Goal: Task Accomplishment & Management: Manage account settings

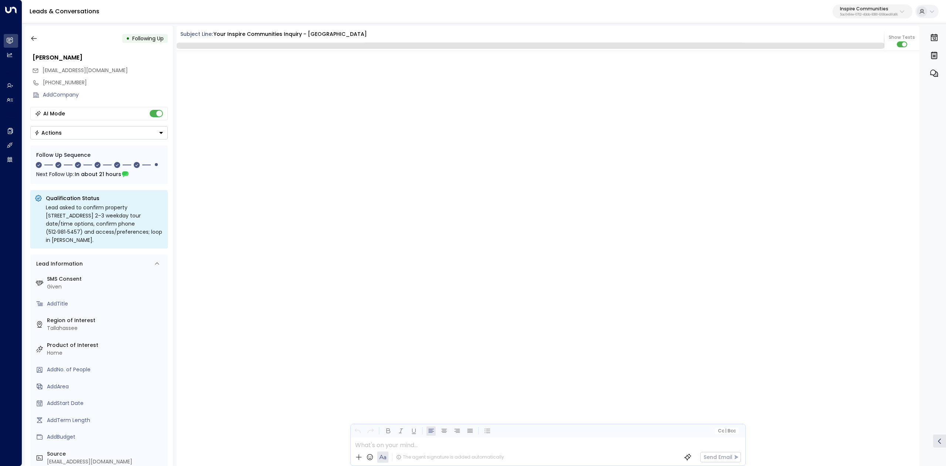
scroll to position [950, 0]
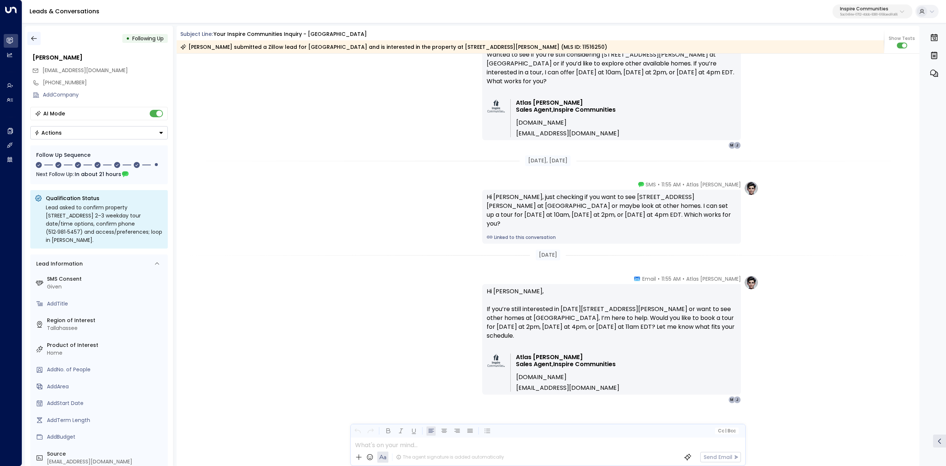
click at [30, 37] on icon "button" at bounding box center [33, 38] width 7 height 7
click at [434, 384] on div "Atlas Parker • 11:55 AM • Email Hi Michael, If you’re still interested in 1630 …" at bounding box center [547, 339] width 421 height 128
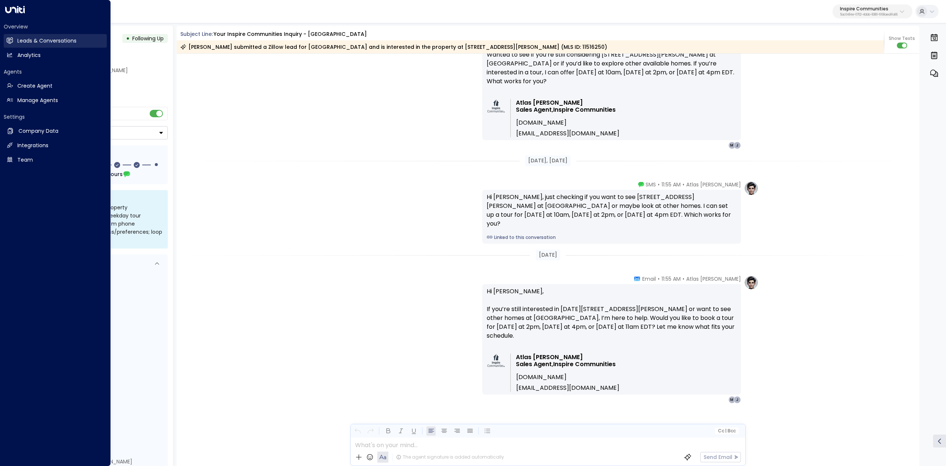
click at [11, 42] on g at bounding box center [10, 40] width 6 height 6
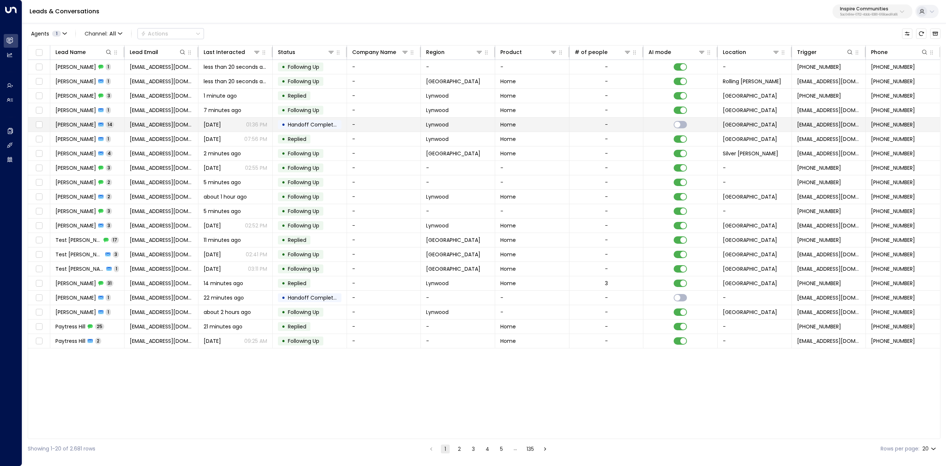
click at [78, 127] on span "Dominique Glass" at bounding box center [75, 124] width 41 height 7
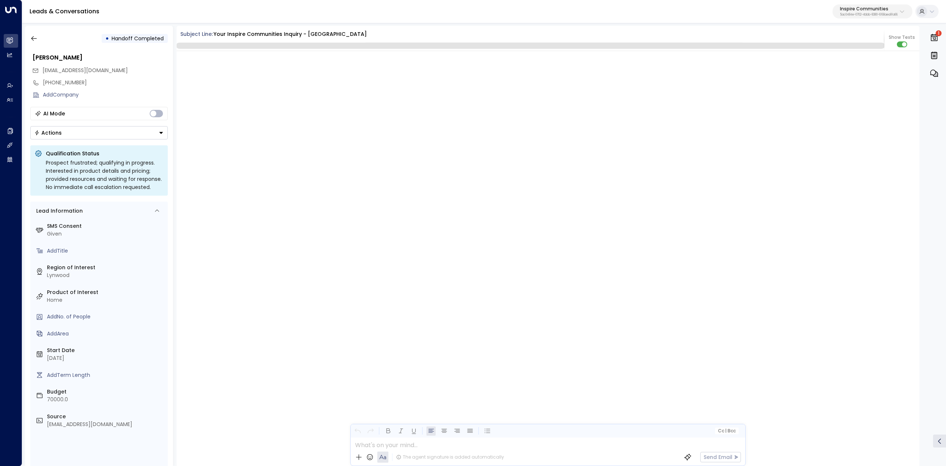
scroll to position [2875, 0]
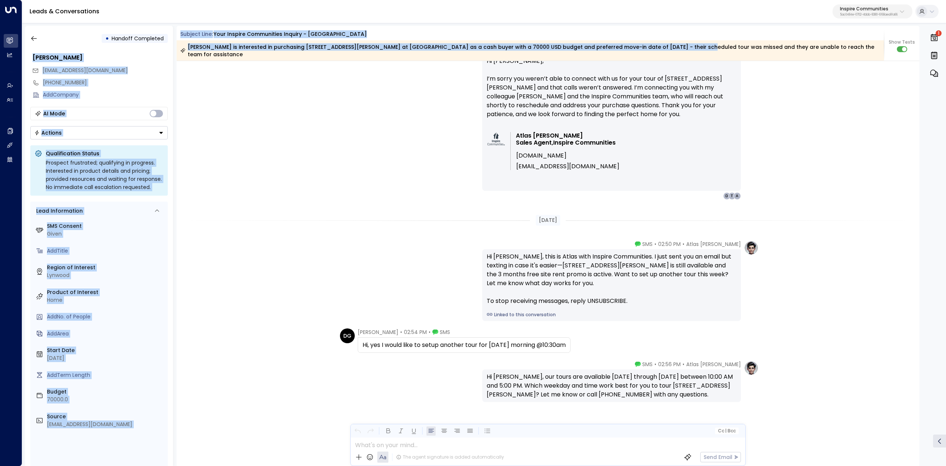
drag, startPoint x: 175, startPoint y: 33, endPoint x: 668, endPoint y: 51, distance: 493.8
click at [668, 51] on div "• Handoff Completed Dominique Glass domo87dg@gmail.com +17733447652 Add Company…" at bounding box center [485, 246] width 921 height 440
click at [668, 51] on div "Dominique Glass is interested in purchasing 651 Colleen Drive at Alpine Village…" at bounding box center [531, 50] width 708 height 20
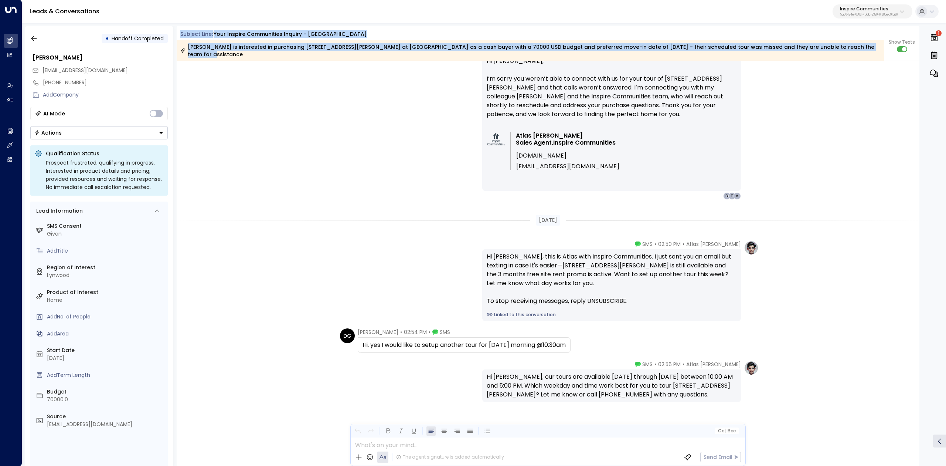
drag, startPoint x: 791, startPoint y: 40, endPoint x: 179, endPoint y: 33, distance: 612.1
click at [179, 33] on div "Subject Line: Your Inspire Communities Inquiry - Alpine Village Dominique Glass…" at bounding box center [531, 45] width 708 height 30
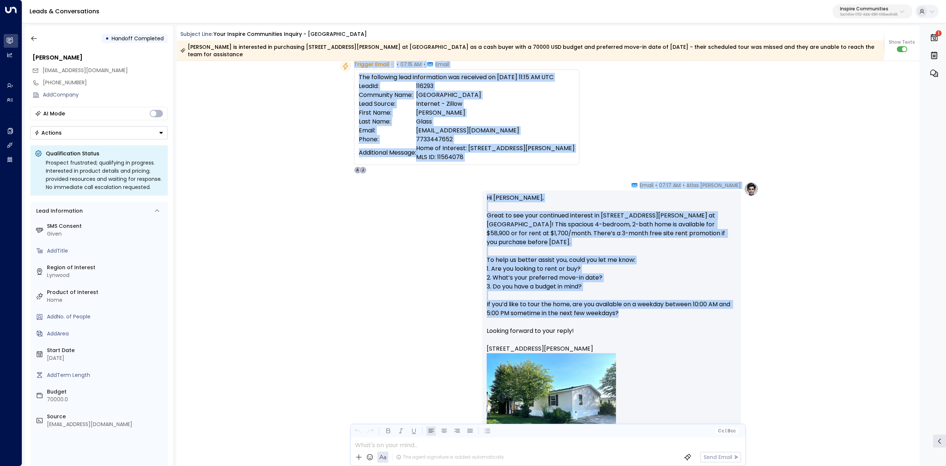
scroll to position [49, 0]
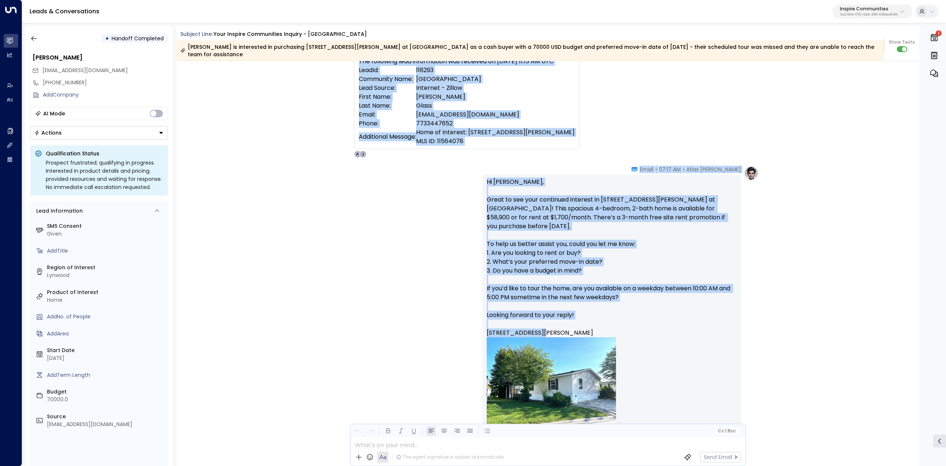
drag, startPoint x: 524, startPoint y: 75, endPoint x: 658, endPoint y: 326, distance: 284.1
copy div "Aug 30, 9 days ago Trigger Email • • 07:15 AM • Email The following lead inform…"
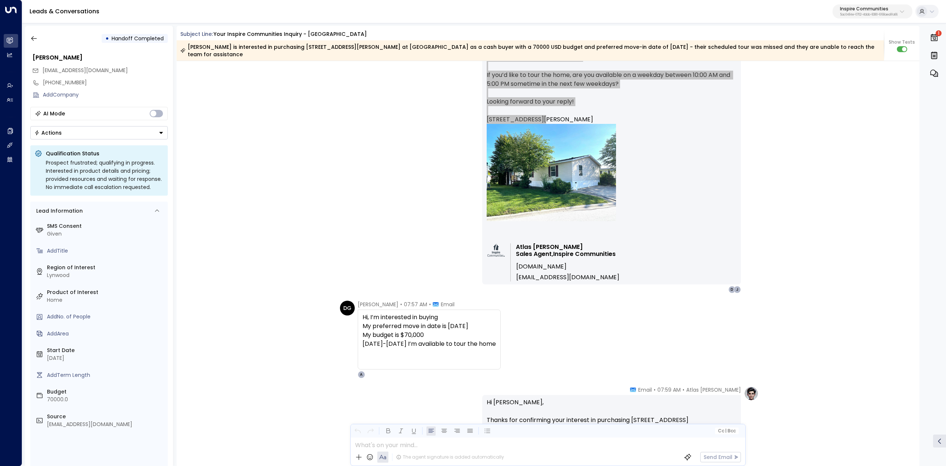
scroll to position [296, 0]
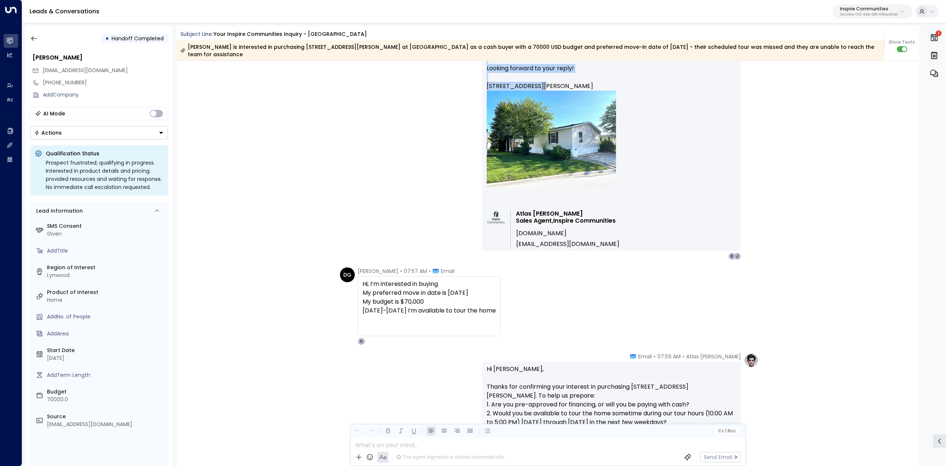
drag, startPoint x: 356, startPoint y: 260, endPoint x: 524, endPoint y: 302, distance: 173.4
click at [524, 302] on div "DG Dominique Glass • 07:57 AM • Email Hi, I’m interested in buying My preferred…" at bounding box center [549, 306] width 419 height 78
copy div "Dominique Glass • 07:57 AM • Email Hi, I’m interested in buying My preferred mo…"
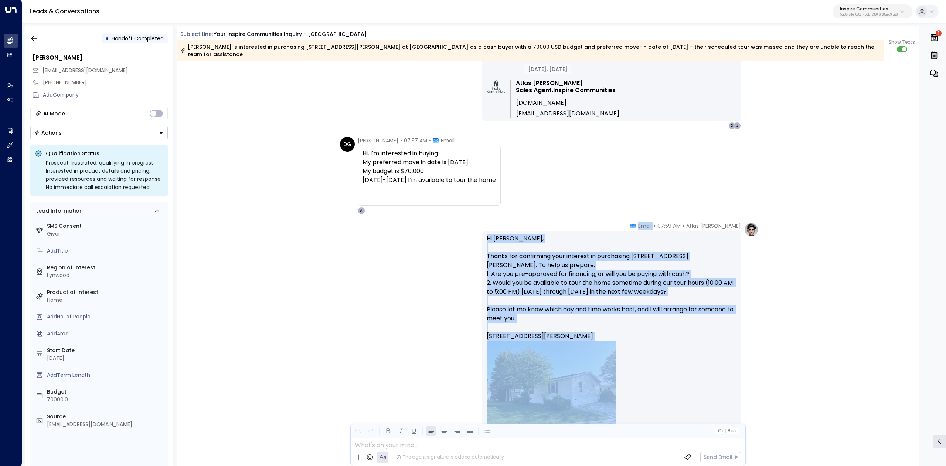
scroll to position [444, 0]
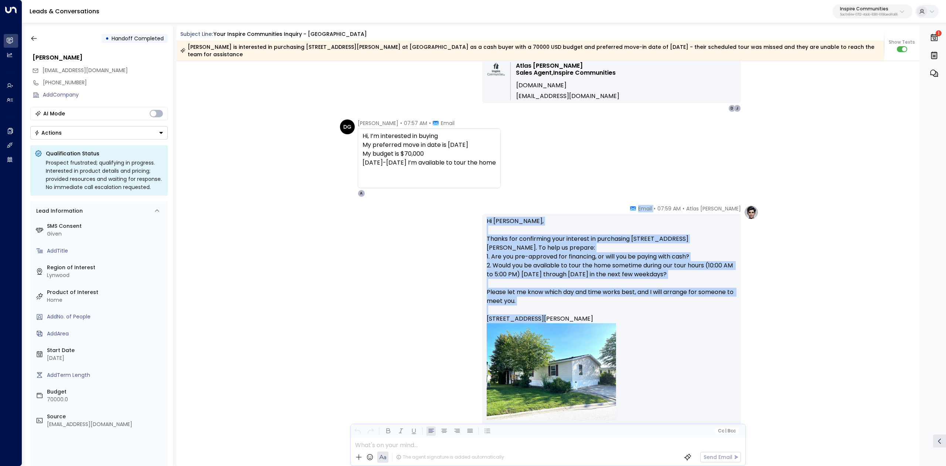
drag, startPoint x: 653, startPoint y: 347, endPoint x: 671, endPoint y: 308, distance: 43.3
click at [671, 308] on div "Atlas Parker • 07:59 AM • Email Hi Dominique, Thanks for confirming your intere…" at bounding box center [611, 349] width 259 height 288
copy div "Email Hi Dominique, Thanks for confirming your interest in purchasing 651 Colle…"
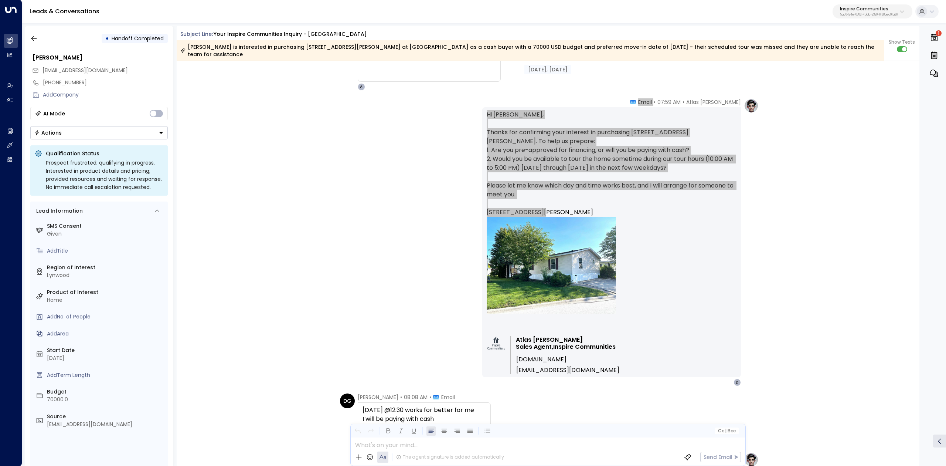
scroll to position [641, 0]
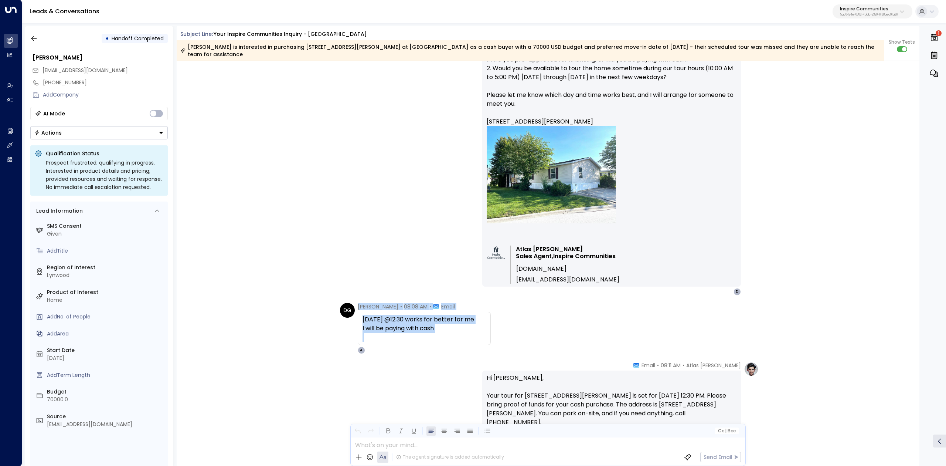
drag, startPoint x: 358, startPoint y: 298, endPoint x: 429, endPoint y: 331, distance: 78.5
click at [429, 331] on div "Dominique Glass • 08:08 AM • Email Monday @12:30 works for better for me I will…" at bounding box center [424, 328] width 133 height 51
copy div "Dominique Glass • 08:08 AM • Email Monday @12:30 works for better for me I will…"
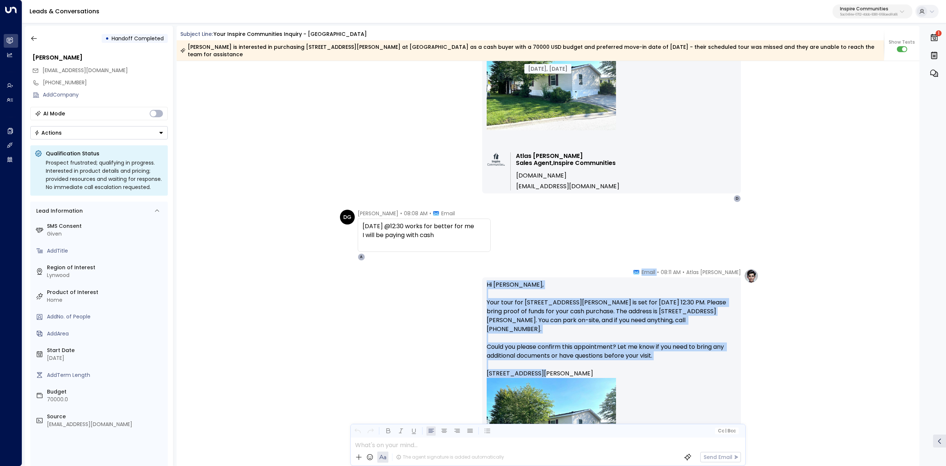
scroll to position [739, 0]
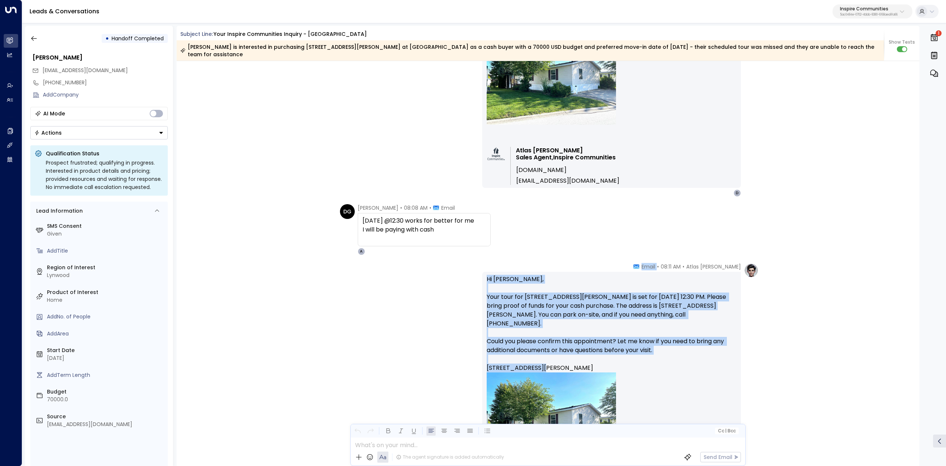
drag, startPoint x: 665, startPoint y: 306, endPoint x: 656, endPoint y: 361, distance: 56.0
click at [656, 361] on div "Atlas Parker • 08:11 AM • Email Hi Dominique, Your tour for 651 Colleen Drive i…" at bounding box center [611, 402] width 259 height 279
copy div "Email Hi Dominique, Your tour for 651 Colleen Drive is set for Monday, Septembe…"
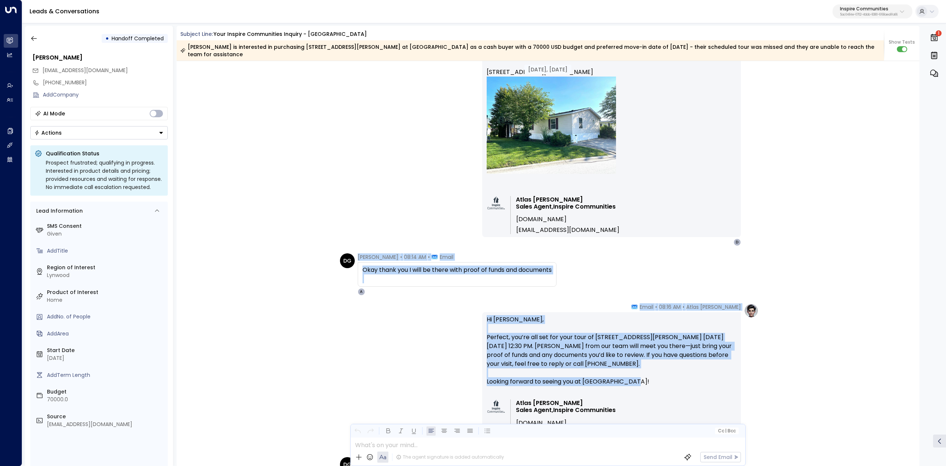
scroll to position [1084, 0]
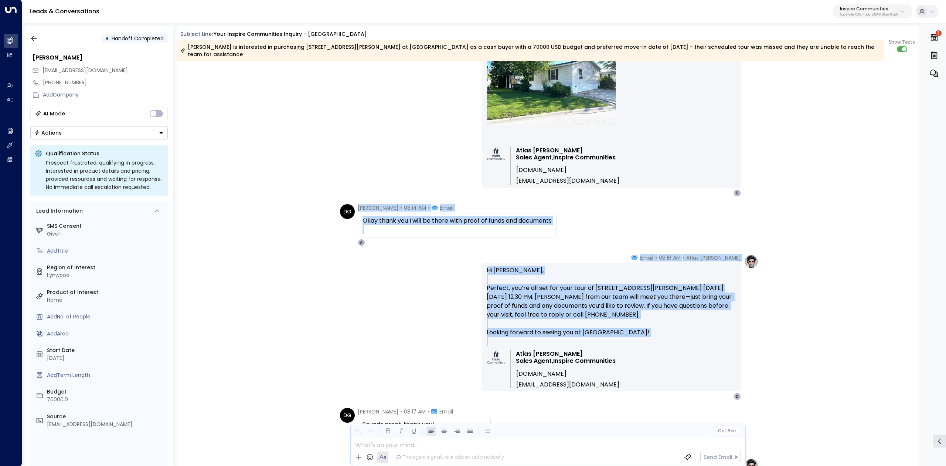
drag, startPoint x: 389, startPoint y: 346, endPoint x: 724, endPoint y: 364, distance: 335.7
click at [724, 364] on div "Aug 30, 9 days ago Aug 30, 9 days ago DG Dominique Glass • 08:08 AM • Email Mon…" at bounding box center [548, 275] width 743 height 2597
copy div "Dominique Glass • 08:14 AM • Email Okay thank you I will be there with proof of…"
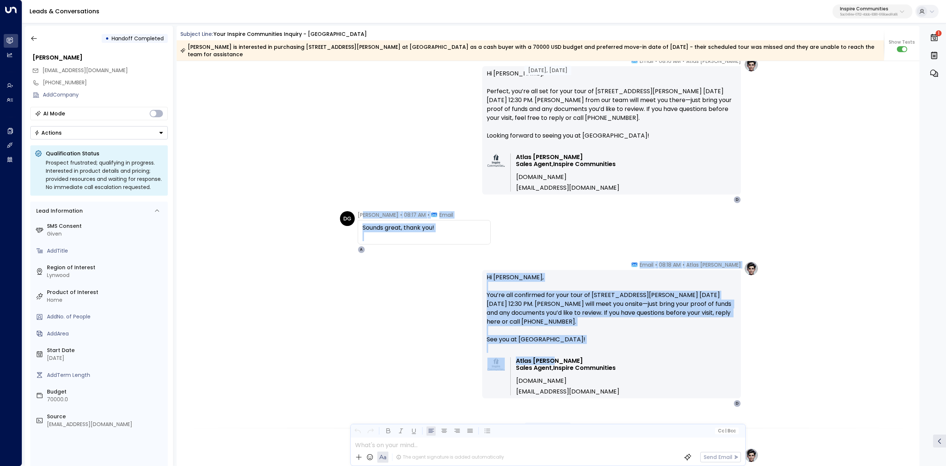
scroll to position [1281, 0]
drag, startPoint x: 423, startPoint y: 261, endPoint x: 607, endPoint y: 349, distance: 204.3
click at [607, 349] on div "Aug 30, 9 days ago Aug 30, 9 days ago DG Dominique Glass • 08:14 AM • Email Oka…" at bounding box center [548, 78] width 743 height 2597
copy div "minique Glass • 08:17 AM • Email Sounds great, thank you! A Atlas Parker • 08:1…"
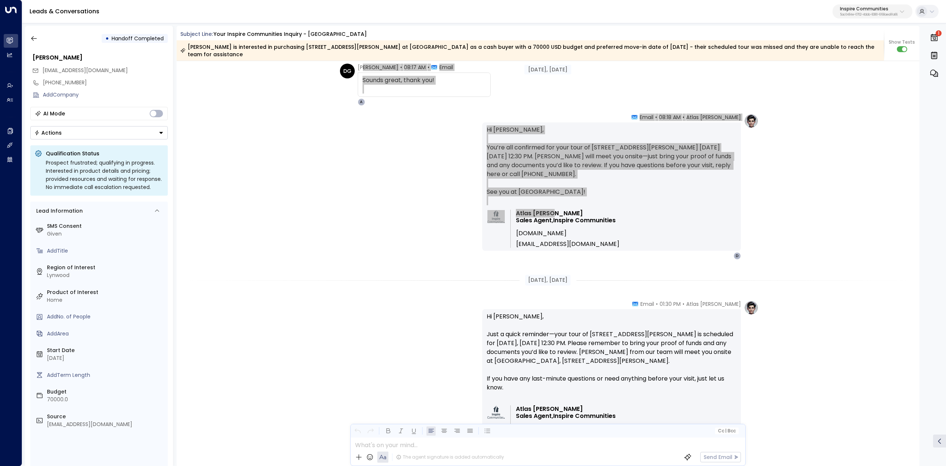
scroll to position [1429, 0]
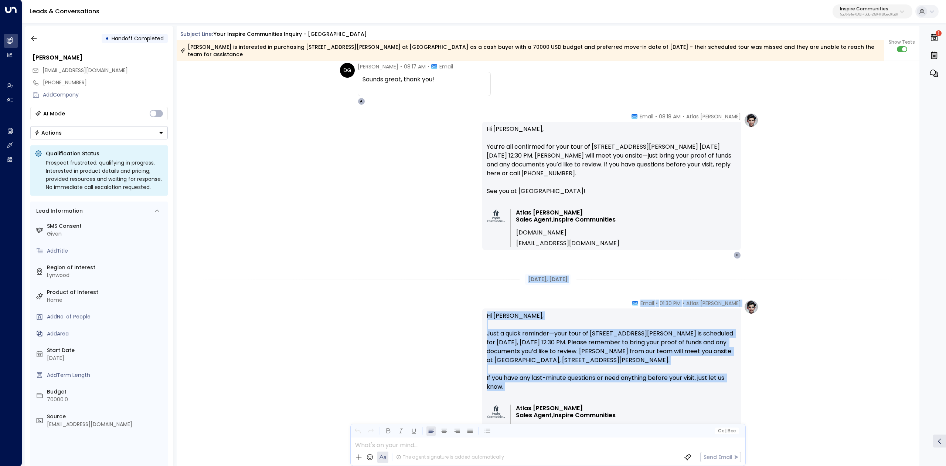
drag, startPoint x: 520, startPoint y: 271, endPoint x: 741, endPoint y: 389, distance: 250.9
copy div "Aug 31, 8 days ago Atlas Parker • 01:30 PM • Email Hi Dominique, Just a quick r…"
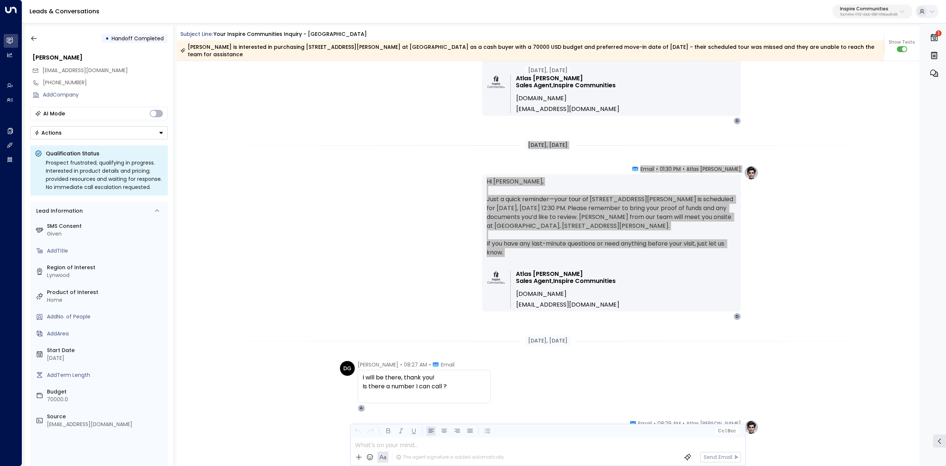
scroll to position [1577, 0]
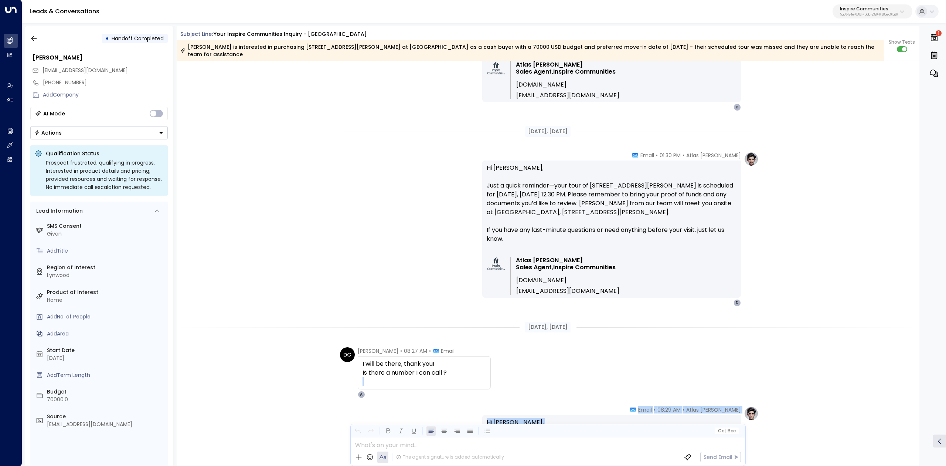
drag, startPoint x: 354, startPoint y: 337, endPoint x: 447, endPoint y: 365, distance: 97.2
click at [476, 377] on div at bounding box center [424, 381] width 123 height 9
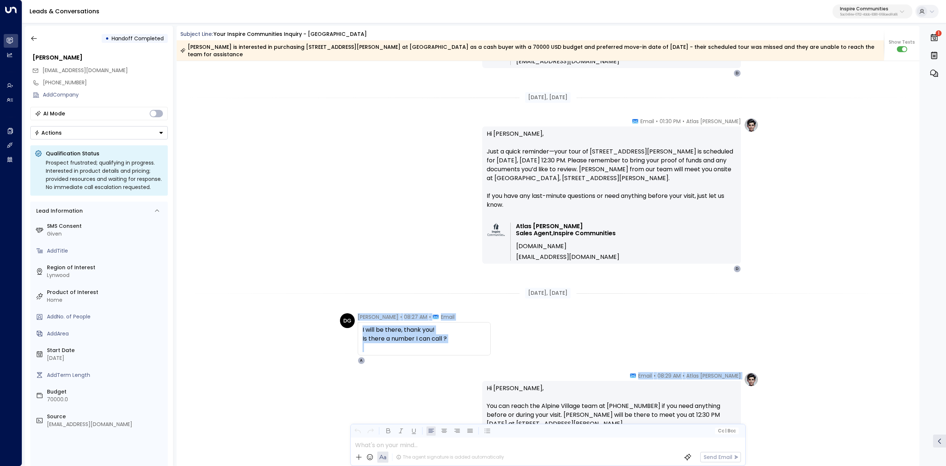
scroll to position [1626, 0]
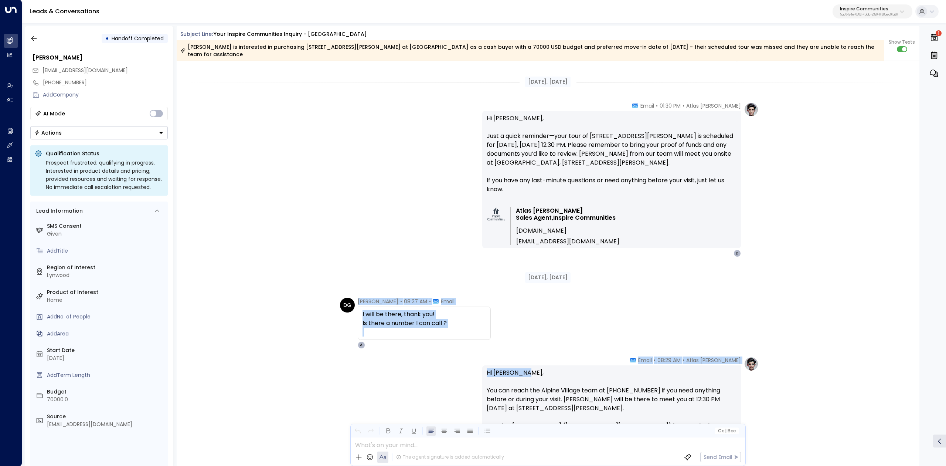
drag, startPoint x: 355, startPoint y: 343, endPoint x: 607, endPoint y: 352, distance: 251.9
copy div "Dominique Glass • 08:27 AM • Email I will be there, thank you! Is there a numbe…"
drag, startPoint x: 522, startPoint y: 383, endPoint x: 512, endPoint y: 383, distance: 10.7
click at [522, 383] on p "Hi Dominique, You can reach the Alpine Village team at (708) 758-8122 if you ne…" at bounding box center [612, 417] width 250 height 98
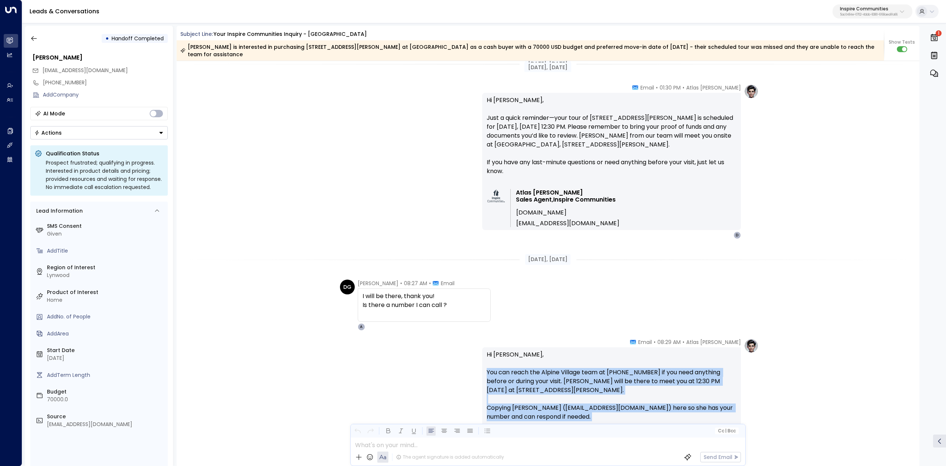
scroll to position [1676, 0]
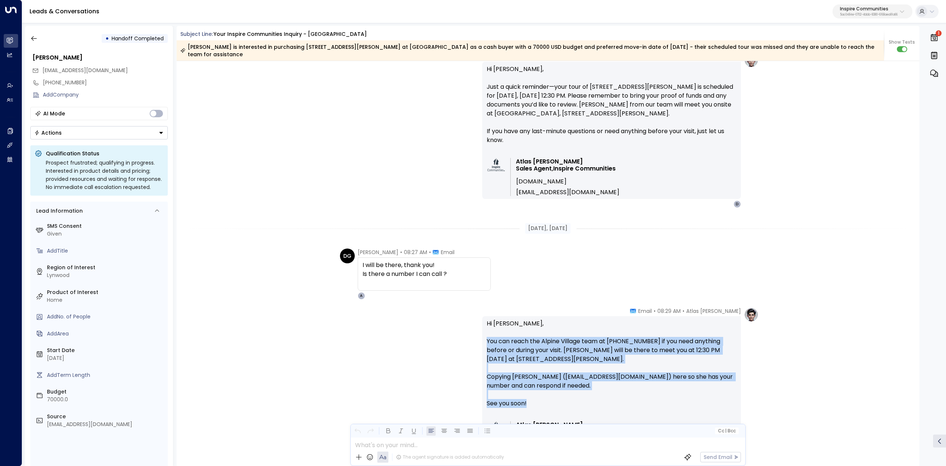
drag, startPoint x: 486, startPoint y: 385, endPoint x: 734, endPoint y: 394, distance: 248.5
click at [734, 394] on p "Hi Dominique, You can reach the Alpine Village team at (708) 758-8122 if you ne…" at bounding box center [612, 368] width 250 height 98
copy p "You can reach the Alpine Village team at (708) 758-8122 if you need anything be…"
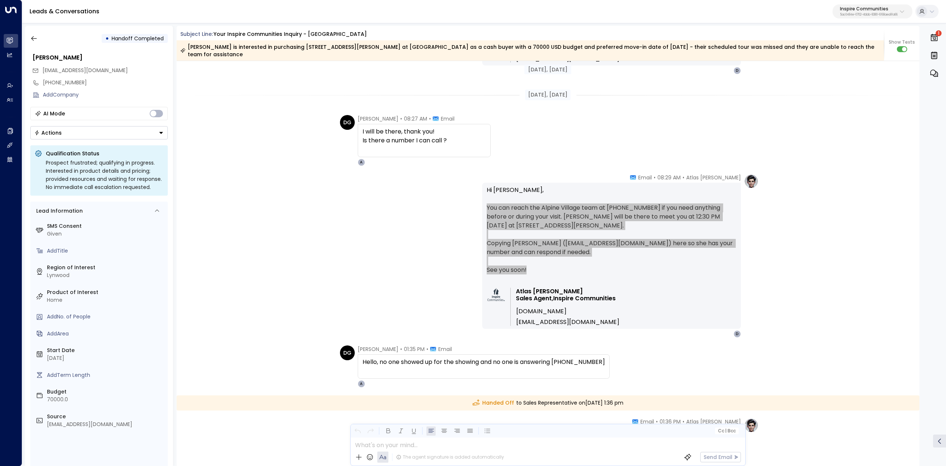
scroll to position [1873, 0]
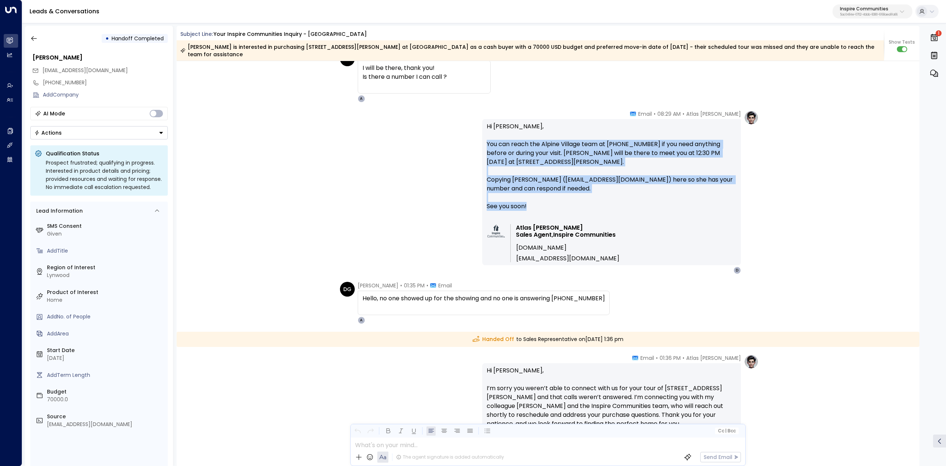
drag, startPoint x: 353, startPoint y: 278, endPoint x: 451, endPoint y: 293, distance: 99.1
click at [451, 293] on div "DG Dominique Glass • 01:35 PM • Email Hello, no one showed up for the showing a…" at bounding box center [475, 303] width 270 height 42
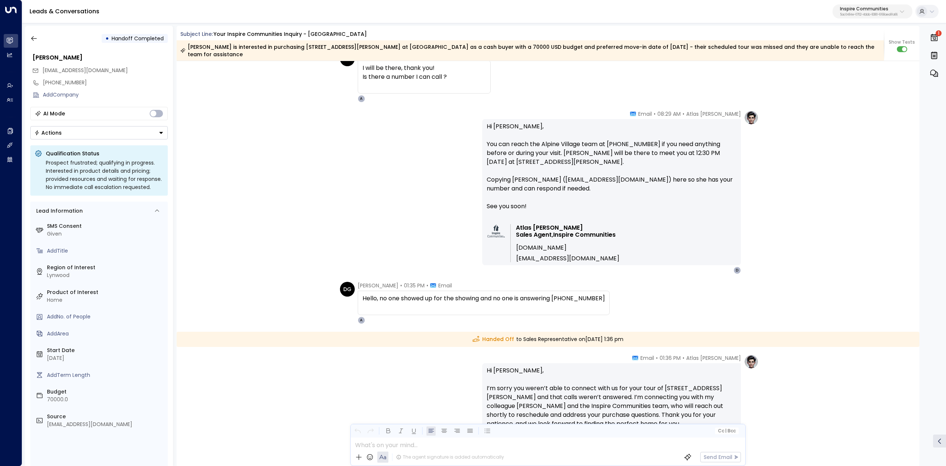
click at [450, 294] on div "Hello, no one showed up for the showing and no one is answering 708-758-811" at bounding box center [484, 298] width 242 height 9
drag, startPoint x: 361, startPoint y: 280, endPoint x: 592, endPoint y: 288, distance: 230.8
click at [592, 288] on div "Dominique Glass • 01:35 PM • Email Hello, no one showed up for the showing and …" at bounding box center [484, 303] width 252 height 42
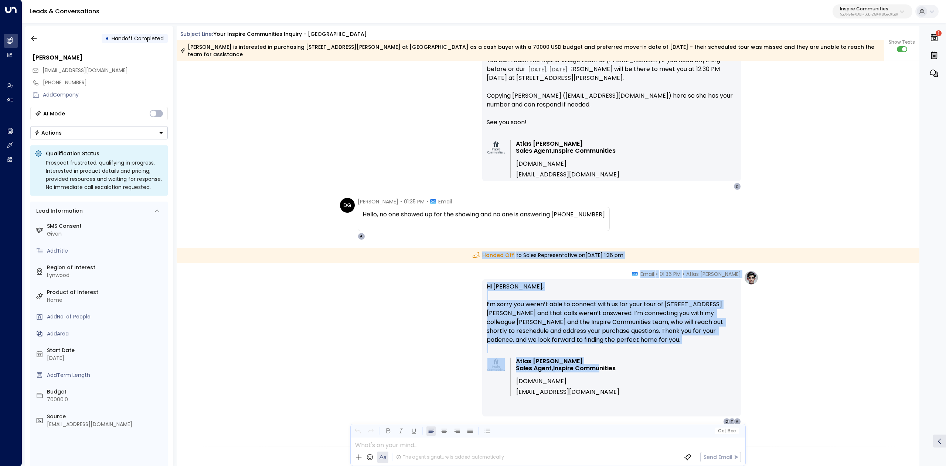
scroll to position [1971, 0]
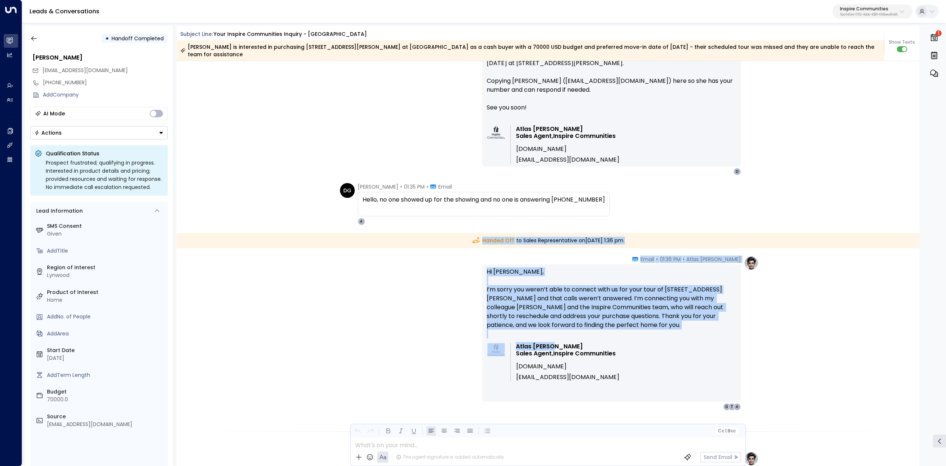
drag, startPoint x: 458, startPoint y: 330, endPoint x: 608, endPoint y: 340, distance: 150.5
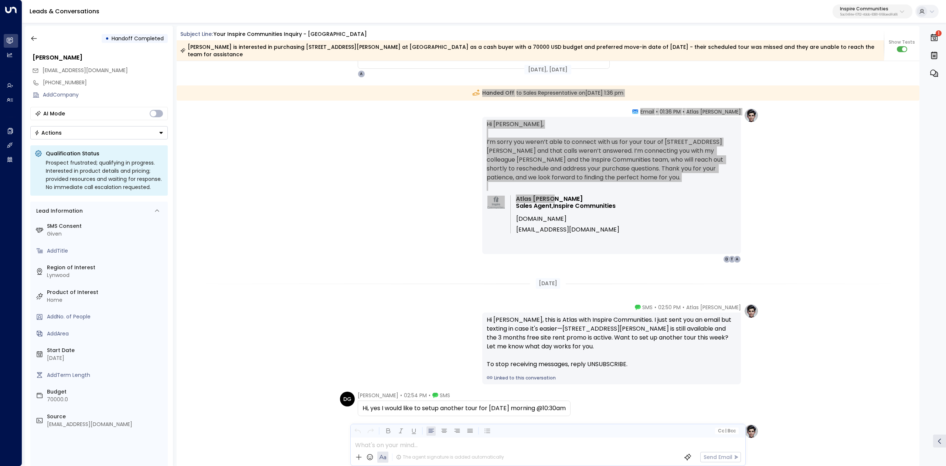
scroll to position [2119, 0]
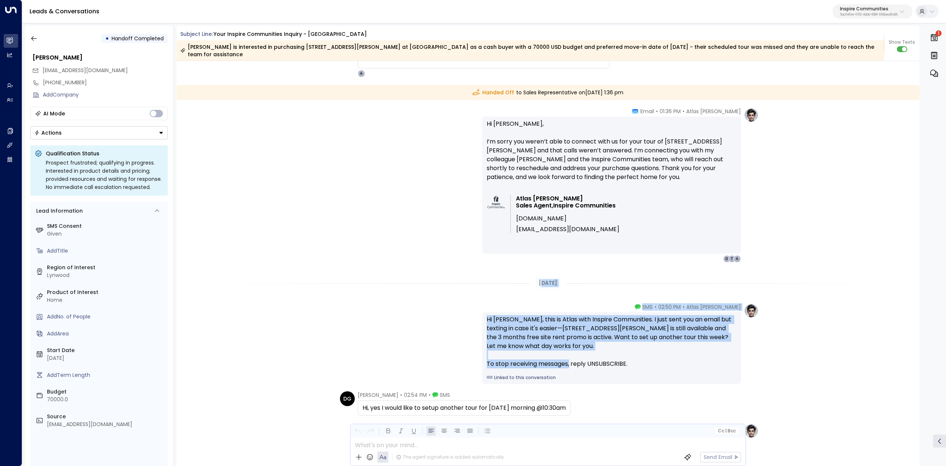
drag, startPoint x: 546, startPoint y: 278, endPoint x: 646, endPoint y: 356, distance: 127.0
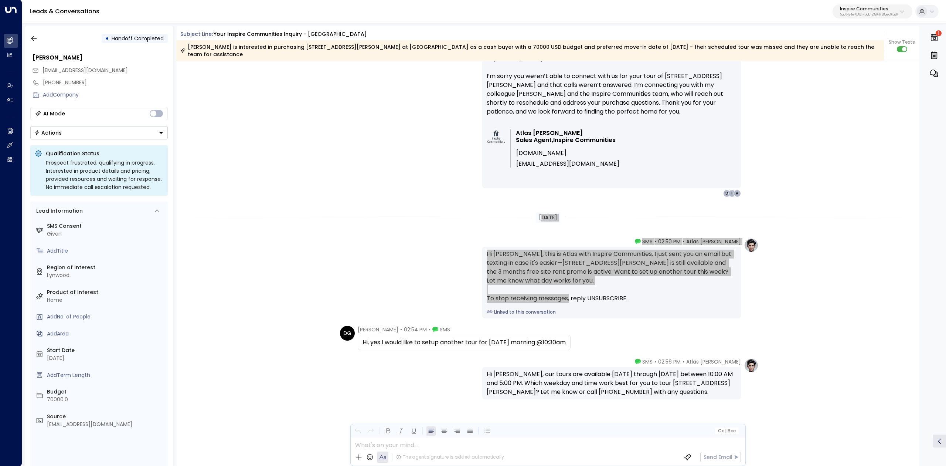
scroll to position [2184, 0]
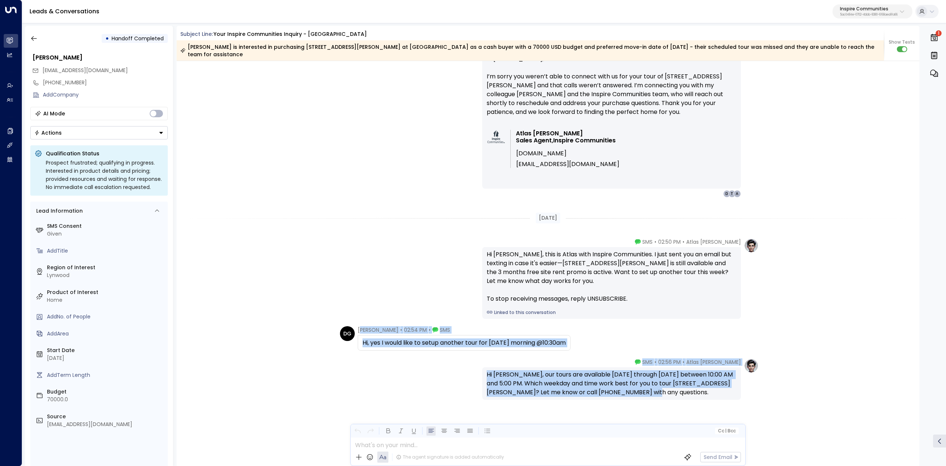
drag, startPoint x: 361, startPoint y: 323, endPoint x: 658, endPoint y: 392, distance: 305.5
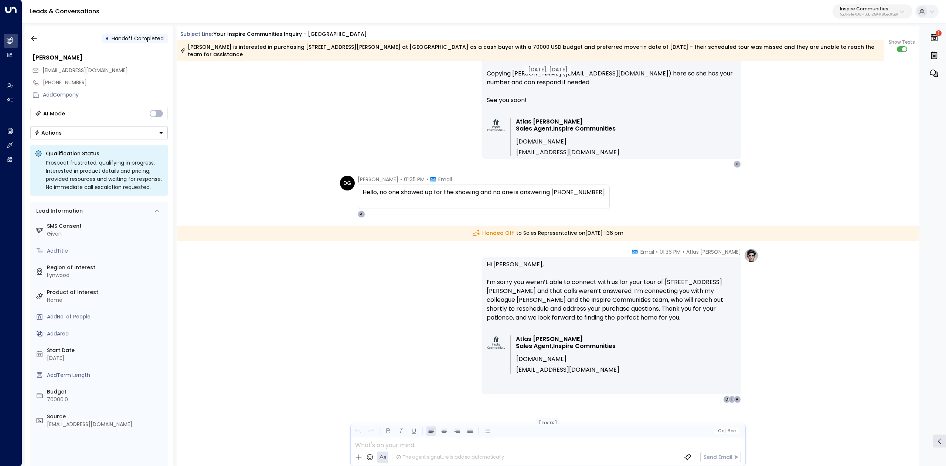
scroll to position [2086, 0]
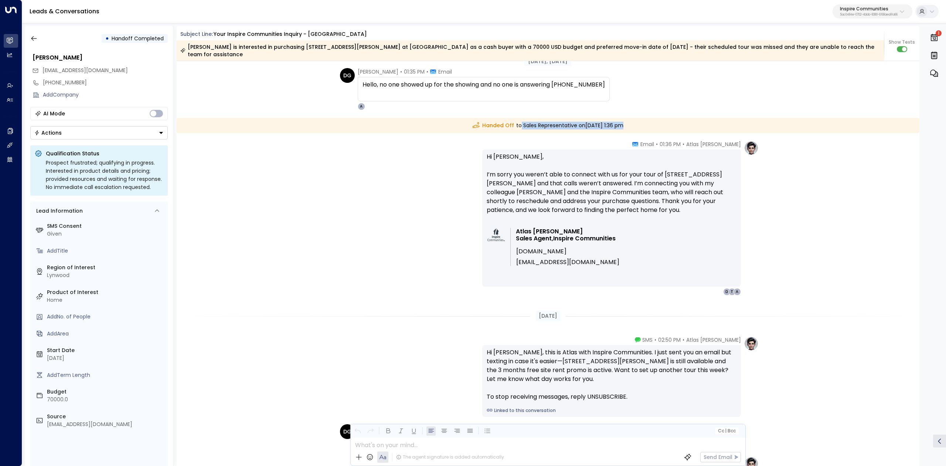
click at [618, 119] on div "Handed Off to Sales Representative on Monday, Sep 01 2025 at 1:36 pm" at bounding box center [548, 125] width 743 height 15
click at [620, 118] on div "Handed Off to Sales Representative on Monday, Sep 01 2025 at 1:36 pm" at bounding box center [548, 125] width 743 height 15
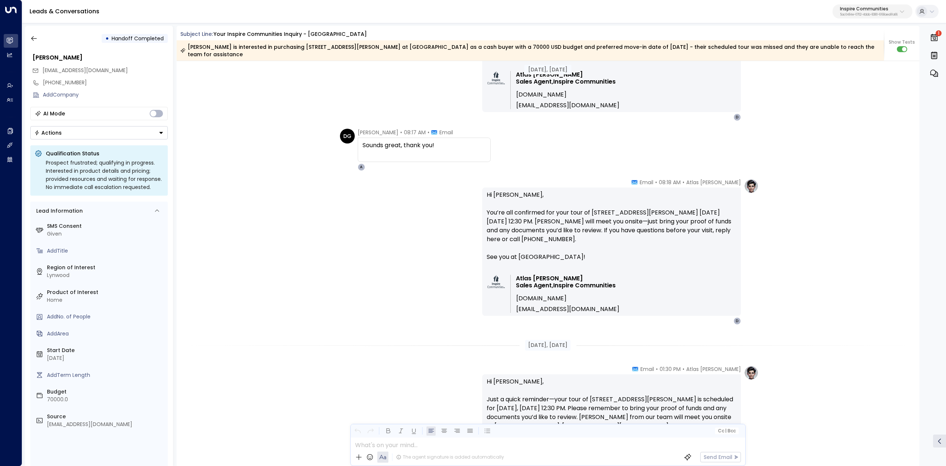
scroll to position [1346, 0]
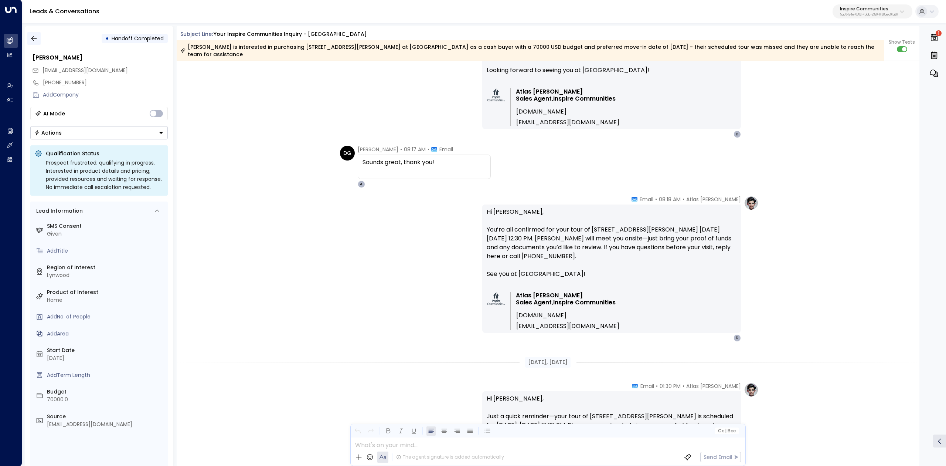
click at [34, 39] on icon "button" at bounding box center [33, 38] width 7 height 7
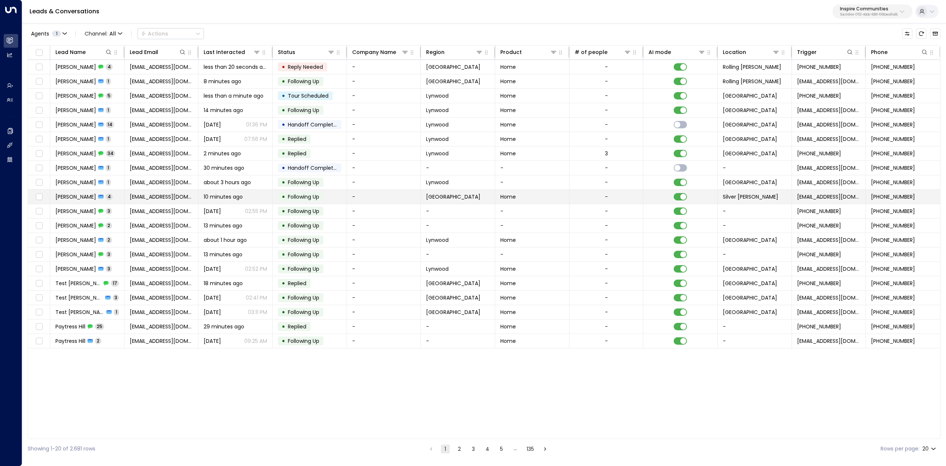
click at [70, 197] on span "Ava Ward" at bounding box center [75, 196] width 41 height 7
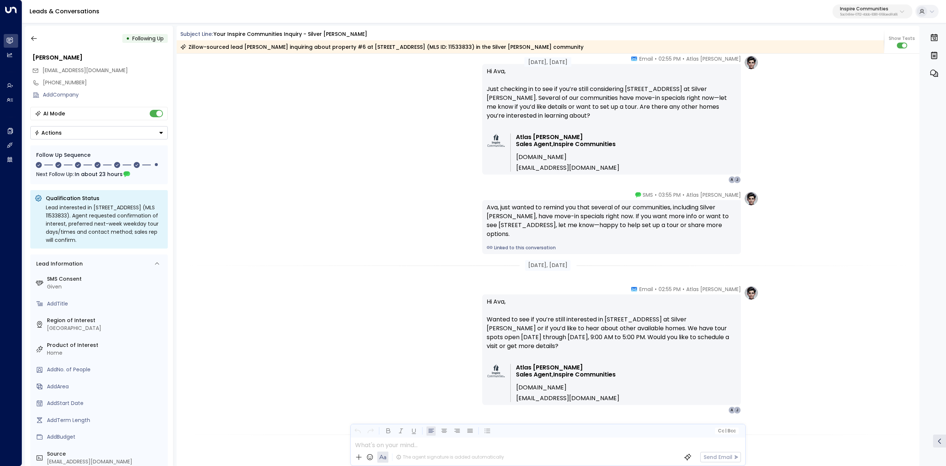
scroll to position [523, 0]
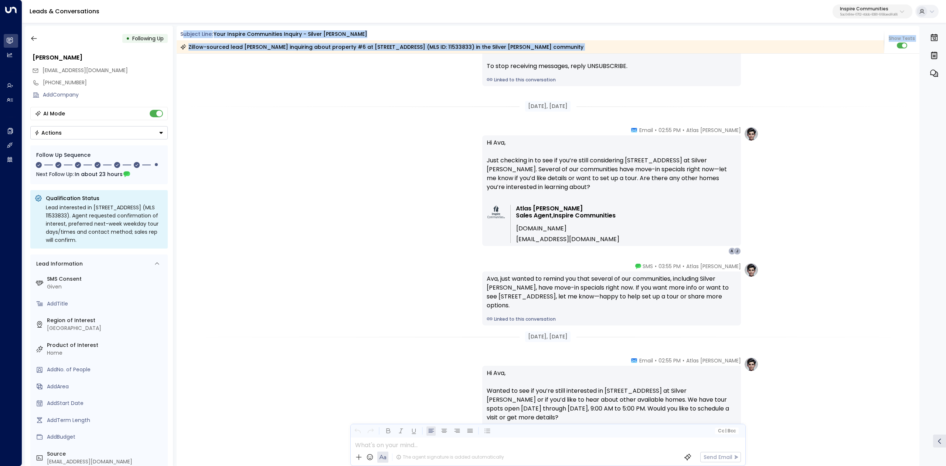
drag, startPoint x: 225, startPoint y: 37, endPoint x: 543, endPoint y: 58, distance: 319.3
click at [543, 58] on div "Subject Line: Your Inspire Communities Inquiry - Silver Maples Zillow-sourced l…" at bounding box center [548, 246] width 743 height 440
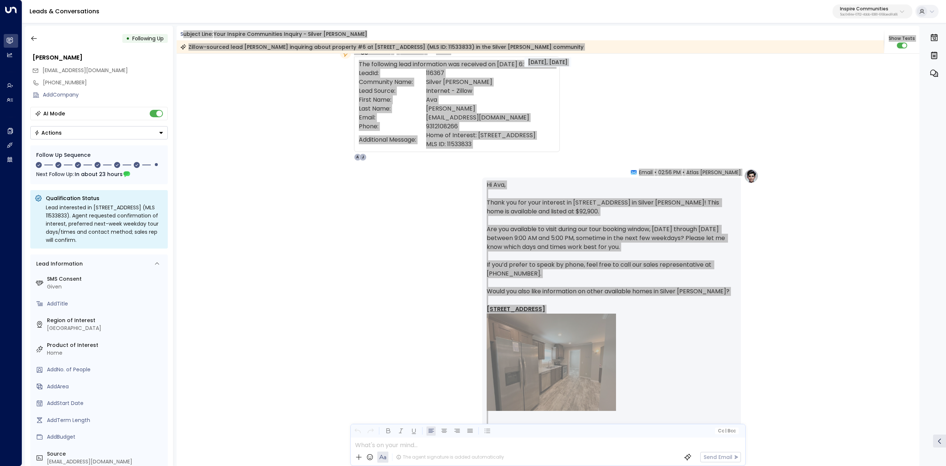
scroll to position [0, 0]
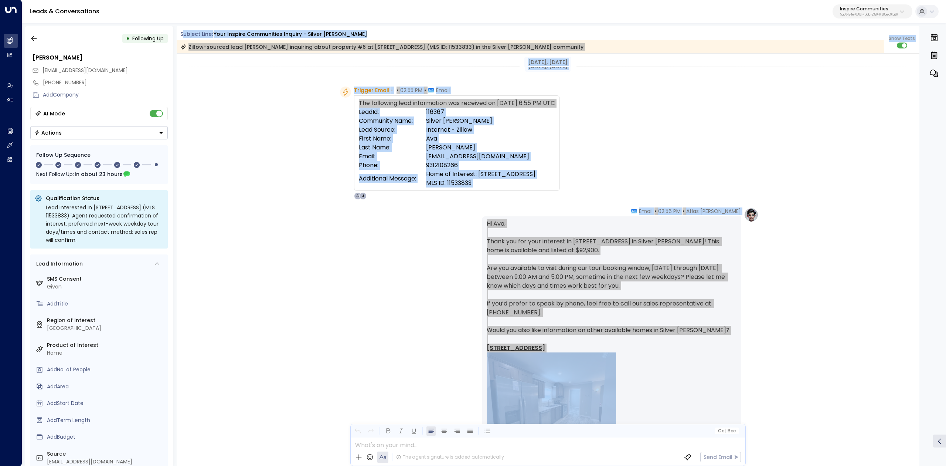
click at [645, 163] on div "Trigger Email • • 02:55 PM • Email The following lead information was received …" at bounding box center [549, 142] width 419 height 113
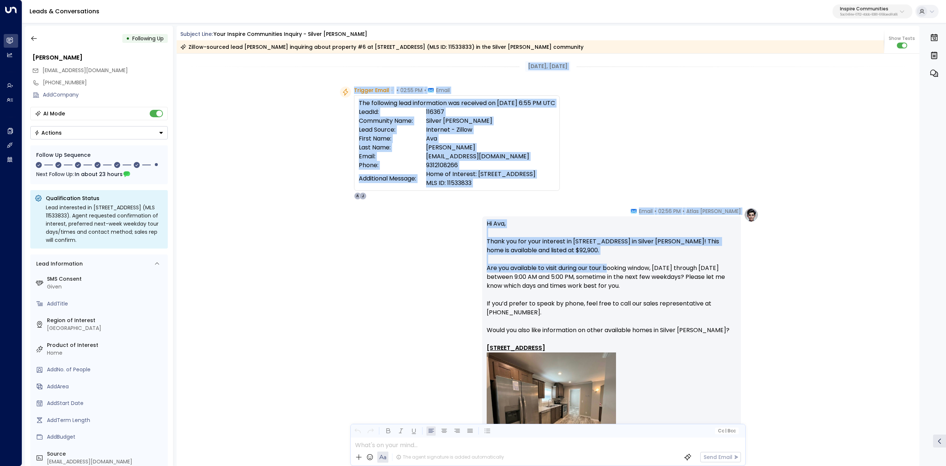
scroll to position [49, 0]
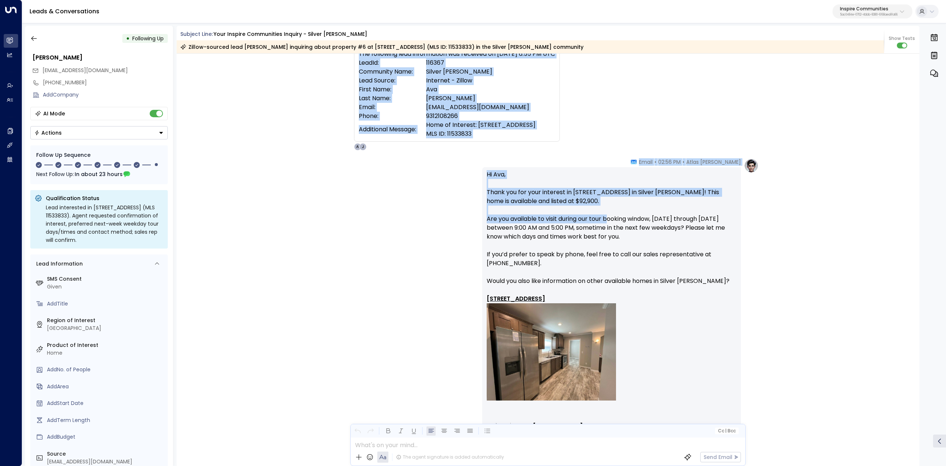
drag, startPoint x: 544, startPoint y: 71, endPoint x: 636, endPoint y: 294, distance: 240.9
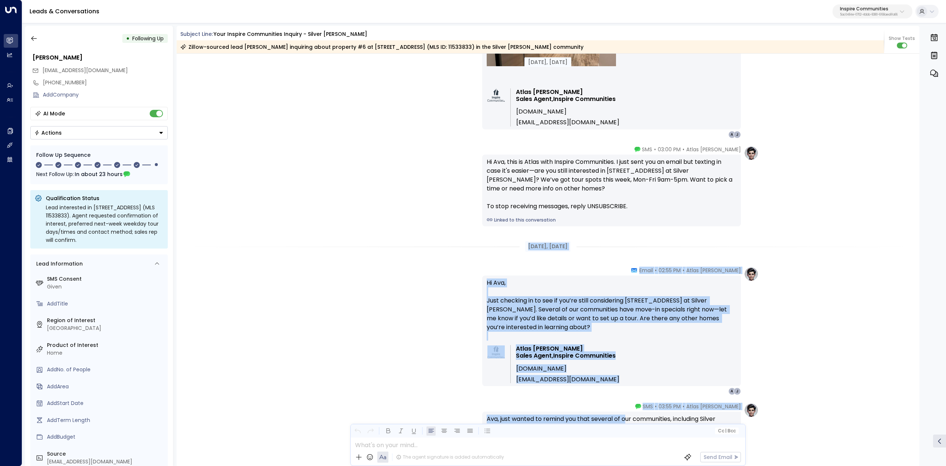
scroll to position [394, 0]
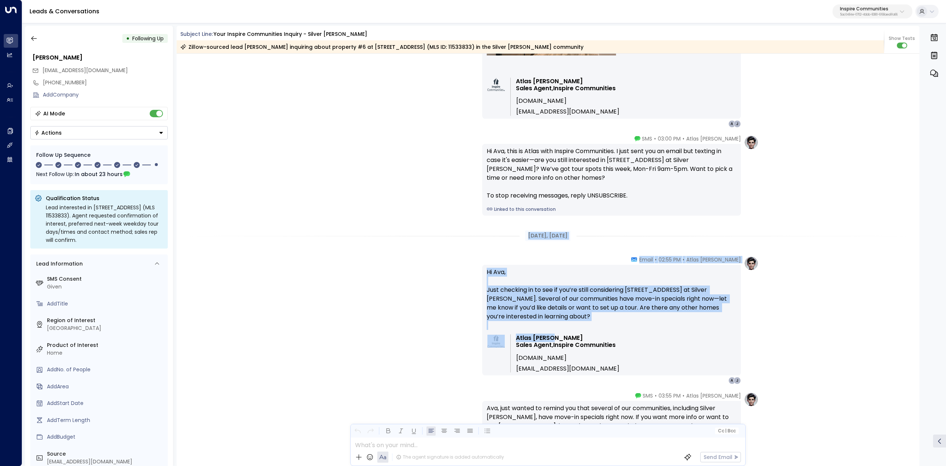
drag, startPoint x: 519, startPoint y: 333, endPoint x: 554, endPoint y: 337, distance: 35.3
click at [554, 337] on div "Sep 01, 7 days ago Trigger Email • • 02:55 PM • Email The following lead inform…" at bounding box center [548, 301] width 743 height 1283
click at [658, 321] on p "Hi Ava, Just checking in to see if you’re still considering 2974 Plantation Rd …" at bounding box center [612, 299] width 250 height 62
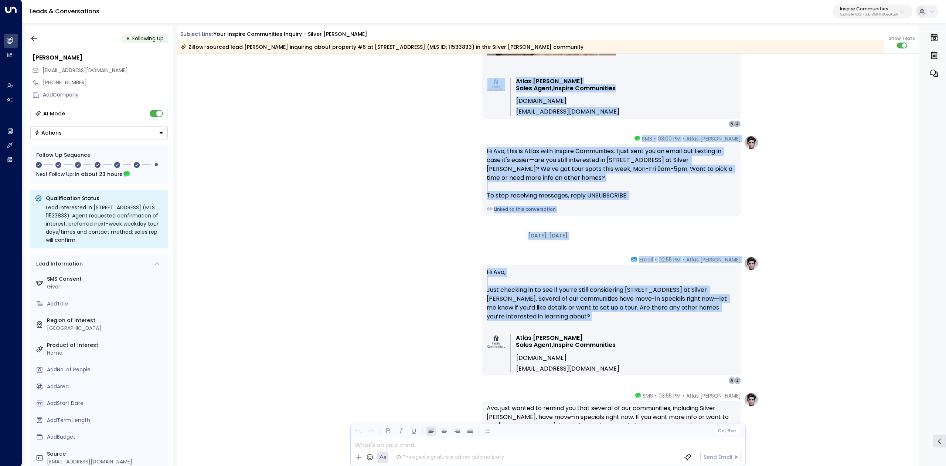
drag, startPoint x: 636, startPoint y: 321, endPoint x: 635, endPoint y: 250, distance: 71.3
click at [635, 250] on div "Sep 01, 7 days ago Trigger Email • • 02:55 PM • Email The following lead inform…" at bounding box center [548, 301] width 743 height 1283
click at [668, 253] on div "Sep 01, 7 days ago Trigger Email • • 02:55 PM • Email The following lead inform…" at bounding box center [548, 301] width 743 height 1283
click at [653, 261] on span "Email" at bounding box center [646, 259] width 14 height 7
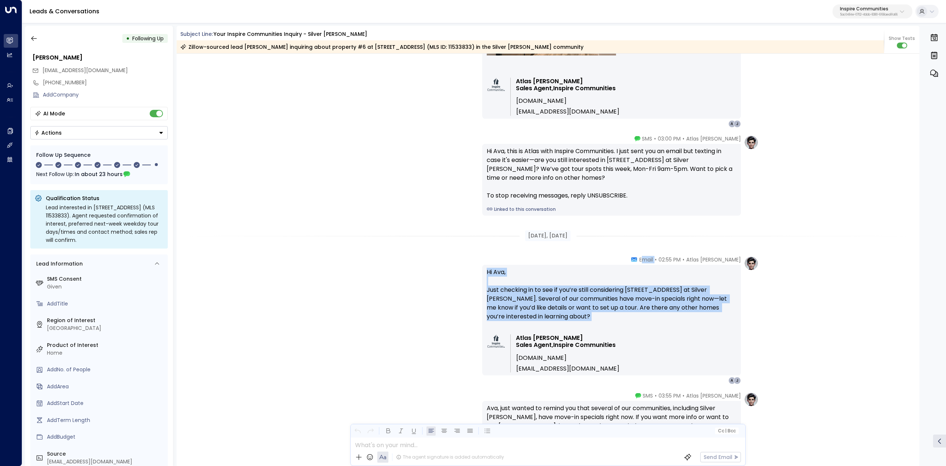
drag, startPoint x: 679, startPoint y: 266, endPoint x: 717, endPoint y: 326, distance: 70.8
click at [717, 326] on div "Atlas Parker • 02:55 PM • Email Hi Ava, Just checking in to see if you’re still…" at bounding box center [611, 320] width 259 height 128
drag, startPoint x: 701, startPoint y: 321, endPoint x: 653, endPoint y: 323, distance: 47.7
click at [701, 321] on p "Hi Ava, Just checking in to see if you’re still considering 2974 Plantation Rd …" at bounding box center [612, 299] width 250 height 62
click at [612, 322] on p "Hi Ava, Just checking in to see if you’re still considering 2974 Plantation Rd …" at bounding box center [612, 299] width 250 height 62
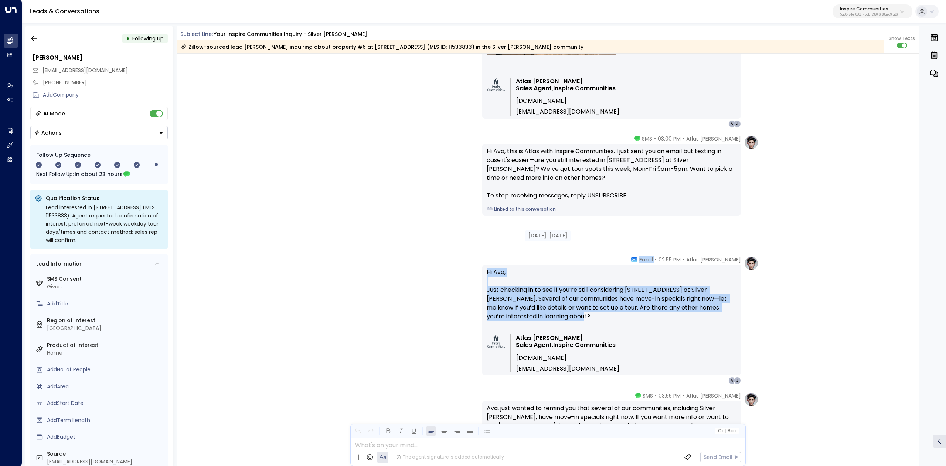
drag, startPoint x: 596, startPoint y: 317, endPoint x: 651, endPoint y: 256, distance: 82.2
click at [651, 256] on div "Atlas Parker • 02:55 PM • Email Hi Ava, Just checking in to see if you’re still…" at bounding box center [611, 320] width 259 height 128
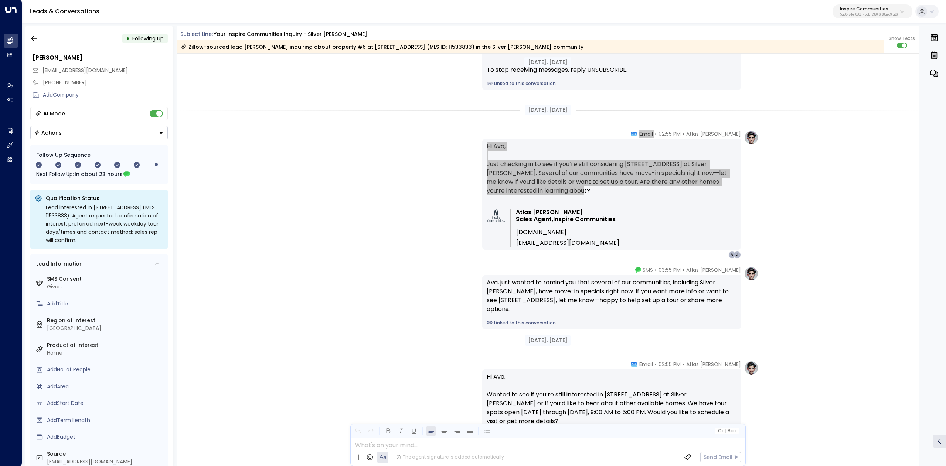
scroll to position [542, 0]
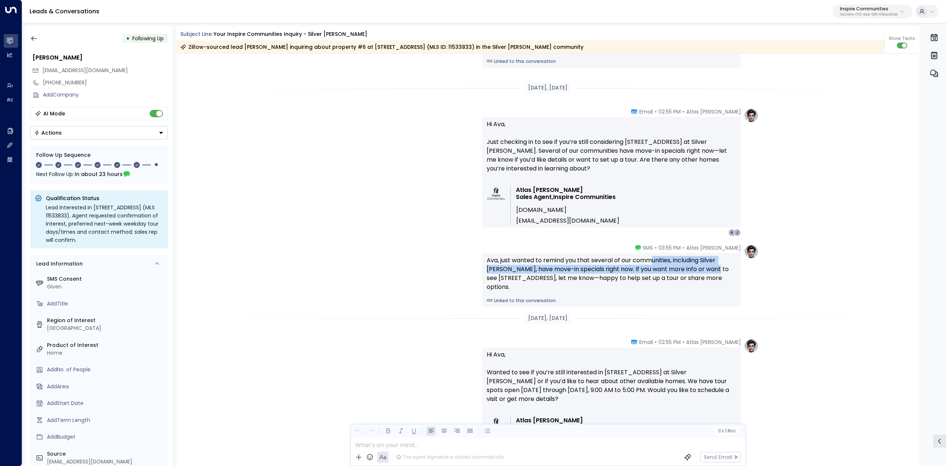
drag, startPoint x: 653, startPoint y: 249, endPoint x: 715, endPoint y: 267, distance: 64.5
click at [715, 271] on div "Atlas Parker • 03:55 PM • SMS Ava, just wanted to remind you that several of ou…" at bounding box center [611, 275] width 259 height 63
click at [716, 262] on div "Ava, just wanted to remind you that several of our communities, including Silve…" at bounding box center [612, 273] width 250 height 35
click at [728, 274] on div "Ava, just wanted to remind you that several of our communities, including Silve…" at bounding box center [612, 273] width 250 height 35
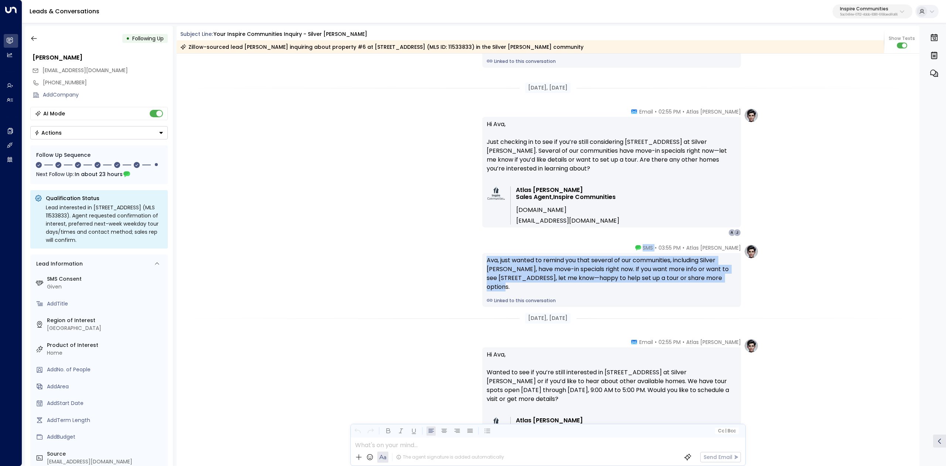
drag, startPoint x: 736, startPoint y: 277, endPoint x: 663, endPoint y: 245, distance: 79.4
click at [663, 245] on div "Atlas Parker • 03:55 PM • SMS Ava, just wanted to remind you that several of ou…" at bounding box center [611, 275] width 259 height 63
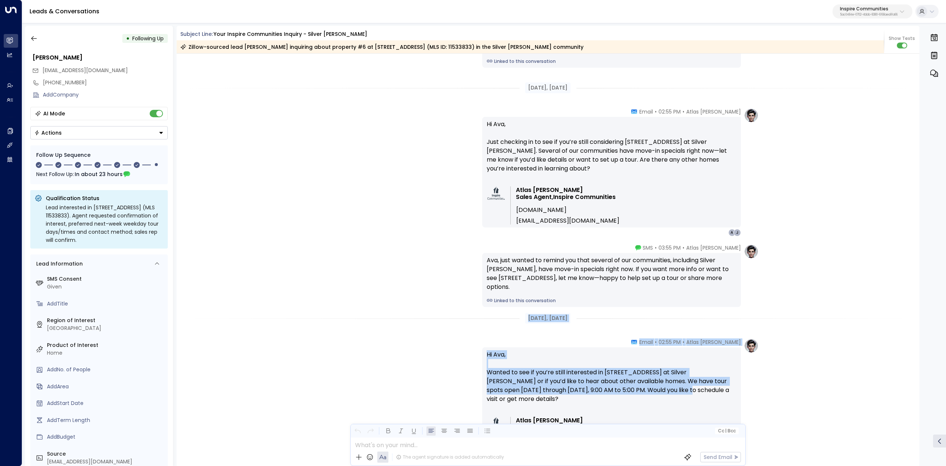
scroll to position [591, 0]
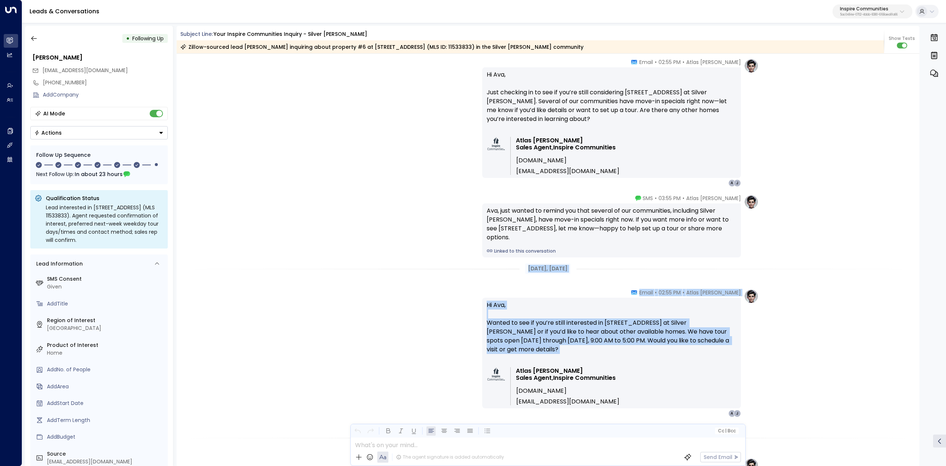
drag, startPoint x: 562, startPoint y: 327, endPoint x: 618, endPoint y: 356, distance: 62.7
click at [618, 356] on div "Atlas Parker • 03:00 PM • SMS Hi Ava, this is Atlas with Inspire Communities. I…" at bounding box center [548, 103] width 743 height 1283
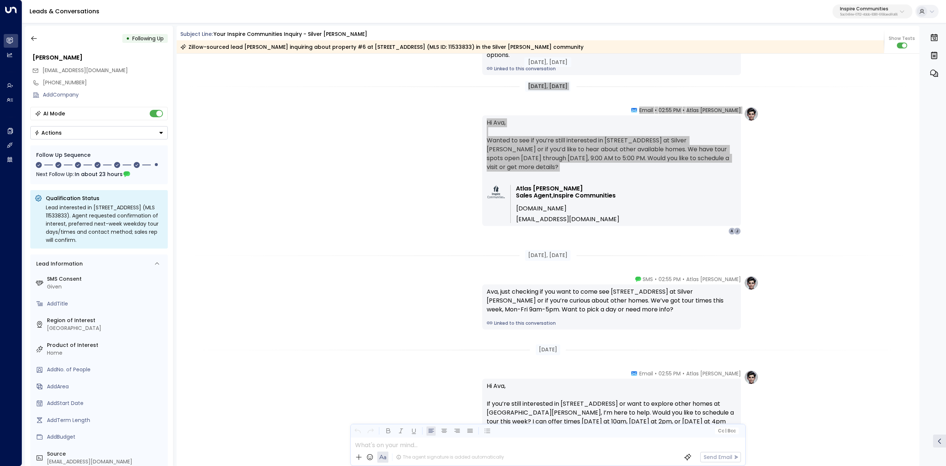
scroll to position [788, 0]
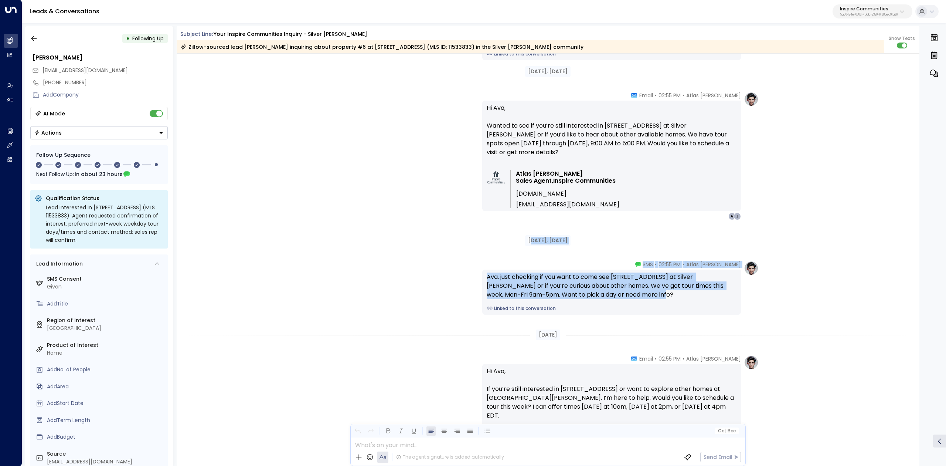
drag, startPoint x: 525, startPoint y: 240, endPoint x: 615, endPoint y: 297, distance: 106.6
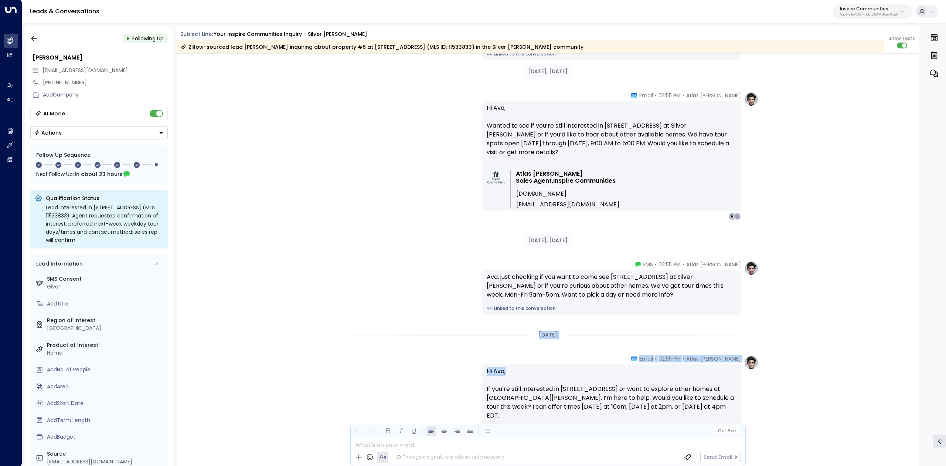
drag, startPoint x: 534, startPoint y: 332, endPoint x: 613, endPoint y: 364, distance: 85.2
click at [613, 364] on div "Hi Ava, If you’re still interested in 2974 Plantation Rd #6 or want to explore …" at bounding box center [611, 419] width 259 height 111
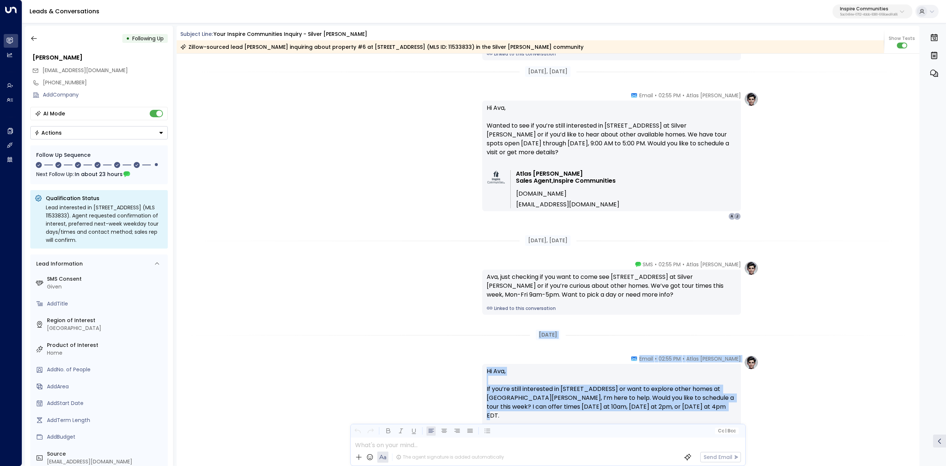
drag, startPoint x: 539, startPoint y: 336, endPoint x: 740, endPoint y: 405, distance: 212.9
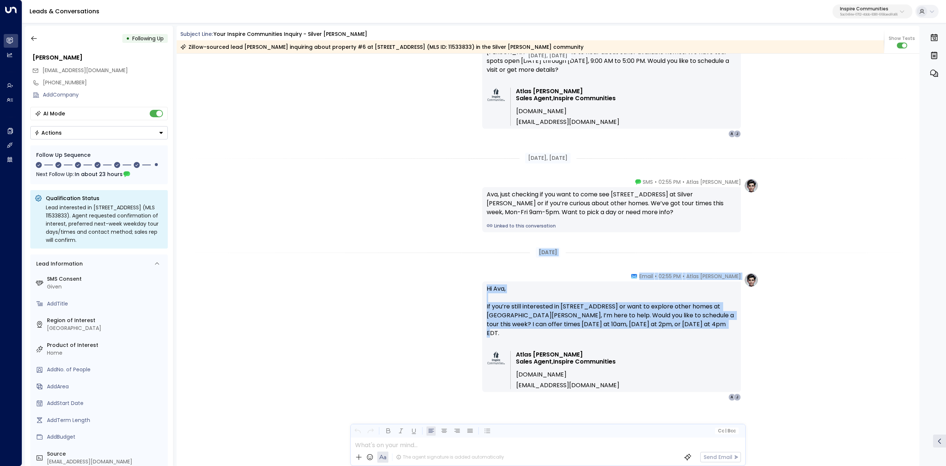
scroll to position [871, 0]
click at [863, 6] on button "Inspire Communities 5ac0484e-0702-4bbb-8380-6168aea91a66" at bounding box center [873, 11] width 80 height 14
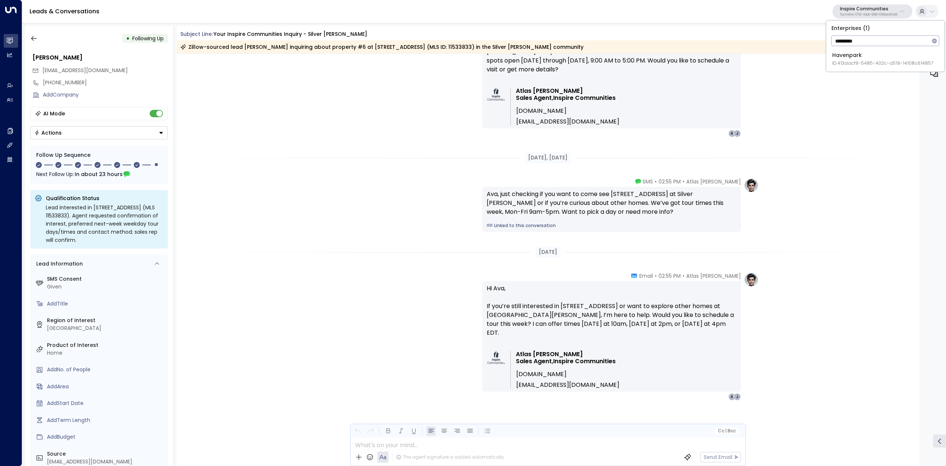
type input "*********"
click at [866, 58] on div "Havenpark ID: 413dacf9-5485-402c-a519-14108c614857" at bounding box center [882, 58] width 101 height 15
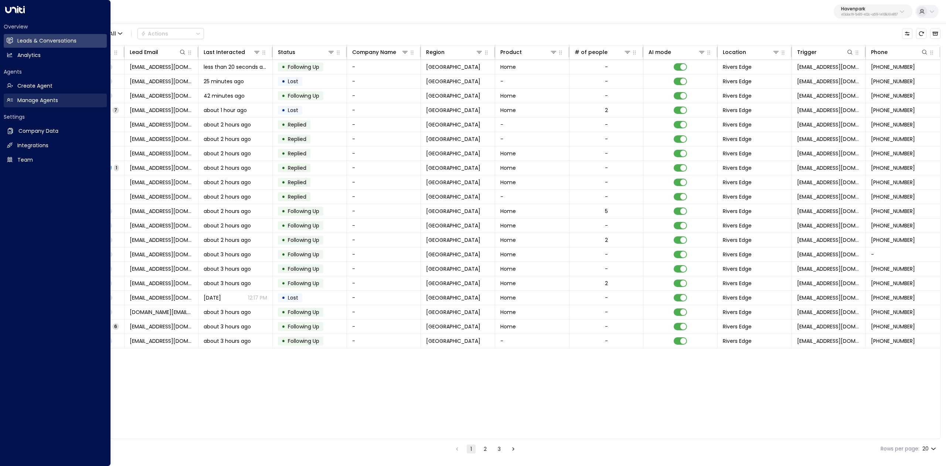
click at [42, 97] on h2 "Manage Agents" at bounding box center [37, 100] width 41 height 8
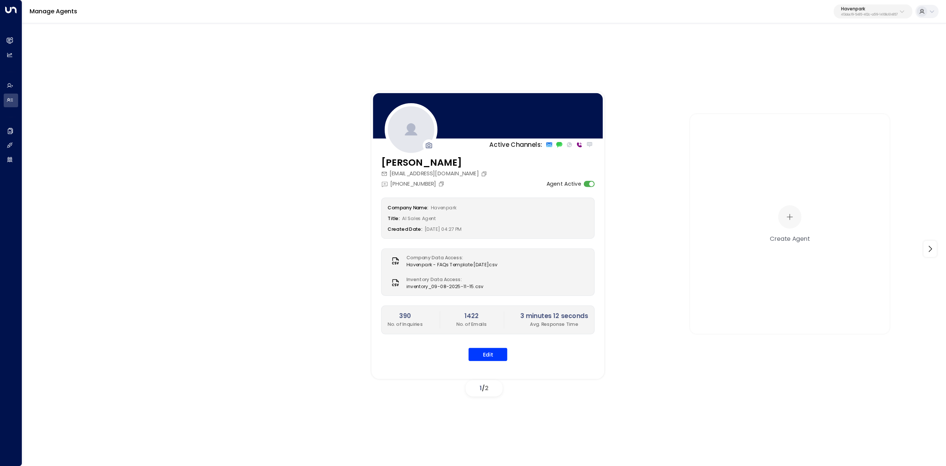
click at [437, 157] on h3 "[PERSON_NAME]" at bounding box center [435, 162] width 108 height 14
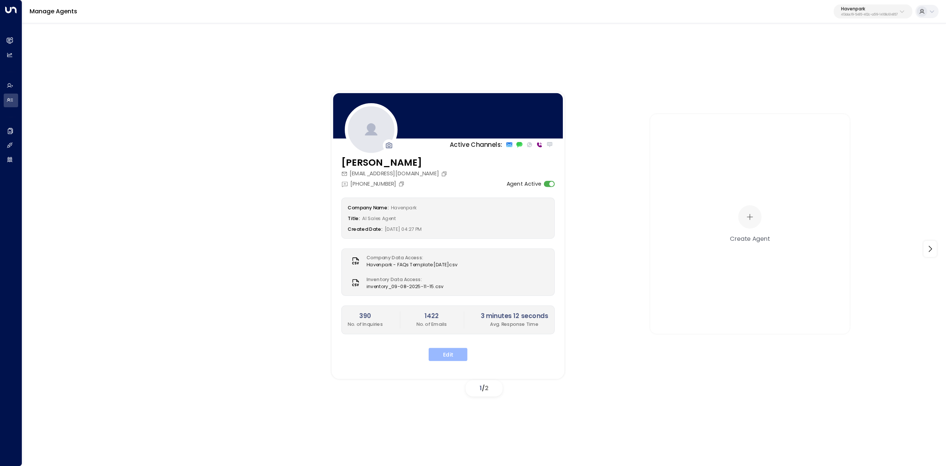
click at [456, 352] on button "Edit" at bounding box center [448, 353] width 39 height 13
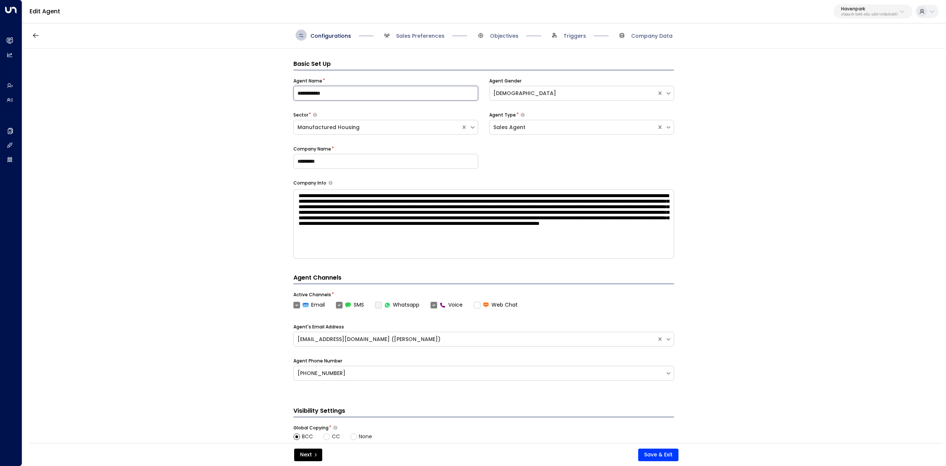
click at [364, 95] on input "**********" at bounding box center [385, 93] width 185 height 15
click at [366, 157] on input "*********" at bounding box center [385, 161] width 185 height 15
click at [364, 160] on input "*********" at bounding box center [385, 161] width 185 height 15
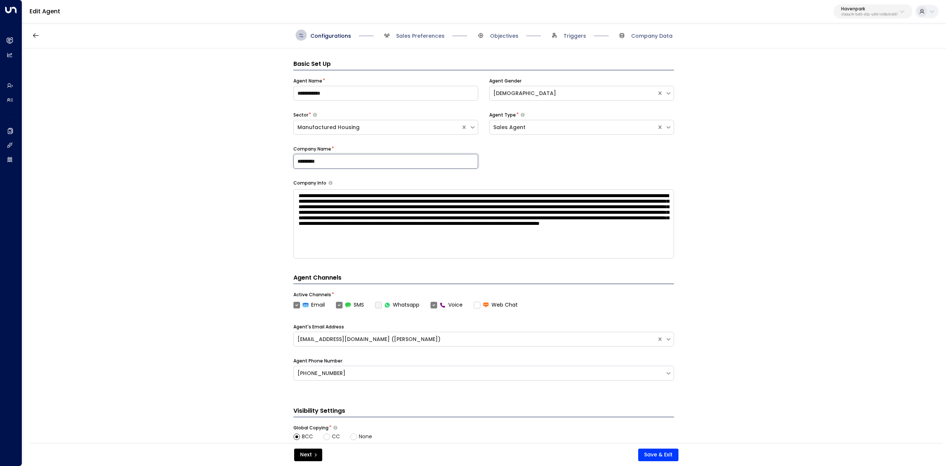
click at [364, 160] on input "*********" at bounding box center [385, 161] width 185 height 15
drag, startPoint x: 308, startPoint y: 197, endPoint x: 668, endPoint y: 261, distance: 365.2
click at [668, 261] on div "**********" at bounding box center [483, 226] width 381 height 332
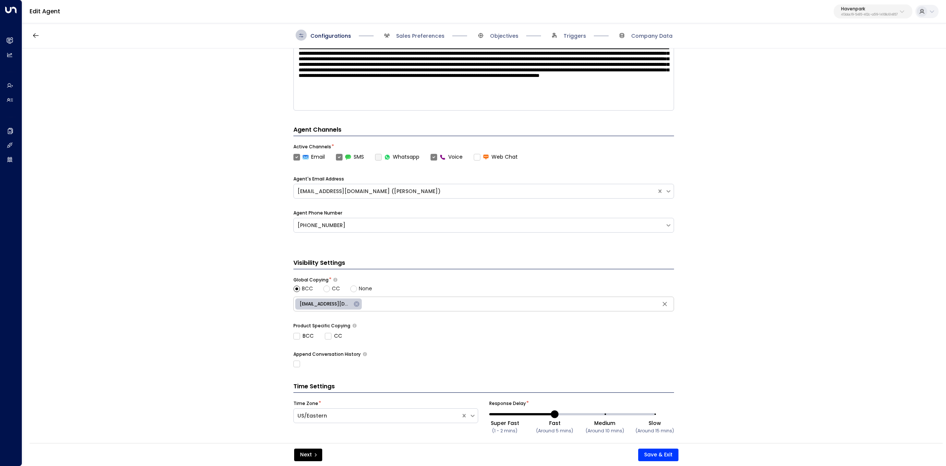
scroll to position [160, 0]
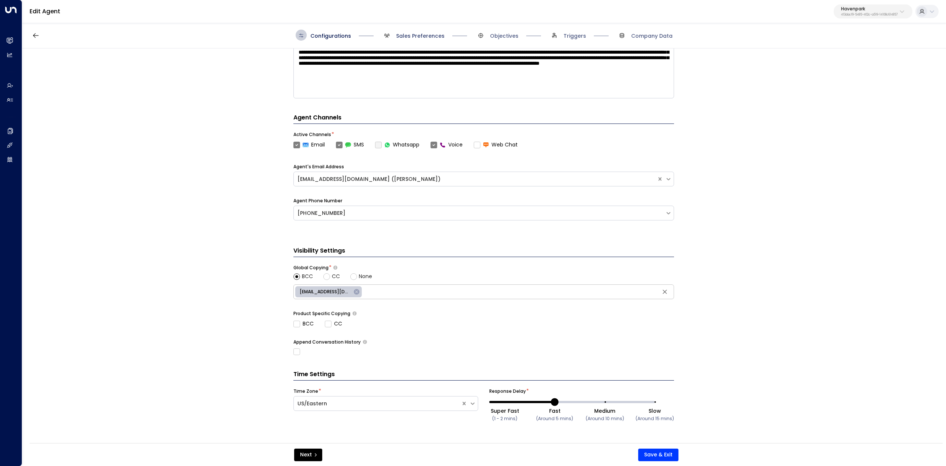
click at [417, 35] on span "Sales Preferences" at bounding box center [420, 35] width 48 height 7
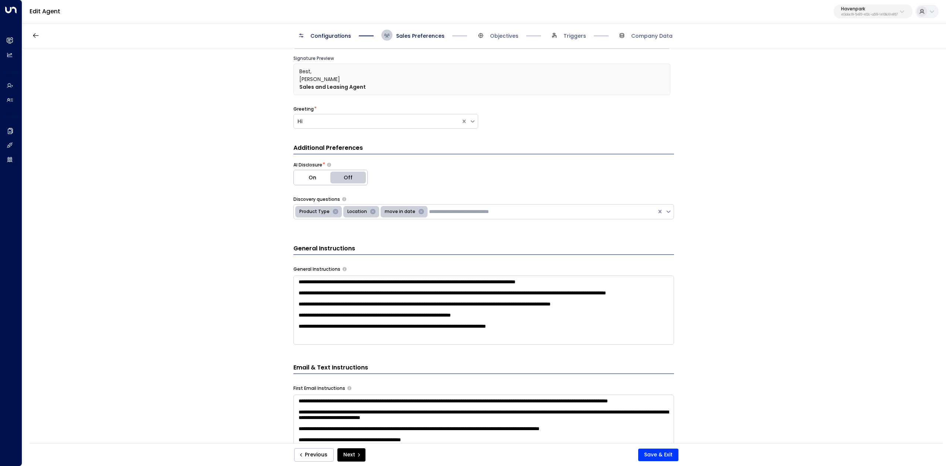
scroll to position [98, 0]
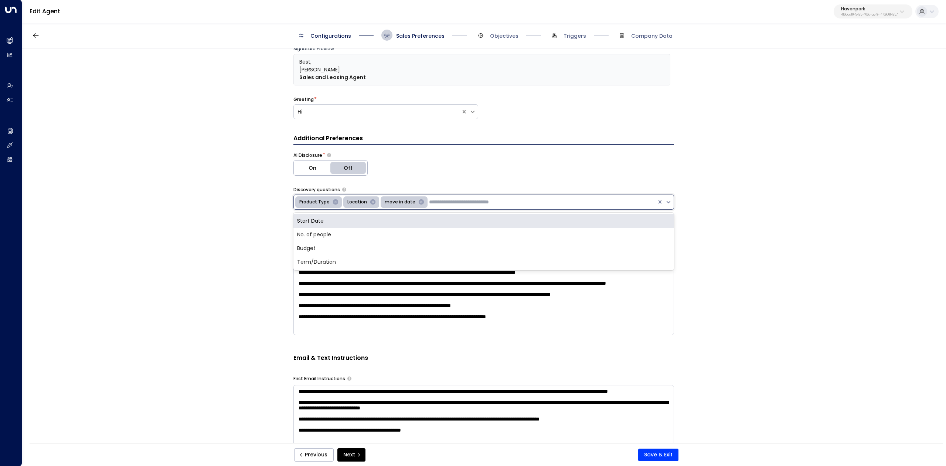
drag, startPoint x: 392, startPoint y: 200, endPoint x: 447, endPoint y: 201, distance: 54.3
click at [447, 201] on div "Product Type Location move in date" at bounding box center [475, 202] width 363 height 14
drag, startPoint x: 435, startPoint y: 201, endPoint x: 278, endPoint y: 205, distance: 157.1
click at [277, 206] on div "**********" at bounding box center [483, 247] width 923 height 399
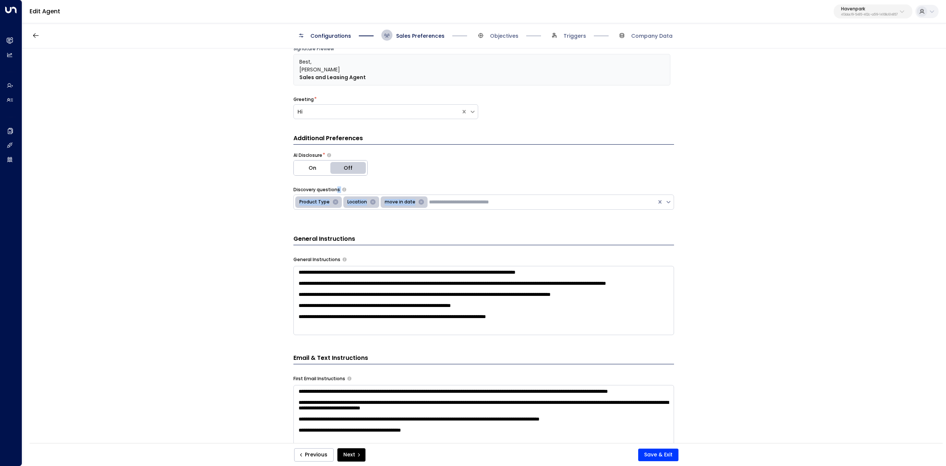
drag, startPoint x: 335, startPoint y: 188, endPoint x: 428, endPoint y: 204, distance: 94.6
click at [428, 204] on div "Discovery questions Product Type Location move in date" at bounding box center [483, 197] width 381 height 23
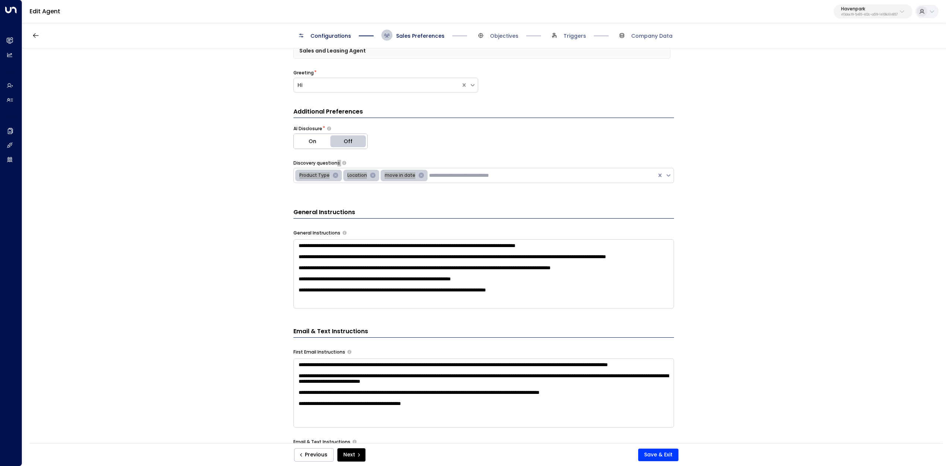
scroll to position [148, 0]
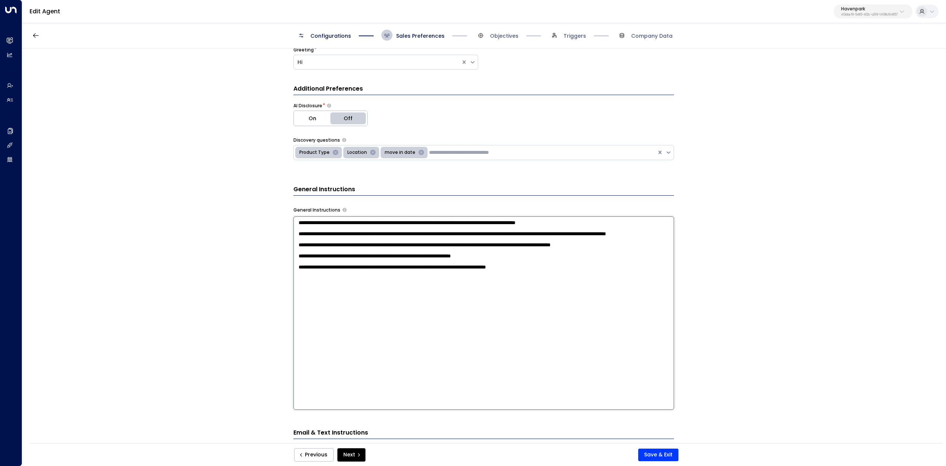
drag, startPoint x: 313, startPoint y: 224, endPoint x: 591, endPoint y: 307, distance: 290.0
click at [591, 307] on textarea "**********" at bounding box center [483, 312] width 381 height 193
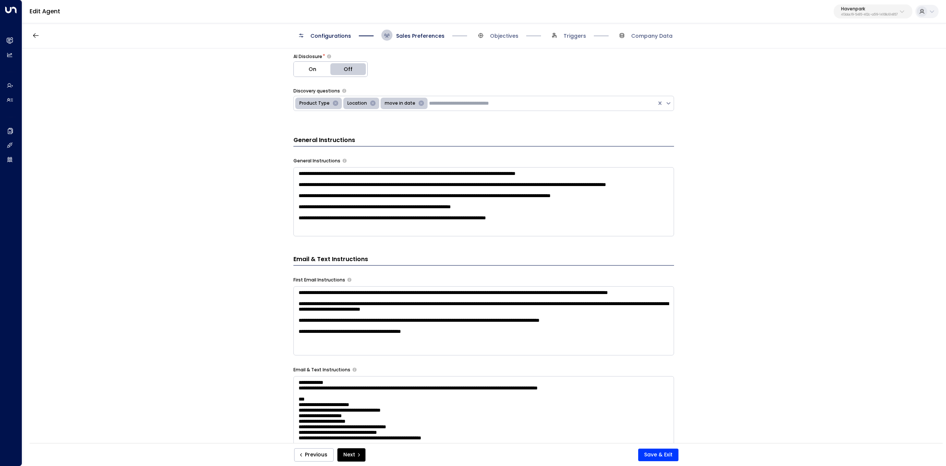
scroll to position [0, 0]
click at [296, 236] on textarea "**********" at bounding box center [483, 201] width 381 height 69
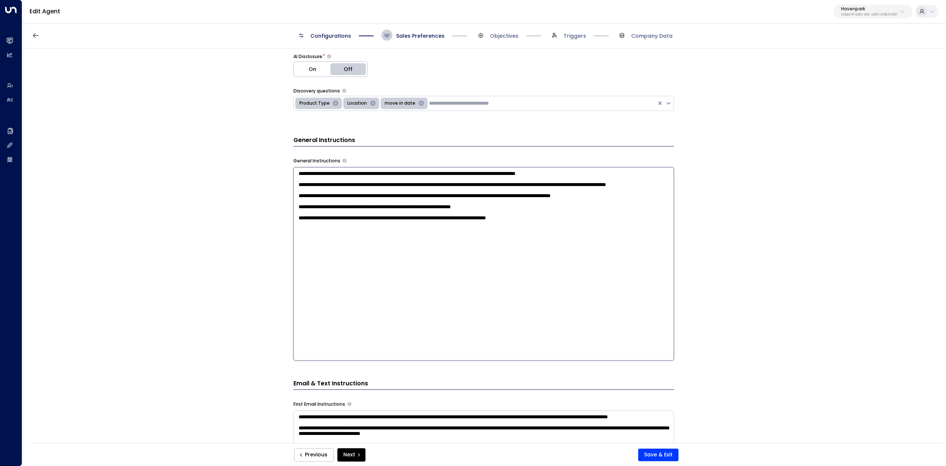
scroll to position [246, 0]
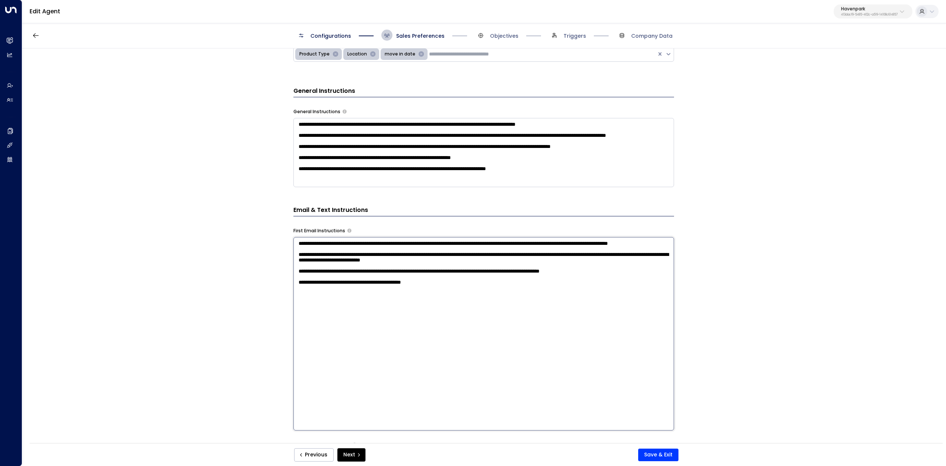
drag, startPoint x: 298, startPoint y: 369, endPoint x: 306, endPoint y: 370, distance: 8.3
click at [306, 370] on textarea "**********" at bounding box center [483, 333] width 381 height 193
click at [474, 314] on textarea "**********" at bounding box center [483, 333] width 381 height 193
drag, startPoint x: 455, startPoint y: 308, endPoint x: 274, endPoint y: 247, distance: 191.6
click at [274, 247] on div "**********" at bounding box center [483, 247] width 923 height 399
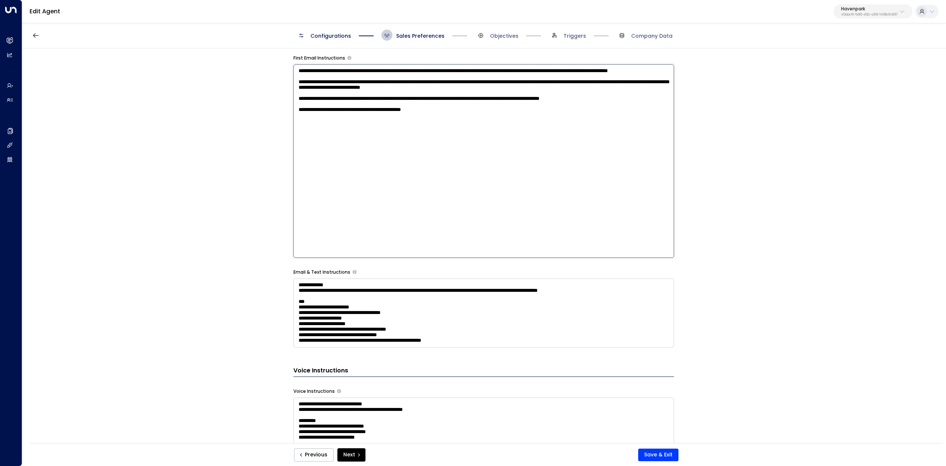
scroll to position [444, 0]
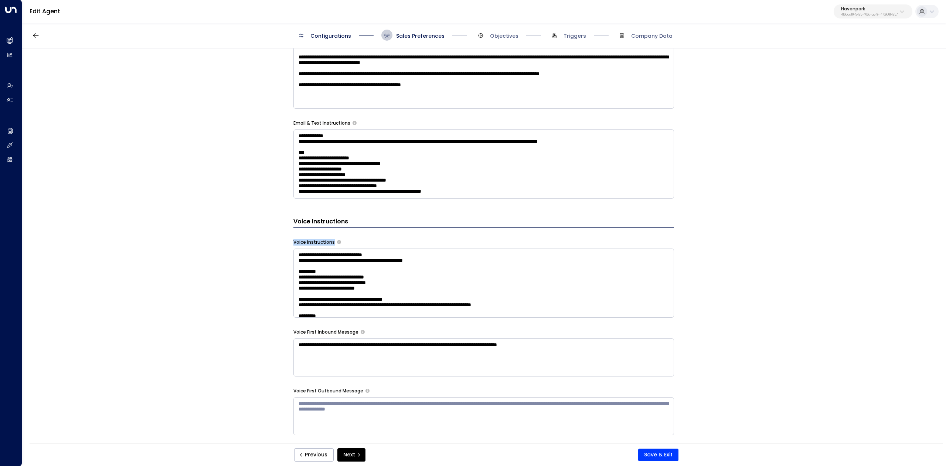
drag, startPoint x: 292, startPoint y: 246, endPoint x: 329, endPoint y: 249, distance: 37.1
click at [329, 249] on div "**********" at bounding box center [483, 247] width 923 height 399
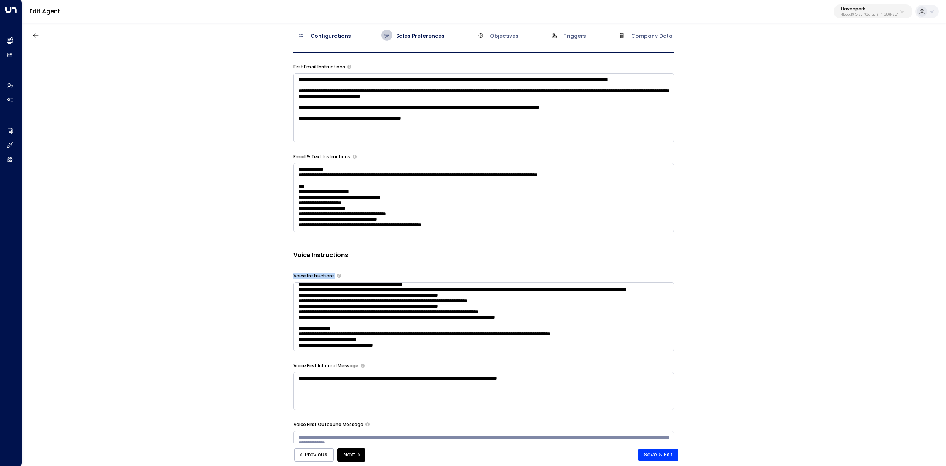
scroll to position [394, 0]
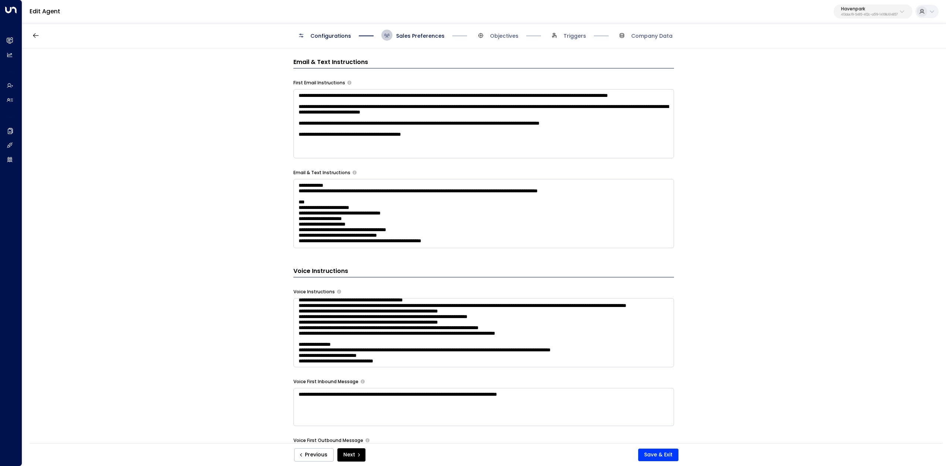
click at [296, 172] on label "Email & Text Instructions" at bounding box center [321, 172] width 57 height 7
drag, startPoint x: 288, startPoint y: 173, endPoint x: 348, endPoint y: 176, distance: 60.7
click at [348, 176] on div "**********" at bounding box center [483, 247] width 923 height 399
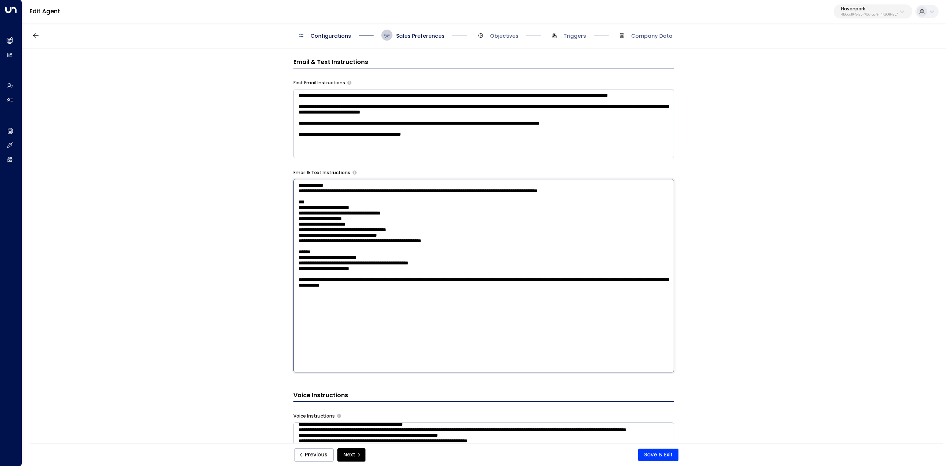
drag, startPoint x: 298, startPoint y: 188, endPoint x: 540, endPoint y: 338, distance: 284.5
click at [540, 338] on textarea "**********" at bounding box center [483, 275] width 381 height 193
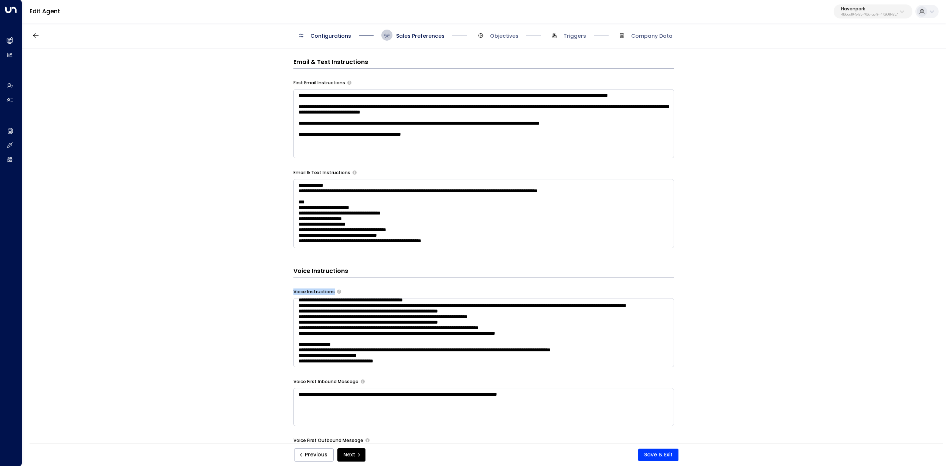
drag, startPoint x: 288, startPoint y: 293, endPoint x: 333, endPoint y: 293, distance: 45.8
click at [333, 293] on div "**********" at bounding box center [483, 247] width 923 height 399
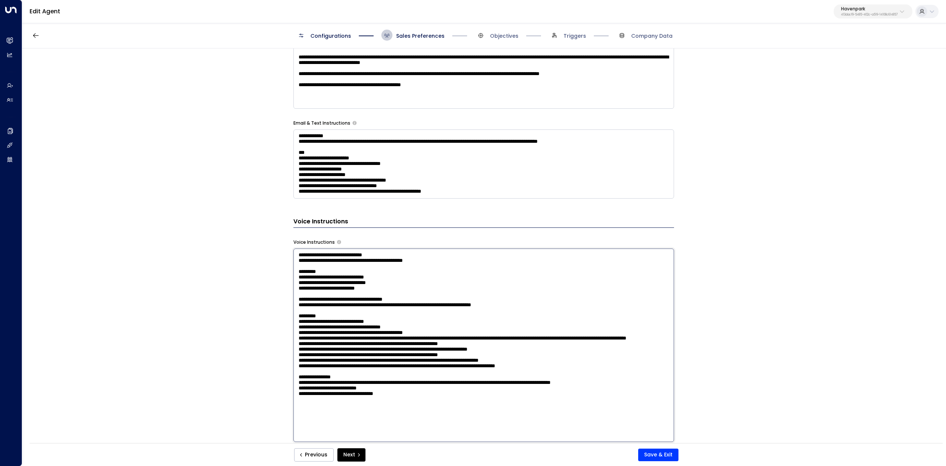
scroll to position [493, 0]
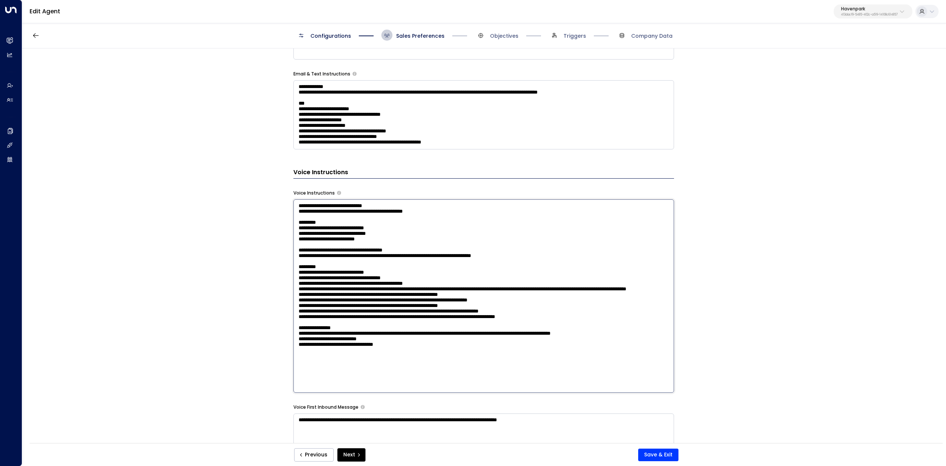
drag, startPoint x: 335, startPoint y: 309, endPoint x: 547, endPoint y: 407, distance: 233.4
click at [547, 407] on div "**********" at bounding box center [483, 124] width 381 height 771
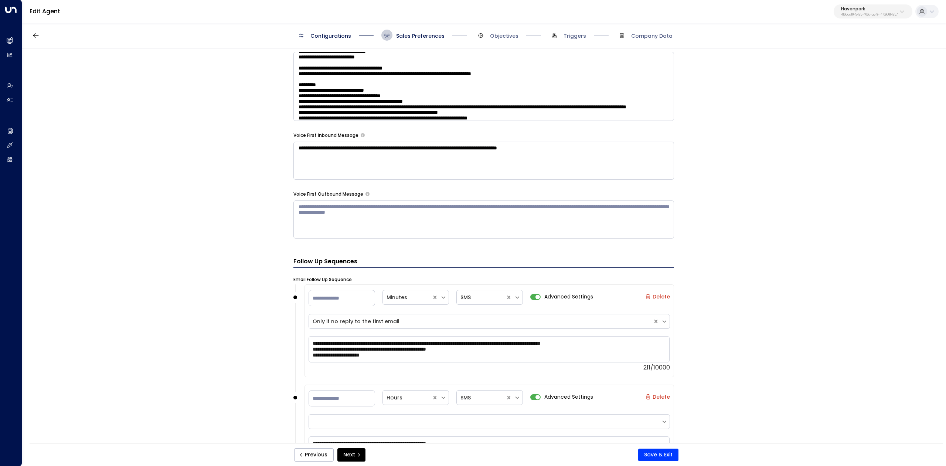
scroll to position [641, 0]
drag, startPoint x: 414, startPoint y: 324, endPoint x: 407, endPoint y: 323, distance: 7.1
click at [407, 323] on form "**********" at bounding box center [483, 255] width 381 height 1672
click at [407, 324] on div at bounding box center [481, 321] width 336 height 8
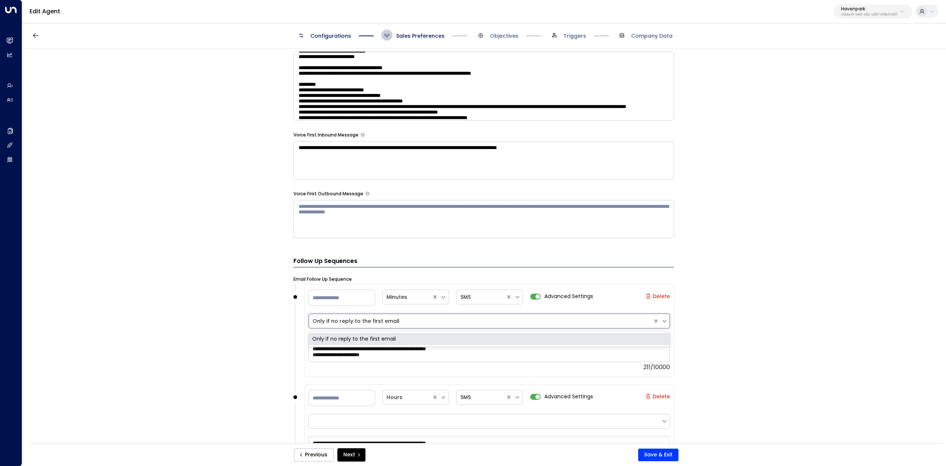
click at [407, 324] on div at bounding box center [481, 321] width 336 height 8
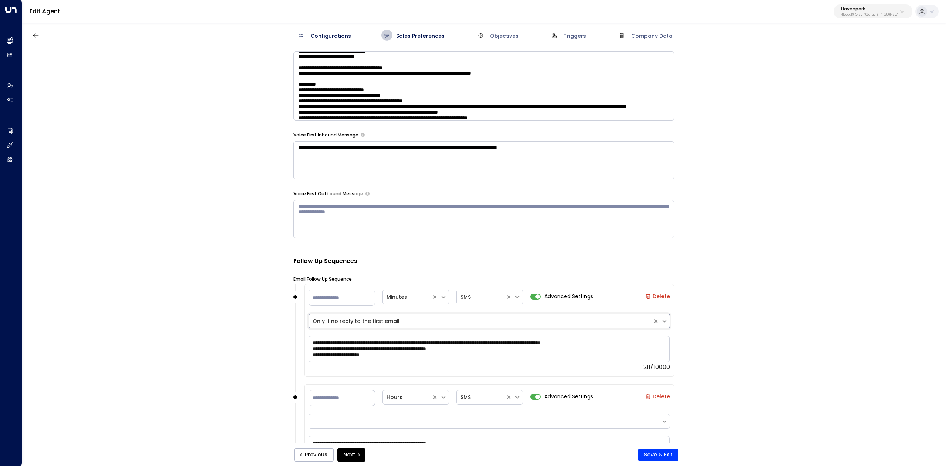
drag, startPoint x: 311, startPoint y: 322, endPoint x: 402, endPoint y: 321, distance: 90.9
click at [402, 320] on div "Only if no reply to the first email" at bounding box center [481, 321] width 344 height 11
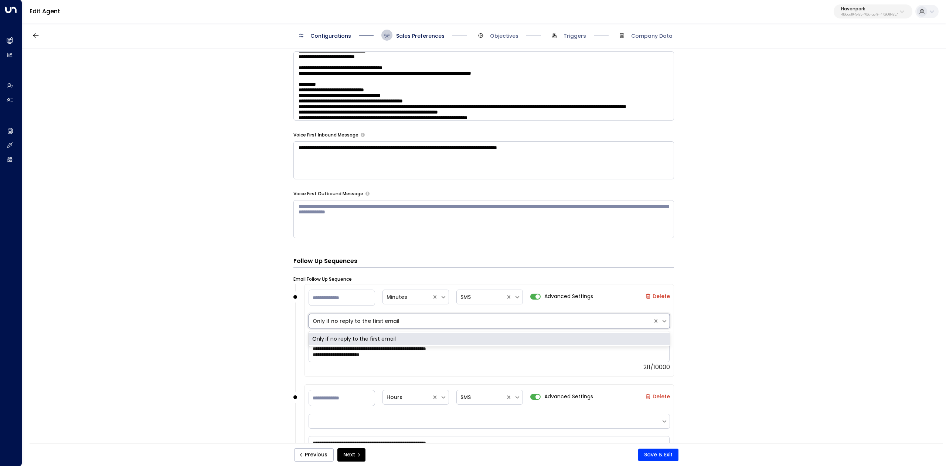
click at [327, 321] on div at bounding box center [481, 321] width 336 height 8
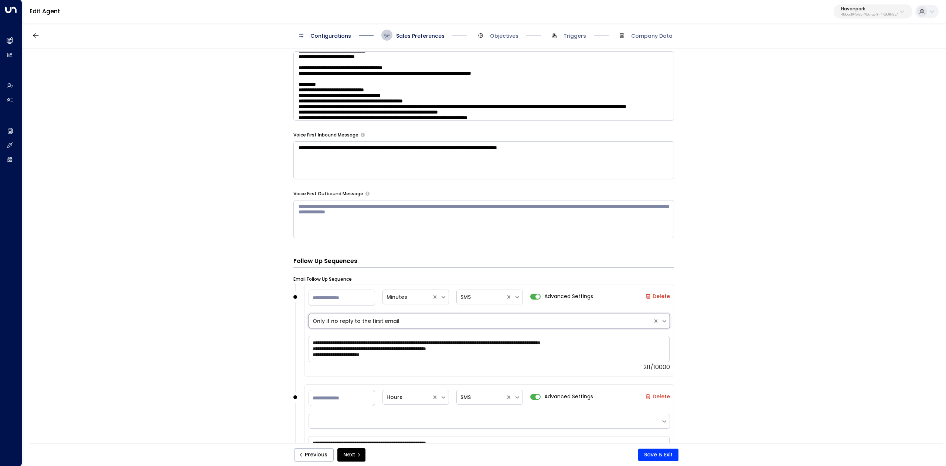
drag, startPoint x: 327, startPoint y: 321, endPoint x: 378, endPoint y: 320, distance: 50.3
click at [378, 320] on div at bounding box center [481, 321] width 336 height 8
drag, startPoint x: 311, startPoint y: 343, endPoint x: 419, endPoint y: 364, distance: 109.5
click at [419, 364] on div "**********" at bounding box center [489, 352] width 361 height 36
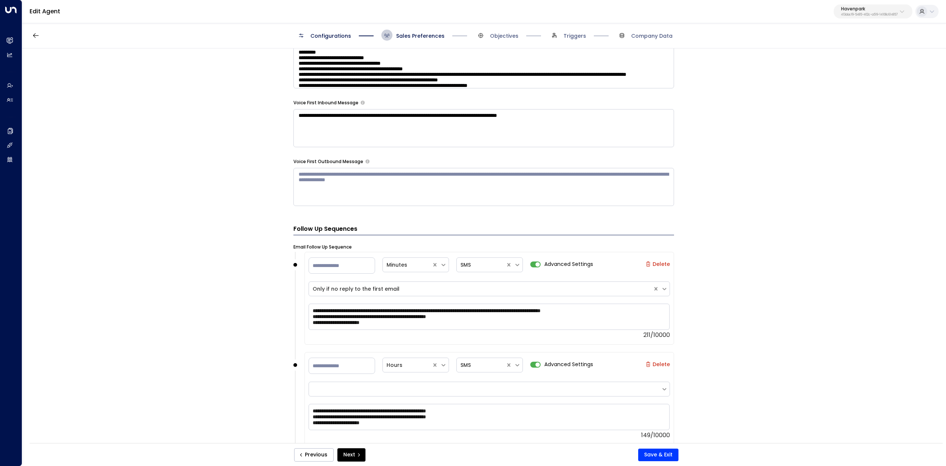
scroll to position [690, 0]
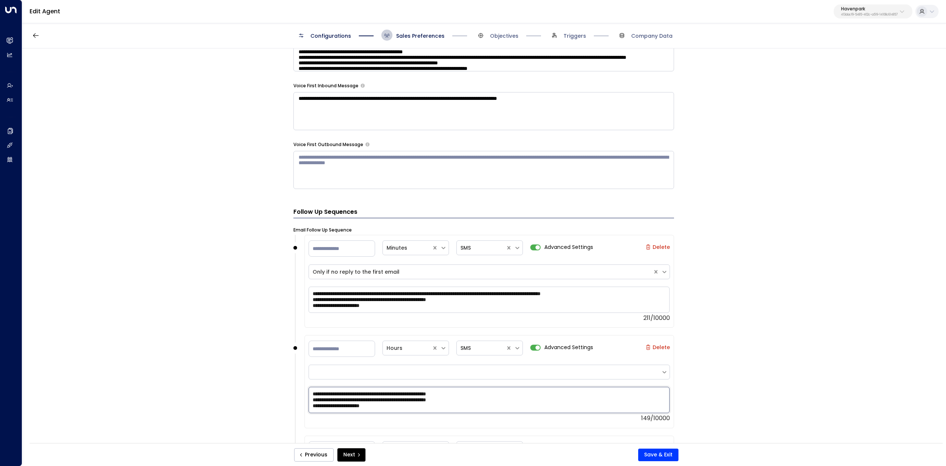
drag, startPoint x: 322, startPoint y: 397, endPoint x: 447, endPoint y: 419, distance: 126.2
click at [447, 419] on div "**********" at bounding box center [489, 403] width 361 height 36
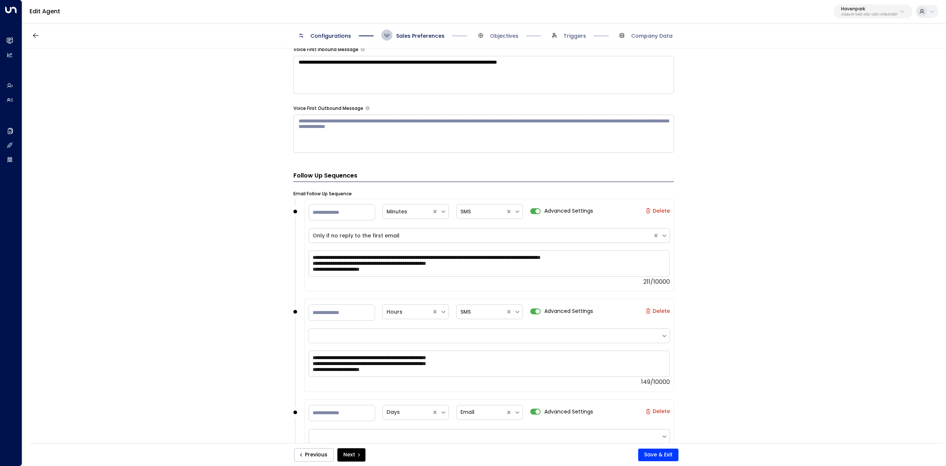
scroll to position [739, 0]
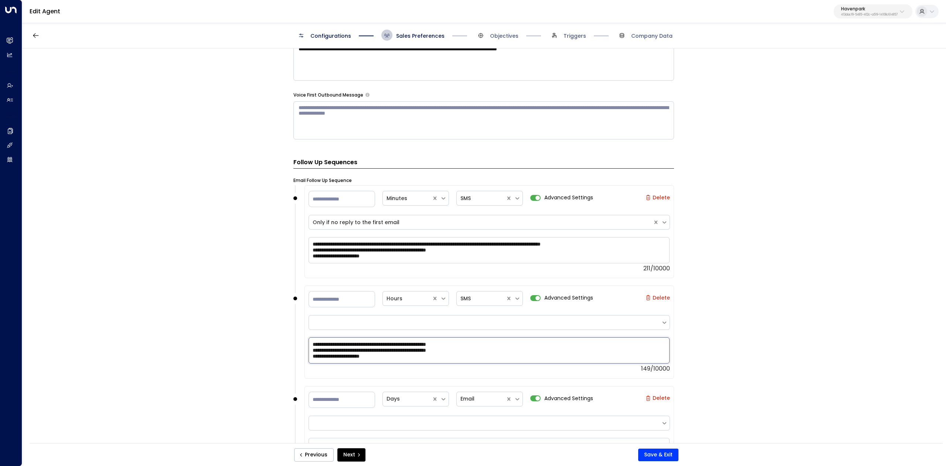
drag, startPoint x: 311, startPoint y: 344, endPoint x: 399, endPoint y: 366, distance: 90.9
click at [399, 366] on div "**********" at bounding box center [489, 354] width 361 height 36
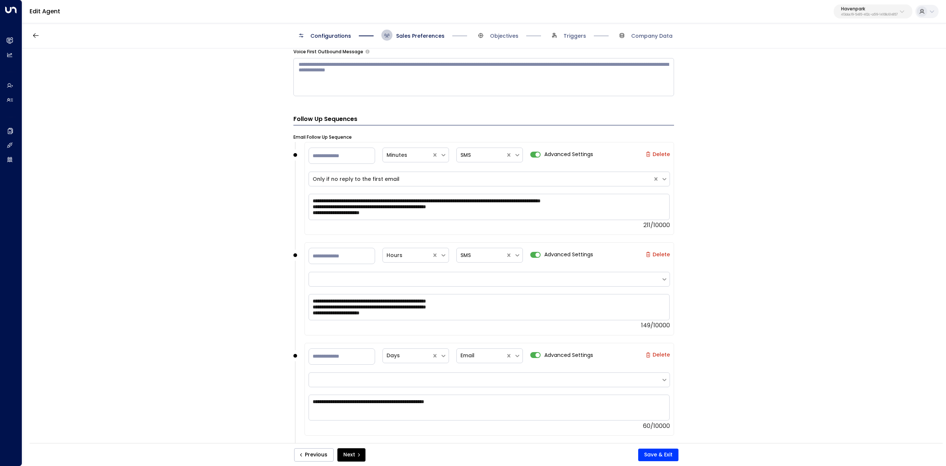
scroll to position [838, 0]
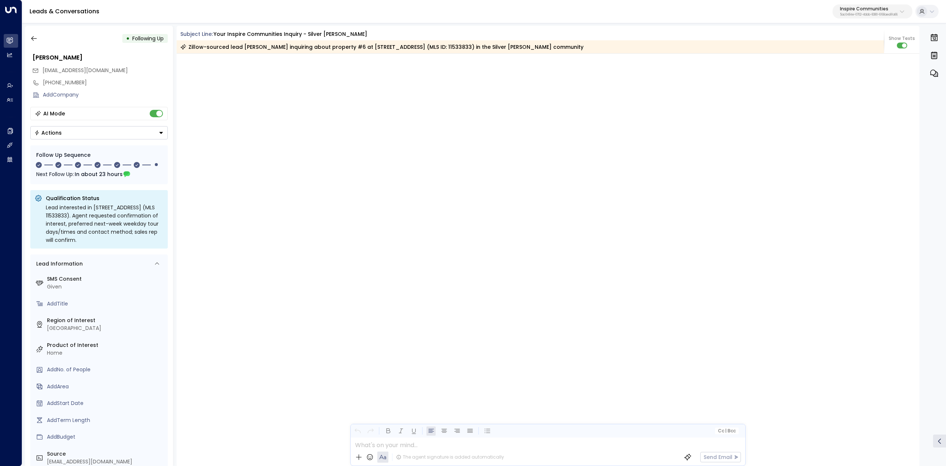
scroll to position [850, 0]
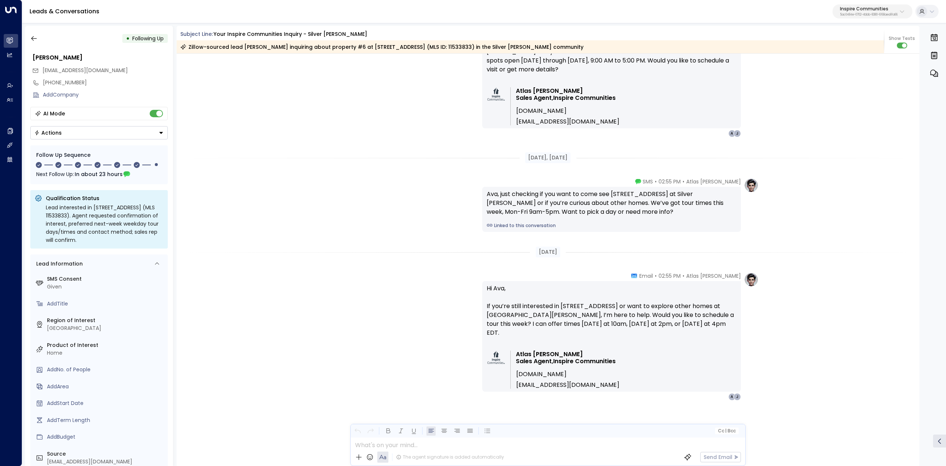
click at [861, 11] on p "Inspire Communities" at bounding box center [869, 9] width 58 height 4
type input "***"
click at [866, 69] on div "Enterprises ( 1 ) *** ​ Havenpark ID: 413dacf9-5485-402c-a519-14108c614857" at bounding box center [885, 46] width 118 height 51
click at [868, 63] on span "ID: 413dacf9-5485-402c-a519-14108c614857" at bounding box center [882, 63] width 101 height 7
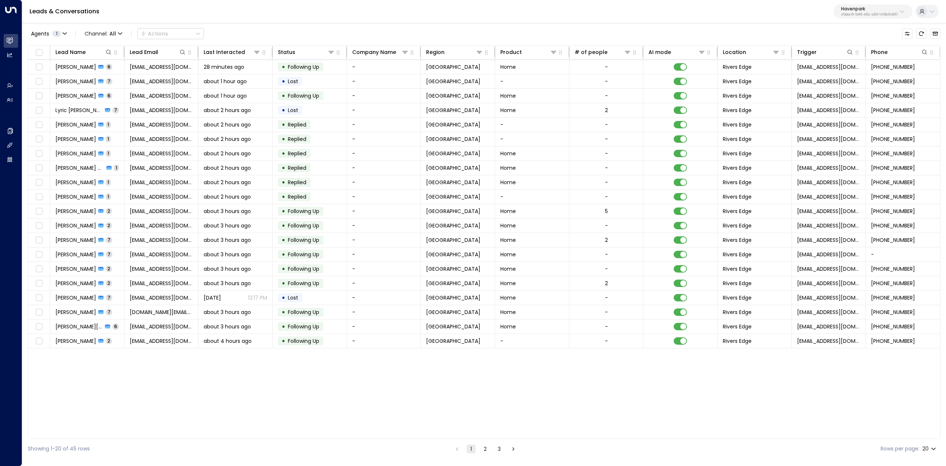
click at [31, 26] on div "Agents 1 Channel: All Actions" at bounding box center [116, 33] width 176 height 15
click at [38, 36] on span "Agents" at bounding box center [40, 33] width 18 height 5
click at [14, 94] on div at bounding box center [473, 233] width 946 height 466
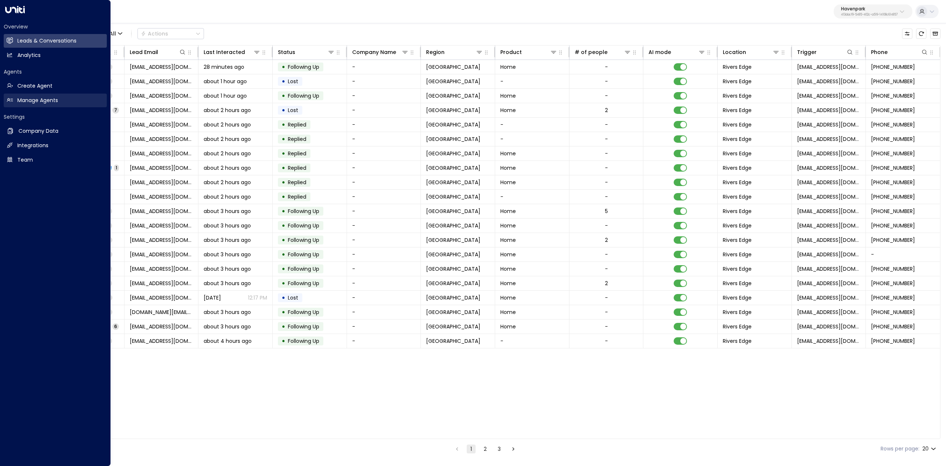
click at [33, 99] on h2 "Manage Agents" at bounding box center [37, 100] width 41 height 8
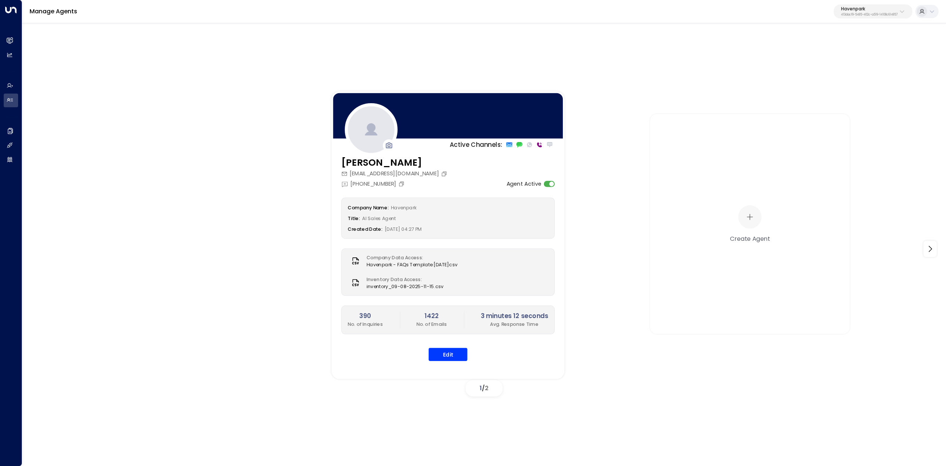
click at [459, 346] on div "Company Name: Havenpark Title: AI Sales Agent Created Date: 07/22/2025, 04:27 P…" at bounding box center [449, 278] width 214 height 163
click at [458, 361] on button "Edit" at bounding box center [448, 353] width 39 height 13
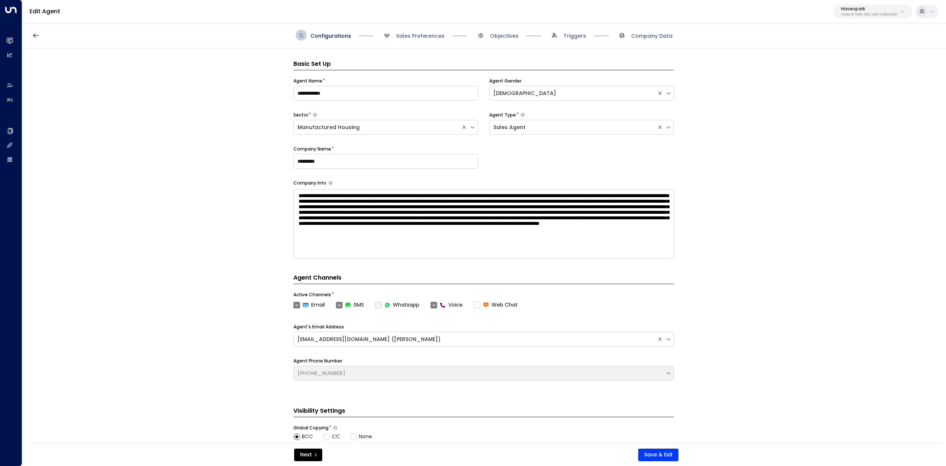
scroll to position [11, 0]
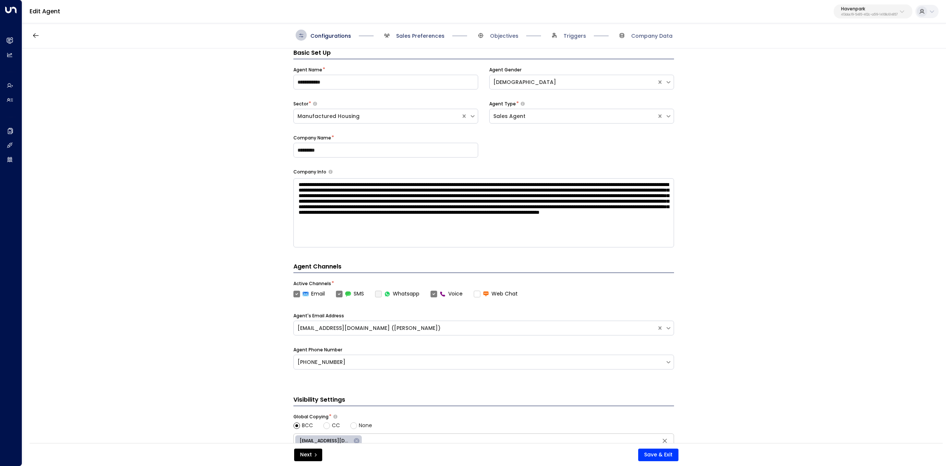
click at [411, 38] on span "Sales Preferences" at bounding box center [420, 35] width 48 height 7
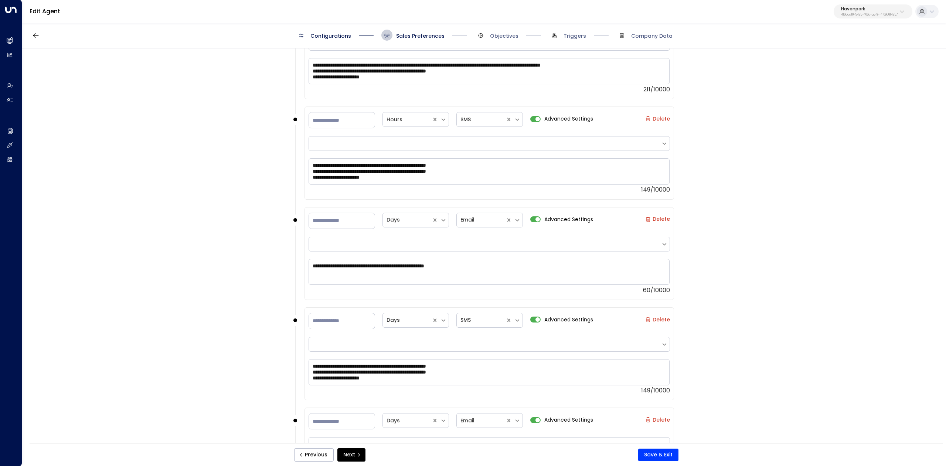
scroll to position [1046, 0]
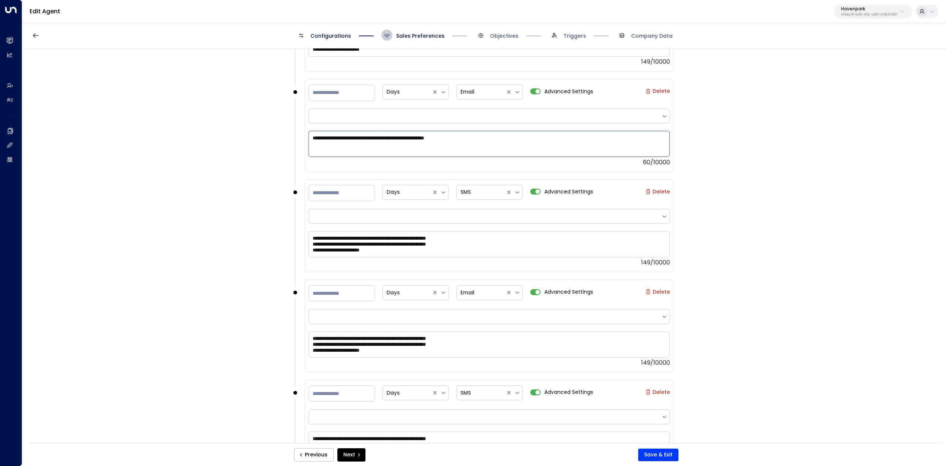
click at [464, 141] on textarea "**********" at bounding box center [489, 144] width 361 height 26
click at [464, 140] on textarea "**********" at bounding box center [489, 144] width 361 height 26
drag, startPoint x: 370, startPoint y: 250, endPoint x: 299, endPoint y: 230, distance: 73.8
click at [299, 230] on div "**********" at bounding box center [483, 229] width 381 height 100
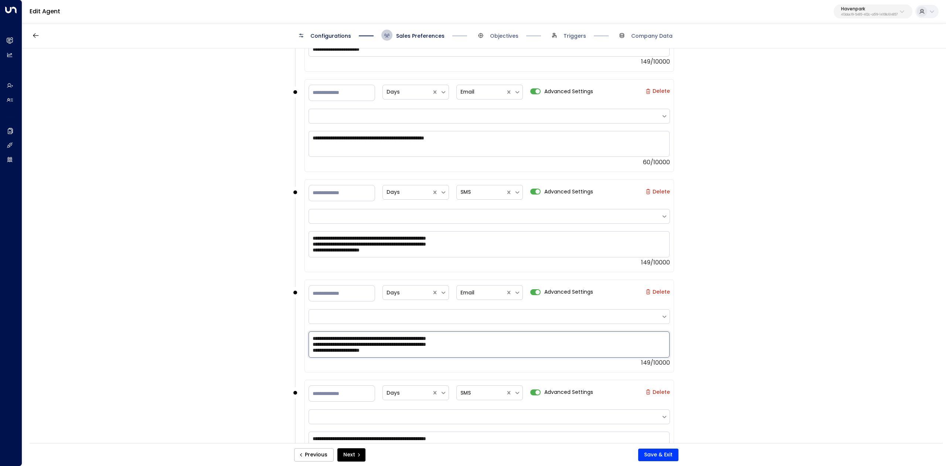
drag, startPoint x: 382, startPoint y: 357, endPoint x: 305, endPoint y: 338, distance: 79.6
click at [305, 338] on div "**********" at bounding box center [490, 325] width 370 height 93
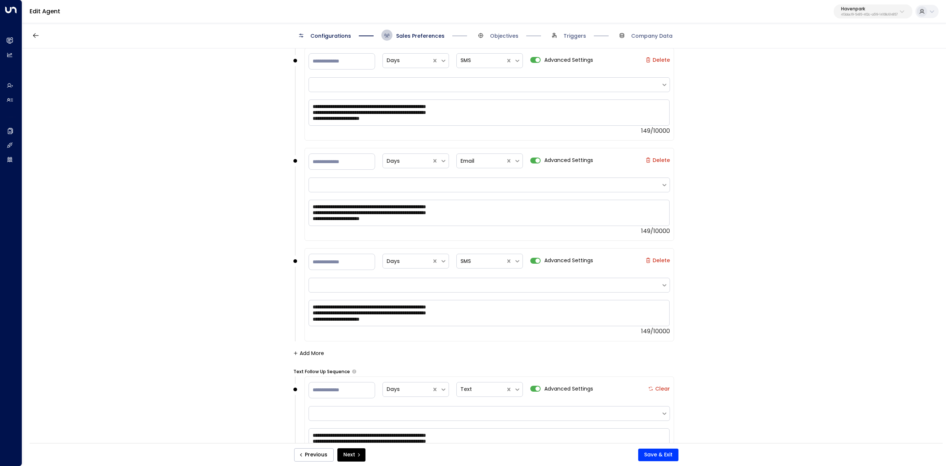
scroll to position [1194, 0]
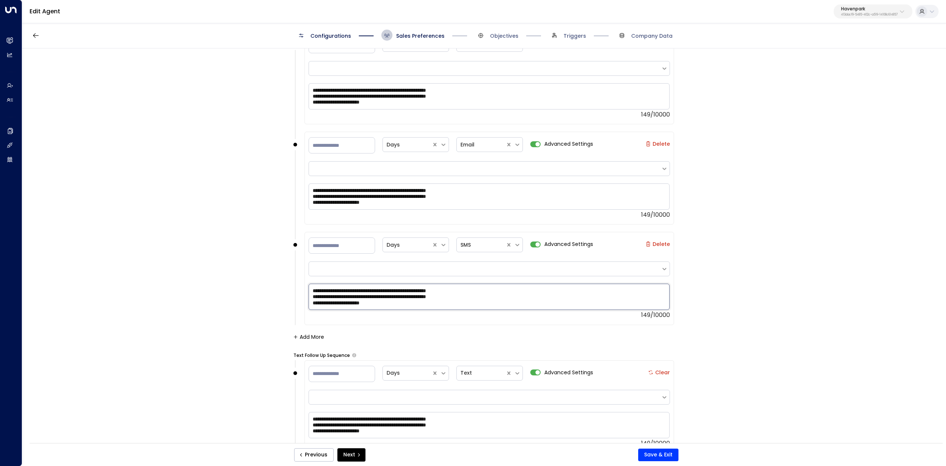
drag, startPoint x: 387, startPoint y: 305, endPoint x: 298, endPoint y: 296, distance: 90.3
click at [298, 296] on div "**********" at bounding box center [483, 278] width 381 height 93
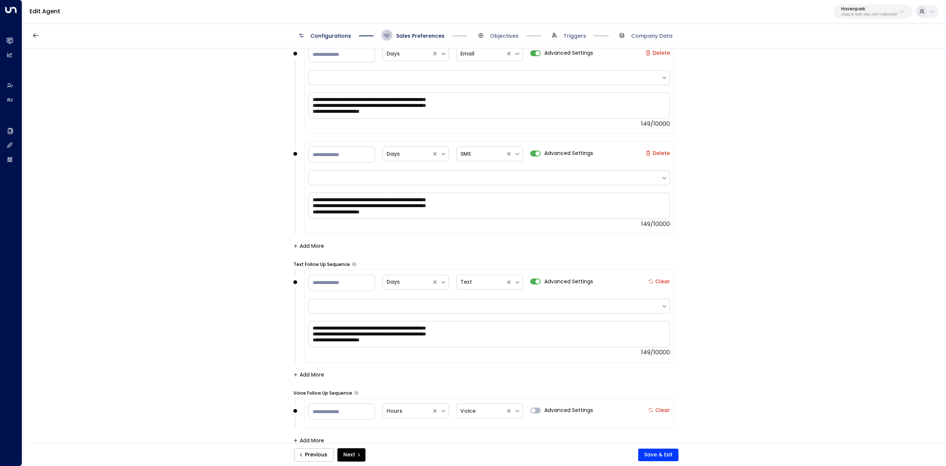
scroll to position [1293, 0]
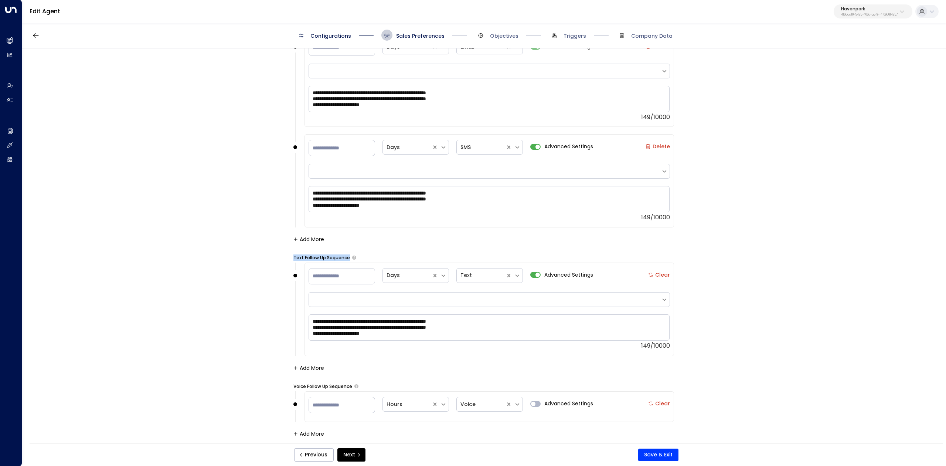
click at [349, 259] on body "**********" at bounding box center [473, 224] width 946 height 448
click at [838, 235] on div "**********" at bounding box center [483, 247] width 923 height 399
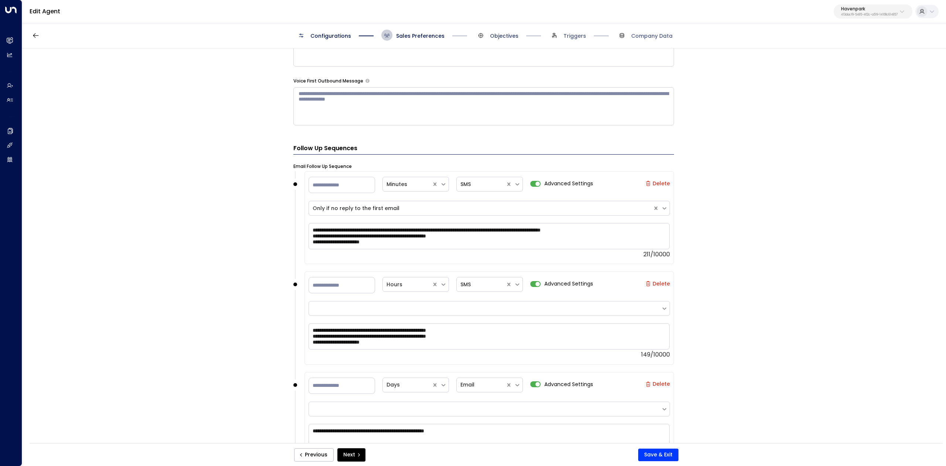
click at [508, 35] on span "Objectives" at bounding box center [504, 35] width 28 height 7
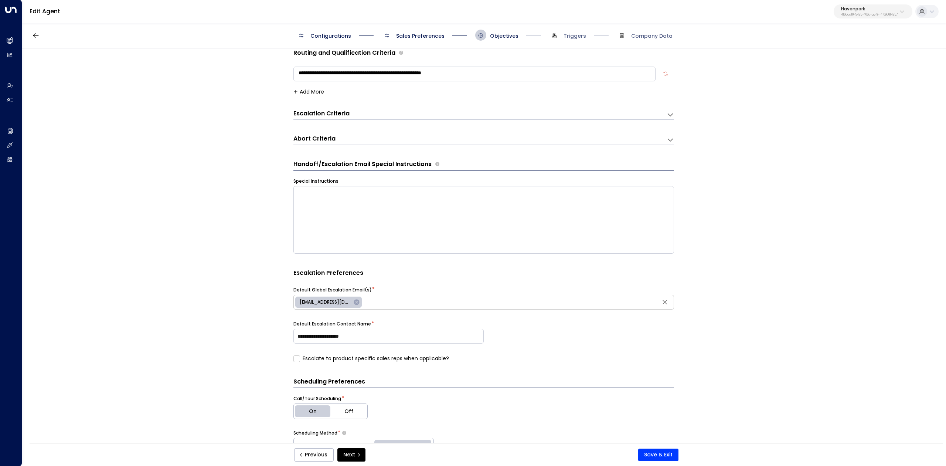
scroll to position [0, 0]
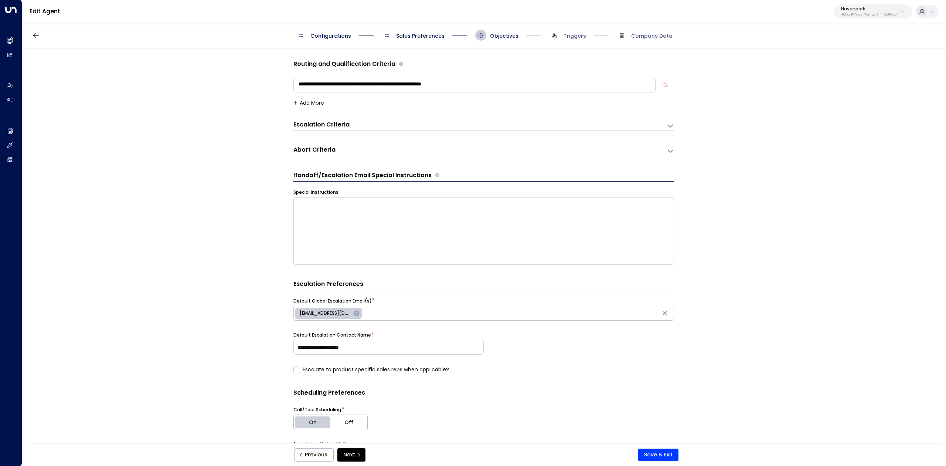
click at [518, 85] on textarea "**********" at bounding box center [474, 85] width 362 height 15
click at [518, 84] on textarea "**********" at bounding box center [474, 85] width 362 height 15
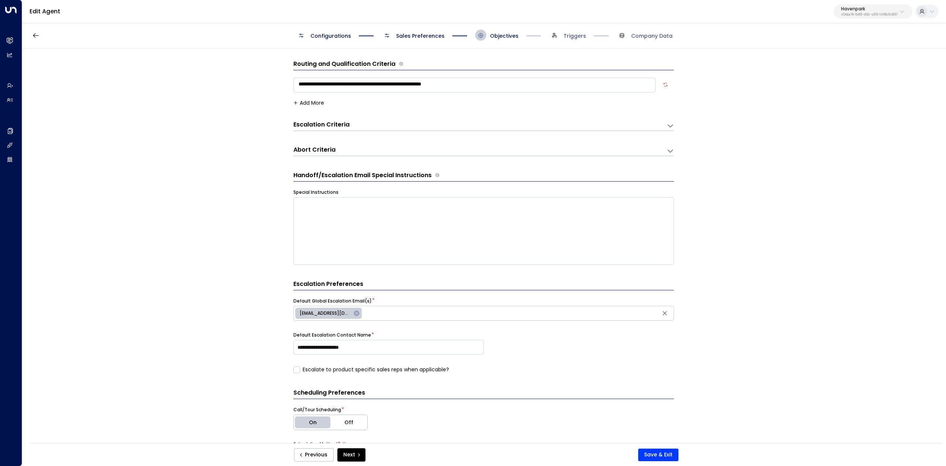
click at [427, 144] on div "Abort Criteria Criteria * ​ Add More" at bounding box center [483, 149] width 381 height 14
click at [462, 133] on form "**********" at bounding box center [483, 351] width 381 height 582
click at [562, 131] on div "Escalation Criteria Reset" at bounding box center [483, 125] width 381 height 10
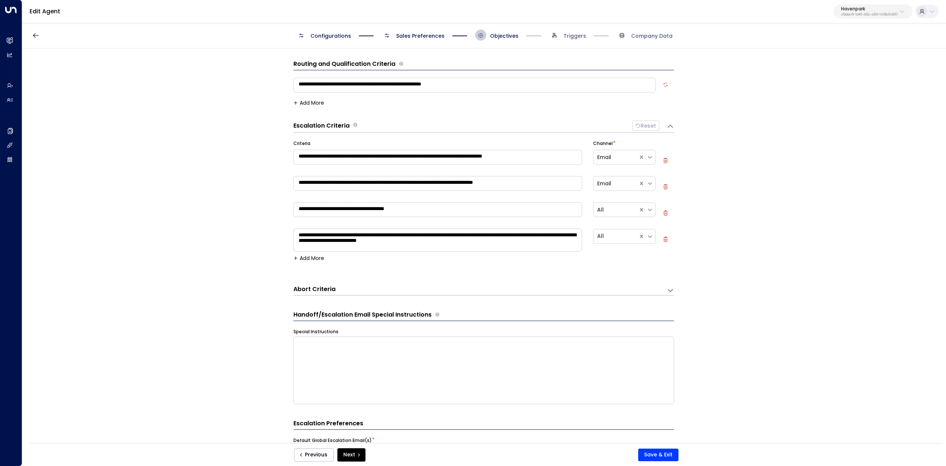
click at [447, 158] on textarea "**********" at bounding box center [437, 157] width 289 height 15
click at [447, 157] on textarea "**********" at bounding box center [437, 157] width 289 height 15
click at [543, 179] on textarea "**********" at bounding box center [437, 183] width 289 height 15
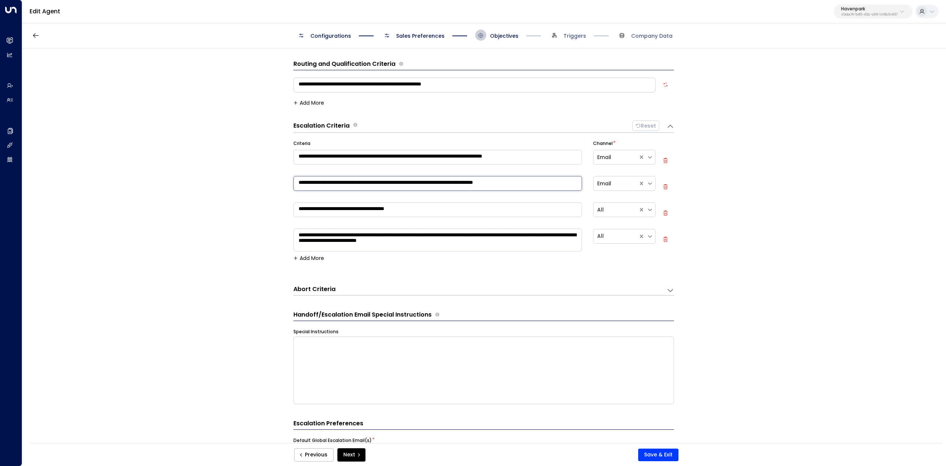
click at [543, 179] on textarea "**********" at bounding box center [437, 183] width 289 height 15
click at [430, 208] on textarea "**********" at bounding box center [437, 209] width 289 height 15
click at [434, 238] on textarea "**********" at bounding box center [437, 239] width 289 height 23
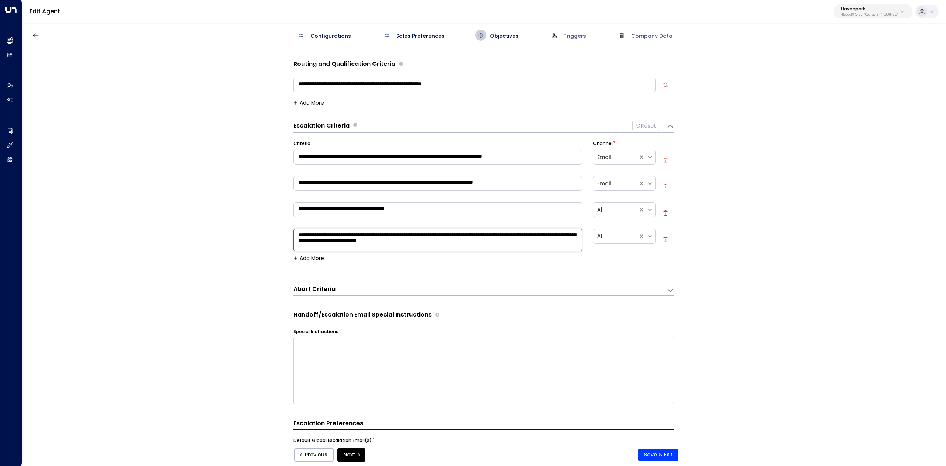
click at [434, 238] on textarea "**********" at bounding box center [437, 239] width 289 height 23
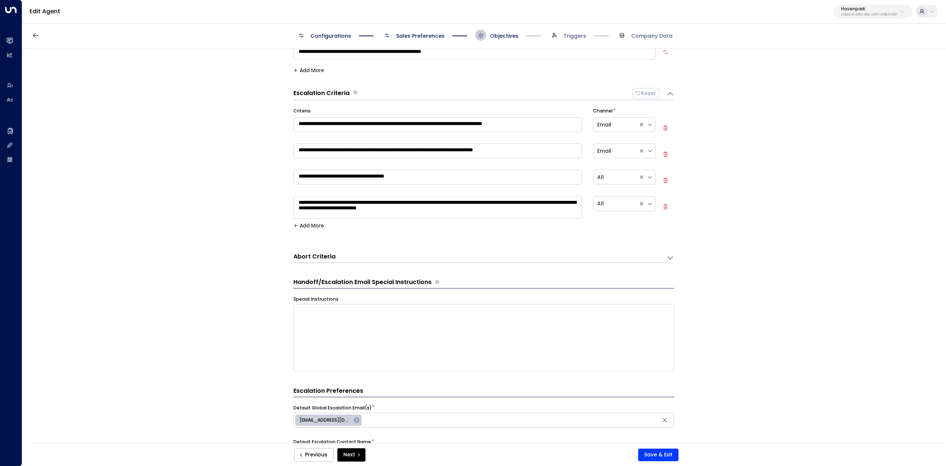
scroll to position [49, 0]
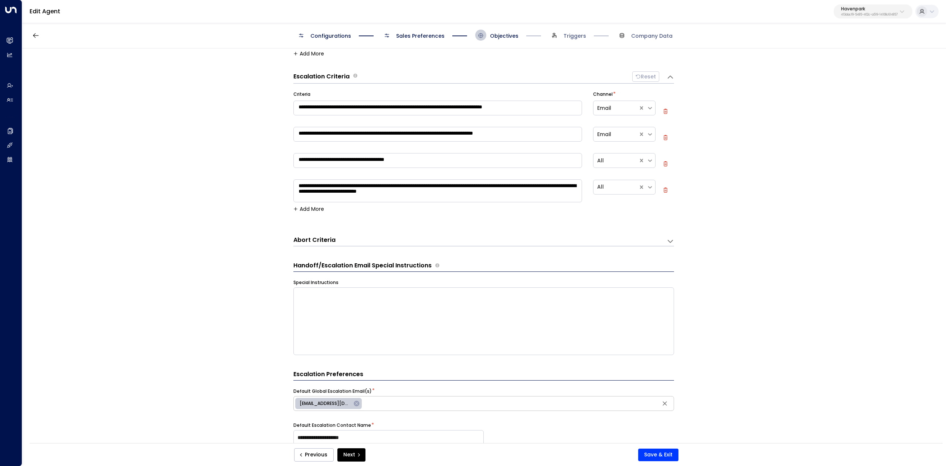
click at [407, 244] on div "Abort Criteria" at bounding box center [479, 241] width 373 height 10
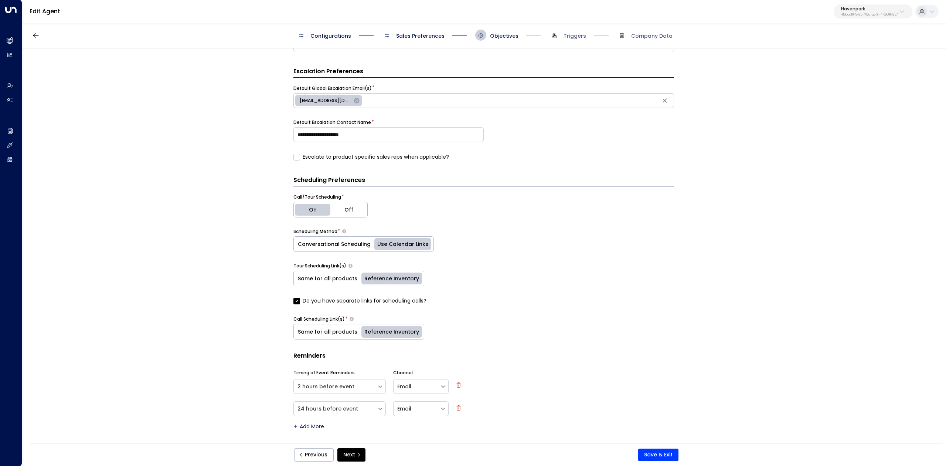
scroll to position [411, 0]
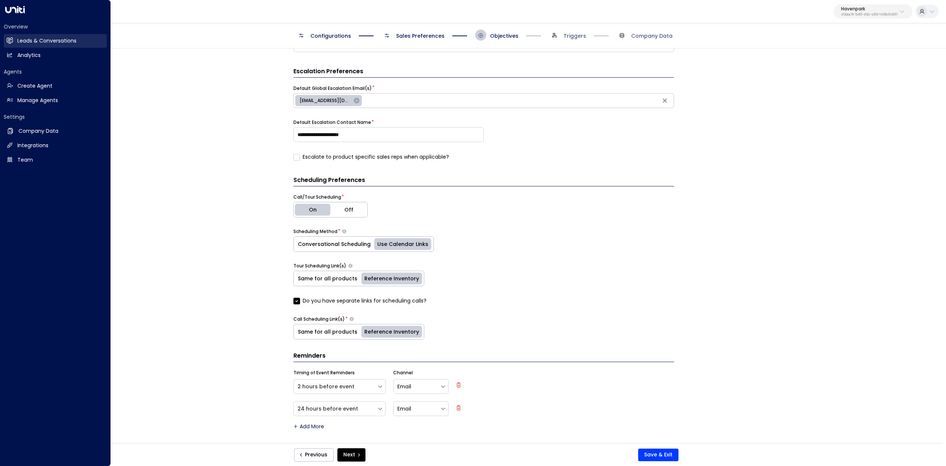
click at [15, 39] on link "Leads & Conversations Leads & Conversations" at bounding box center [55, 41] width 103 height 14
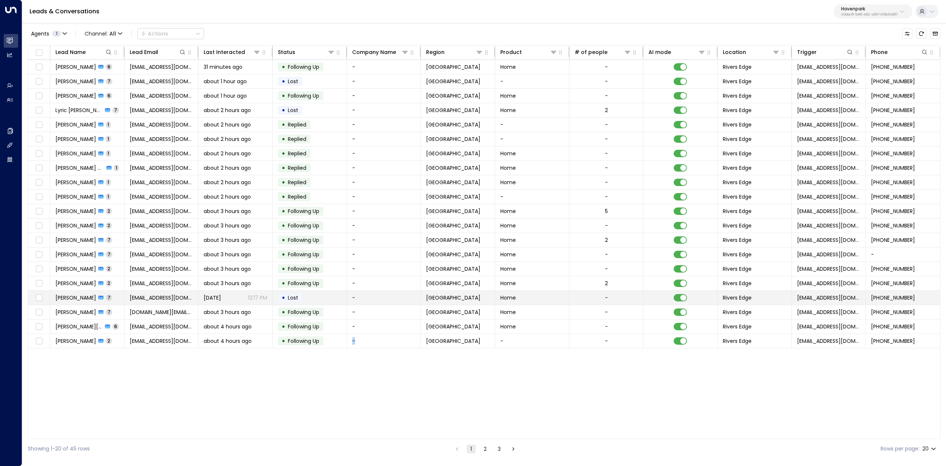
drag, startPoint x: 82, startPoint y: 329, endPoint x: 656, endPoint y: 302, distance: 574.6
click at [414, 416] on div "Lead Name Lead Email Last Interacted Status Company Name Region Product # of pe…" at bounding box center [484, 242] width 913 height 394
drag, startPoint x: 72, startPoint y: 326, endPoint x: 78, endPoint y: 332, distance: 8.4
click at [78, 332] on td "Bryonna Washington 6" at bounding box center [87, 326] width 74 height 14
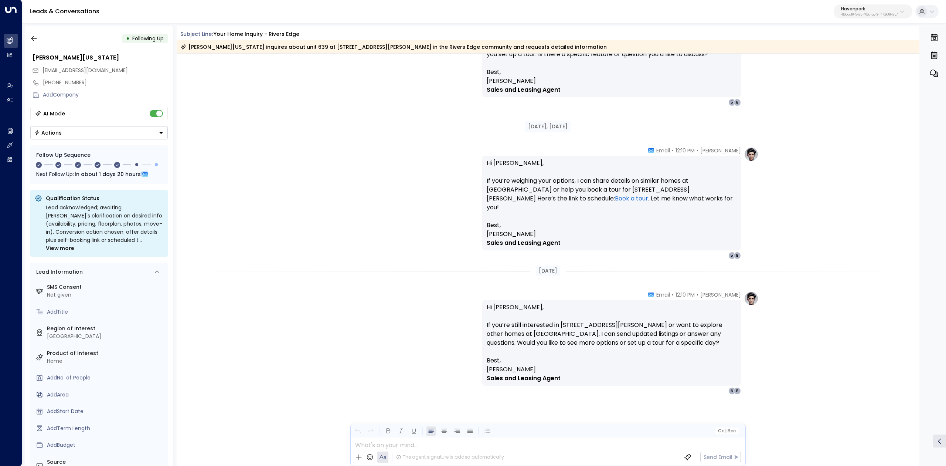
scroll to position [1067, 0]
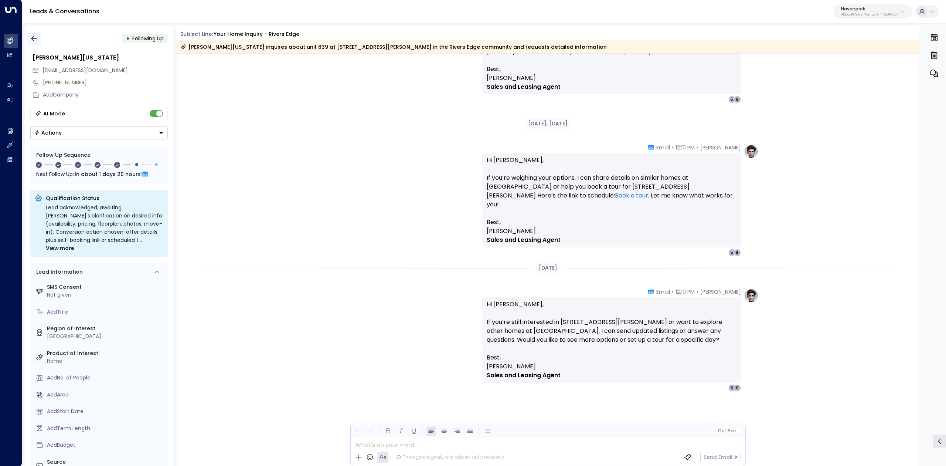
click at [33, 39] on icon "button" at bounding box center [33, 38] width 7 height 7
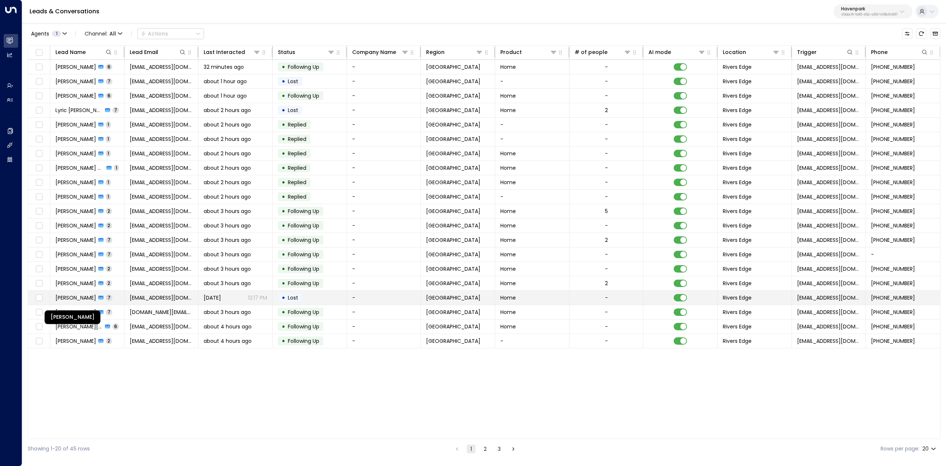
click at [76, 299] on span "Perrycheryl Klemanski" at bounding box center [75, 297] width 41 height 7
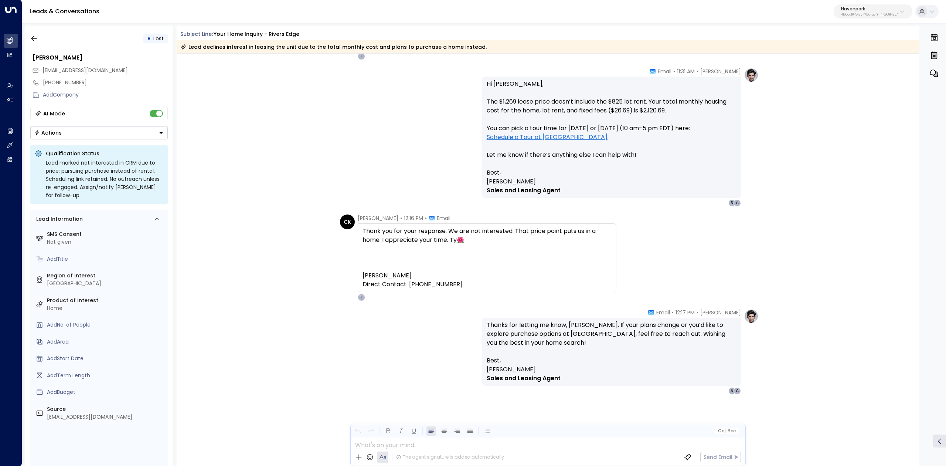
scroll to position [990, 0]
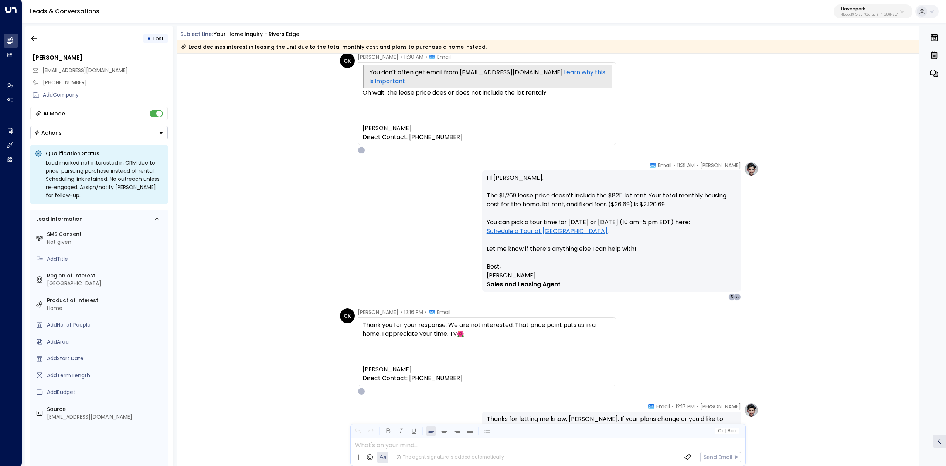
click at [28, 45] on div "• Lost Perrycheryl Klemanski klemanskicheryl@gmail.com +12488607706 Add Company…" at bounding box center [99, 246] width 148 height 440
click at [37, 41] on button "button" at bounding box center [33, 38] width 13 height 13
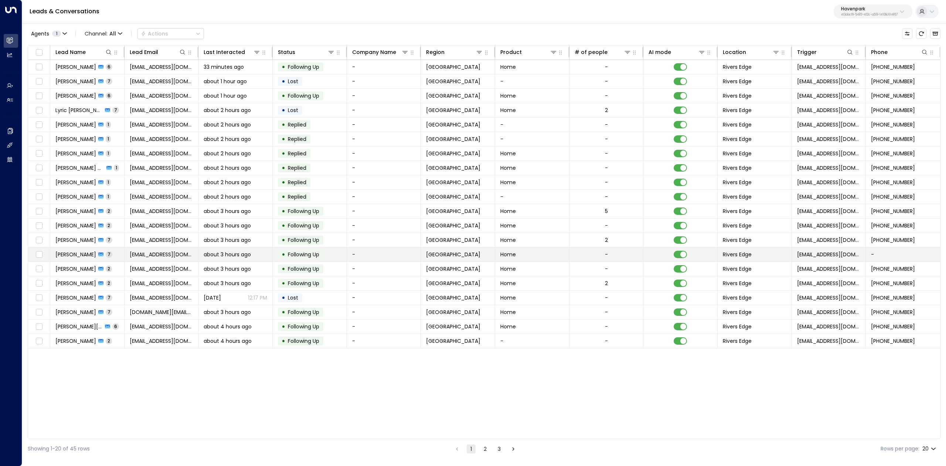
click at [67, 257] on span "Cynthia Maynor" at bounding box center [75, 254] width 41 height 7
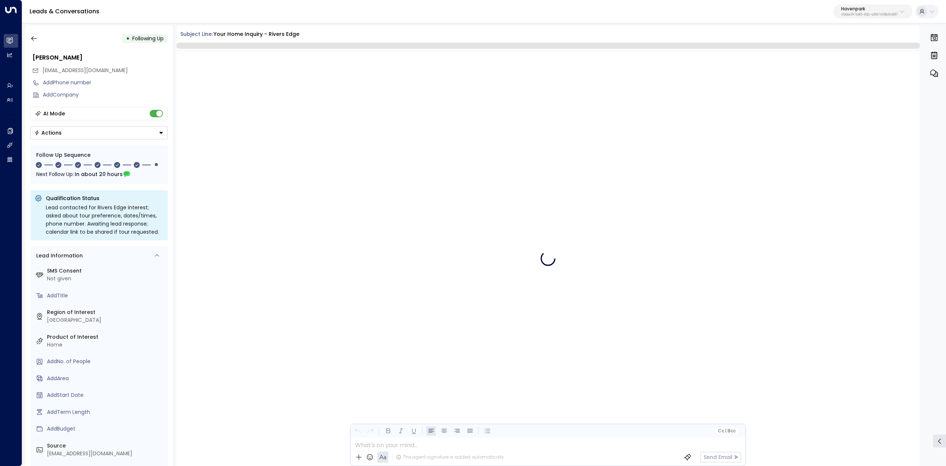
scroll to position [1547, 0]
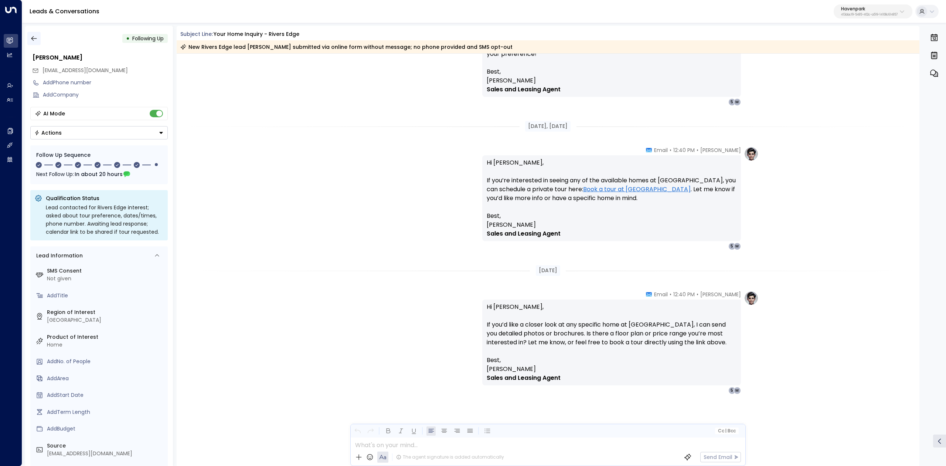
click at [34, 33] on button "button" at bounding box center [33, 38] width 13 height 13
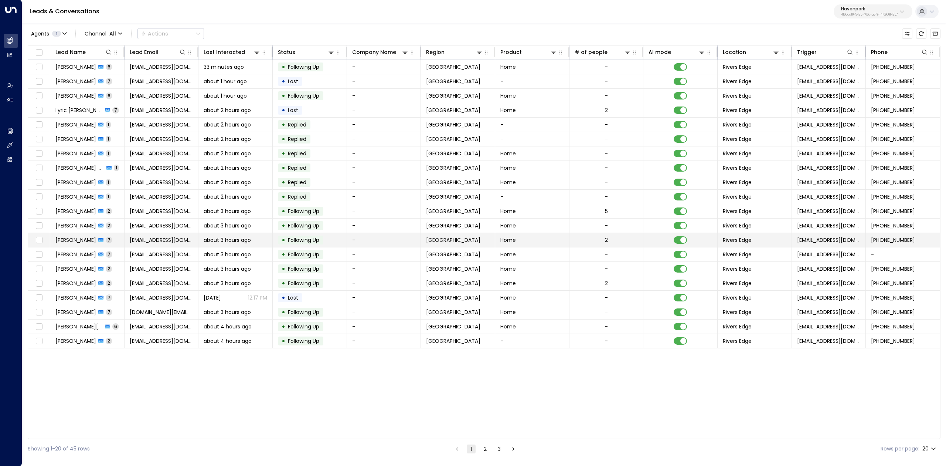
click at [79, 244] on span "[PERSON_NAME]" at bounding box center [75, 239] width 41 height 7
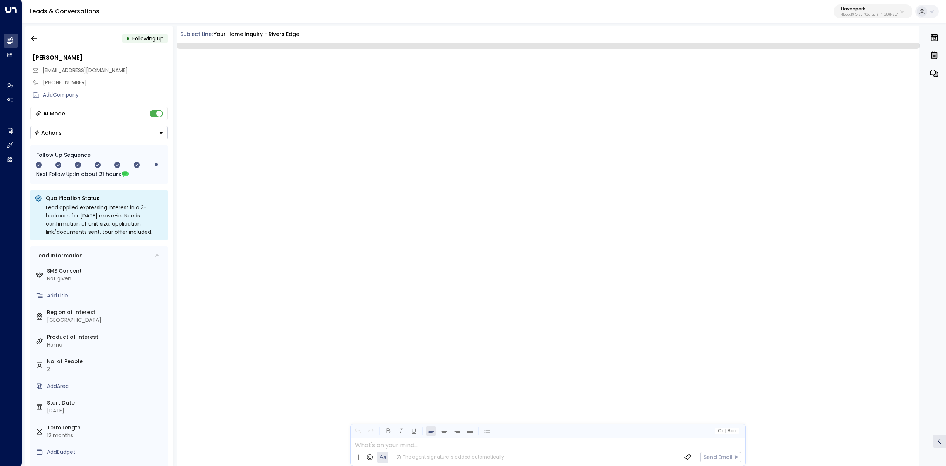
scroll to position [1644, 0]
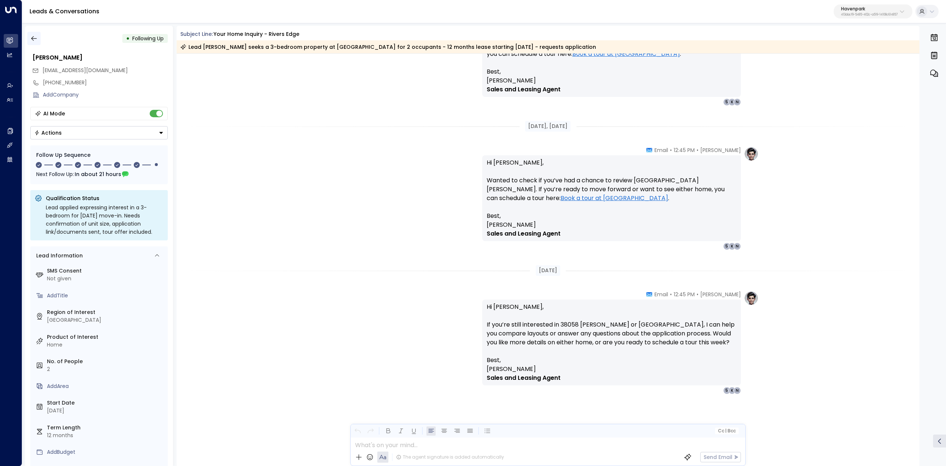
click at [34, 40] on icon "button" at bounding box center [33, 38] width 7 height 7
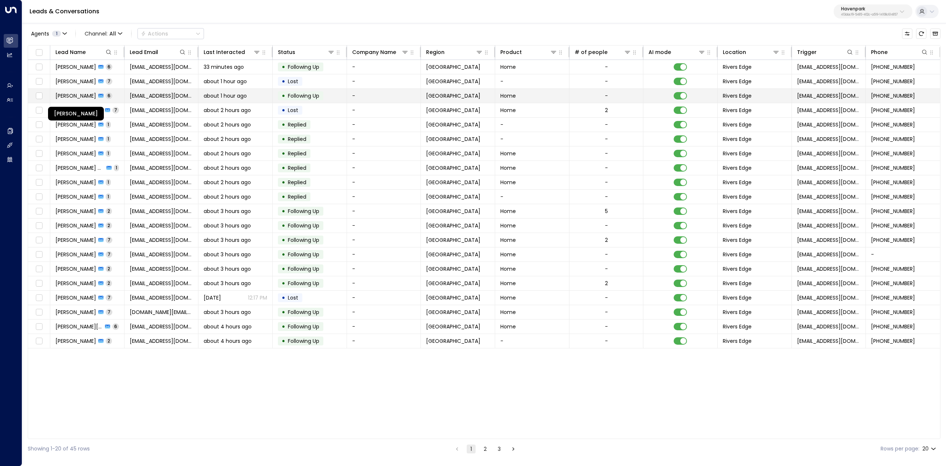
click at [89, 98] on span "William H plummer" at bounding box center [75, 95] width 41 height 7
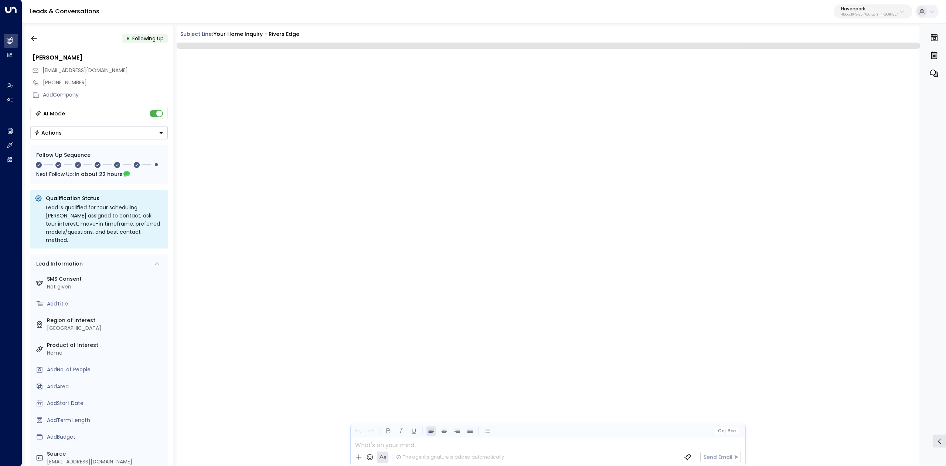
scroll to position [1198, 0]
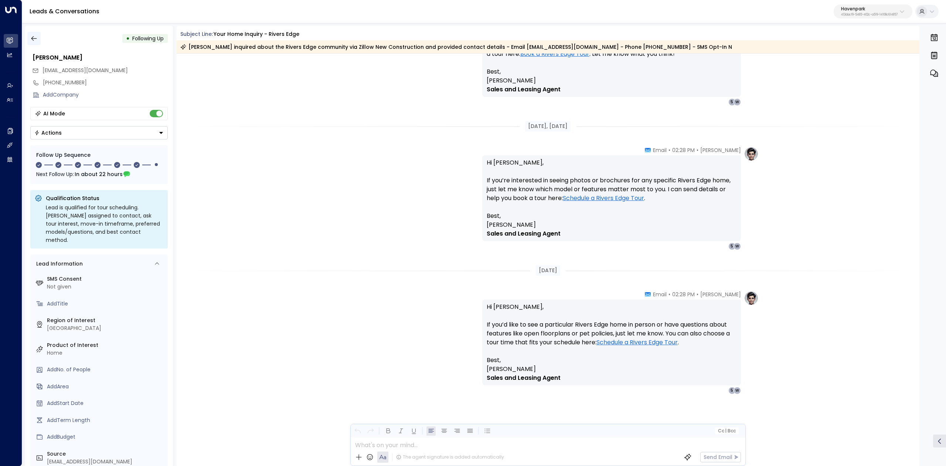
click at [33, 40] on icon "button" at bounding box center [33, 38] width 7 height 7
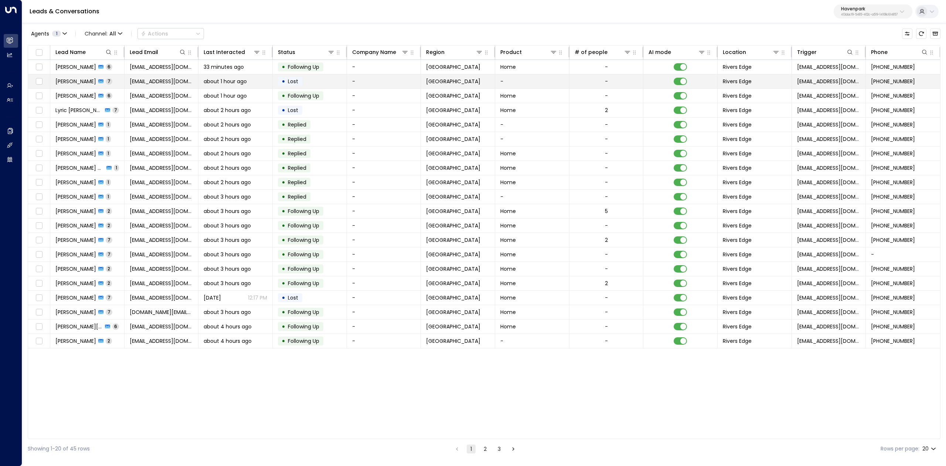
click at [77, 82] on span "Nadeaja Hogan" at bounding box center [75, 81] width 41 height 7
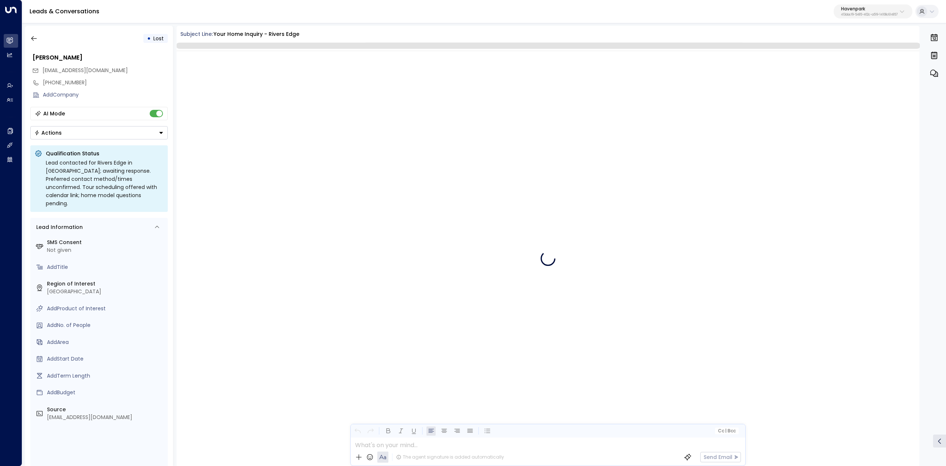
scroll to position [1555, 0]
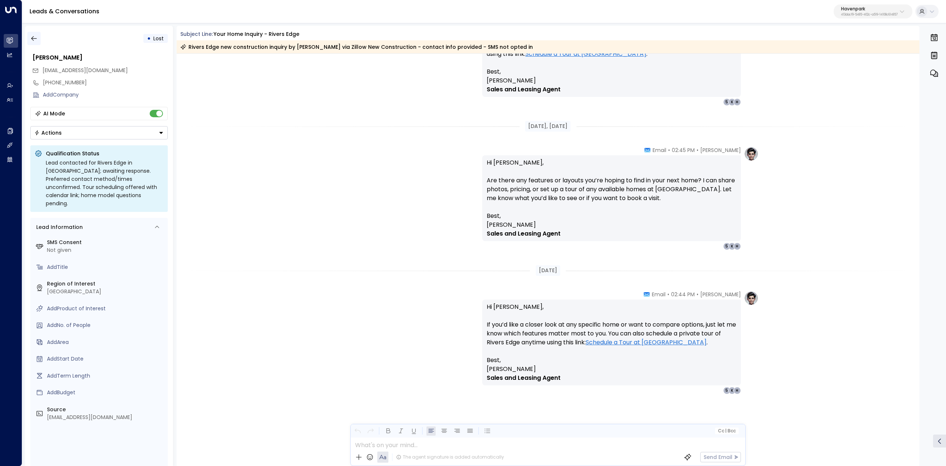
click at [38, 36] on button "button" at bounding box center [33, 38] width 13 height 13
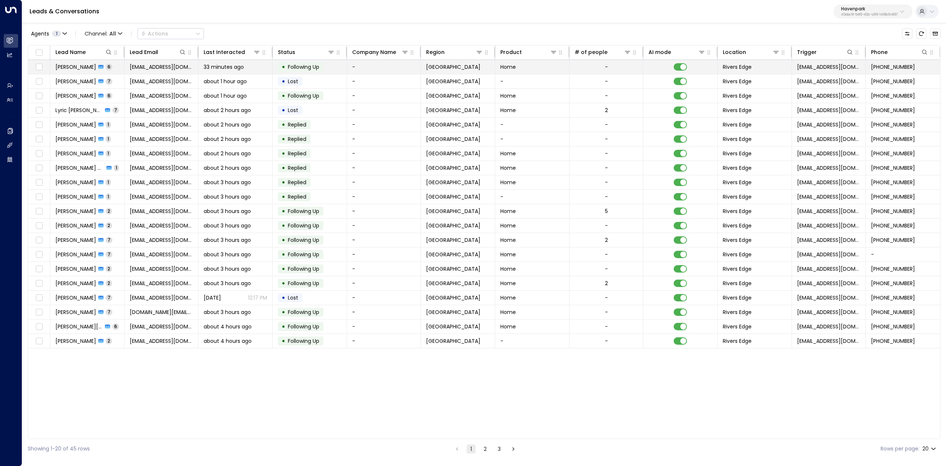
click at [79, 68] on span "Michele Opdyke" at bounding box center [75, 66] width 41 height 7
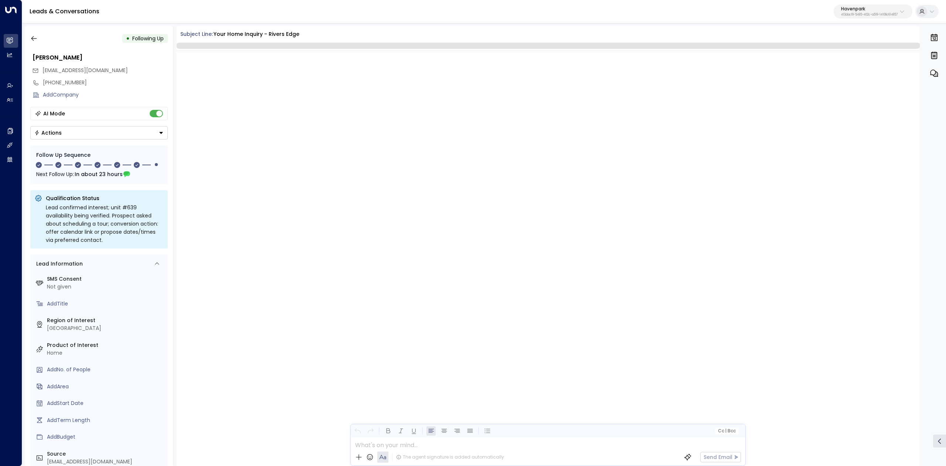
scroll to position [1153, 0]
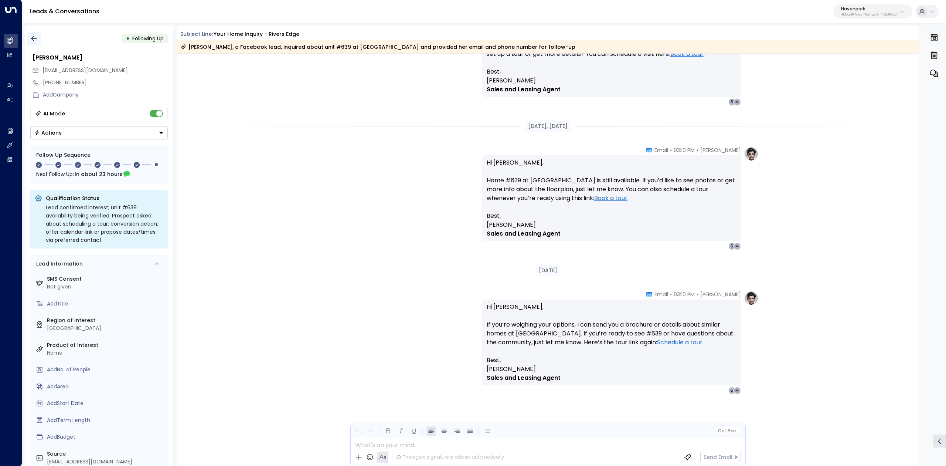
click at [38, 38] on button "button" at bounding box center [33, 38] width 13 height 13
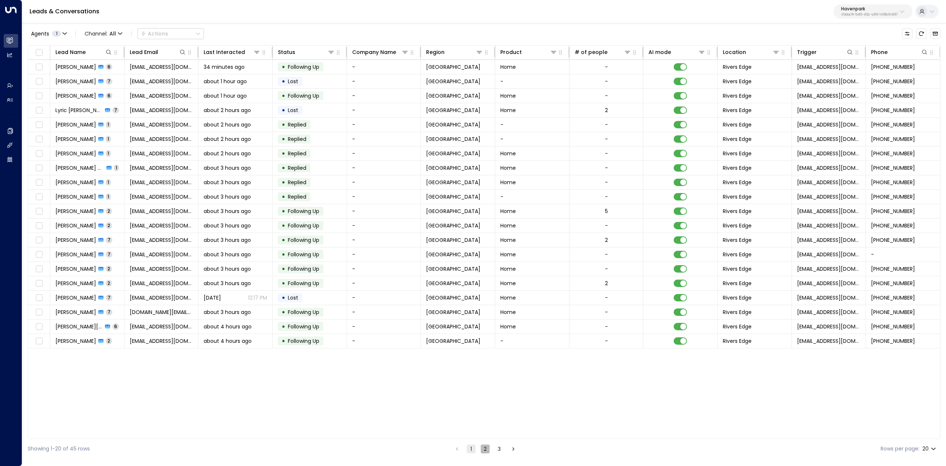
click at [487, 451] on button "2" at bounding box center [485, 448] width 9 height 9
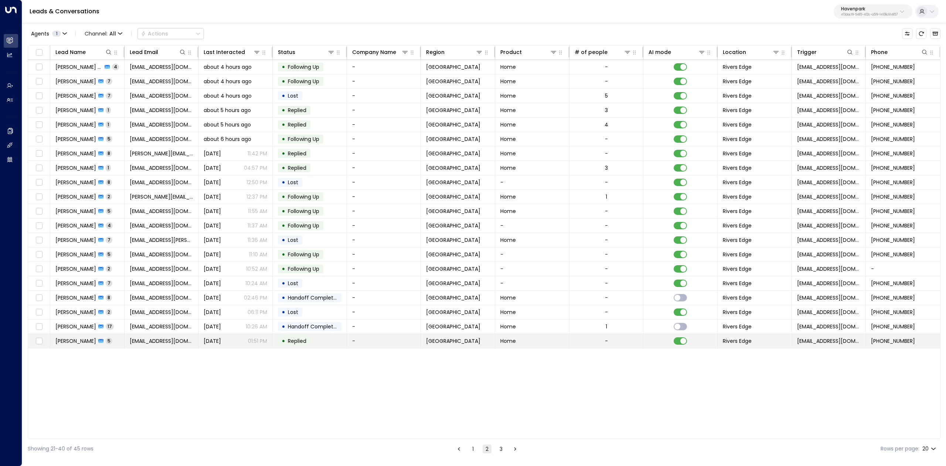
click at [80, 344] on span "Valentina Alfaro" at bounding box center [75, 340] width 41 height 7
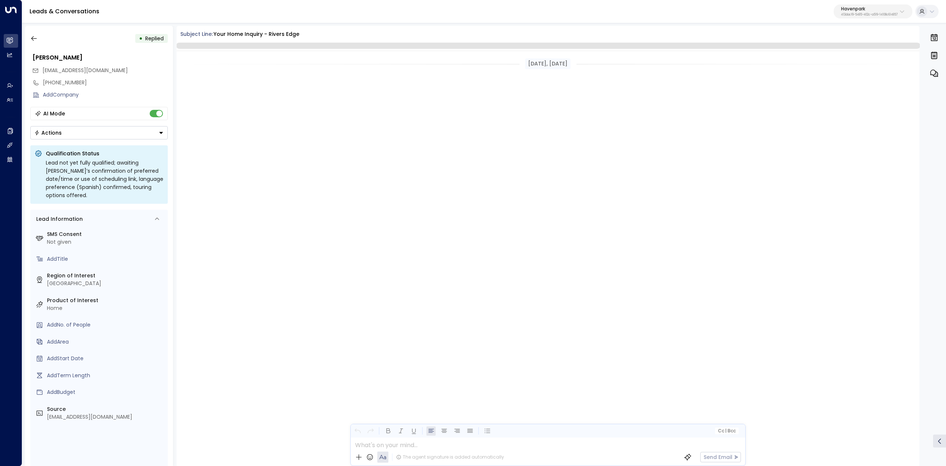
scroll to position [789, 0]
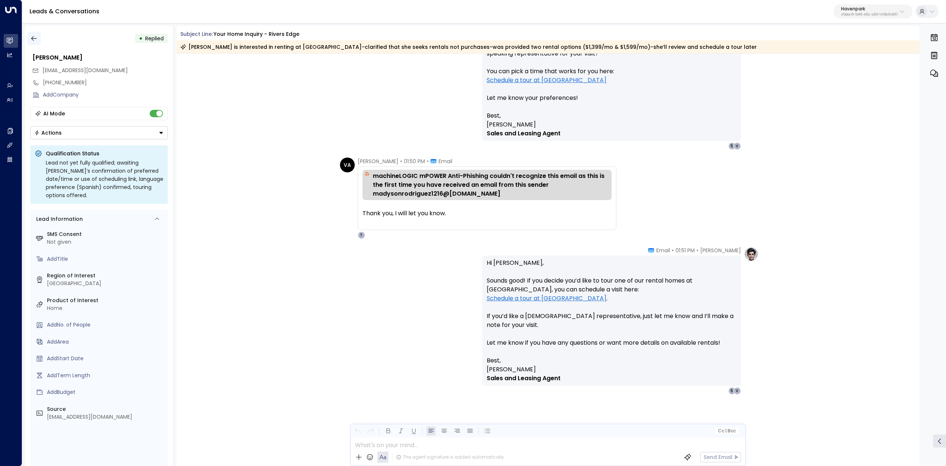
click at [31, 34] on button "button" at bounding box center [33, 38] width 13 height 13
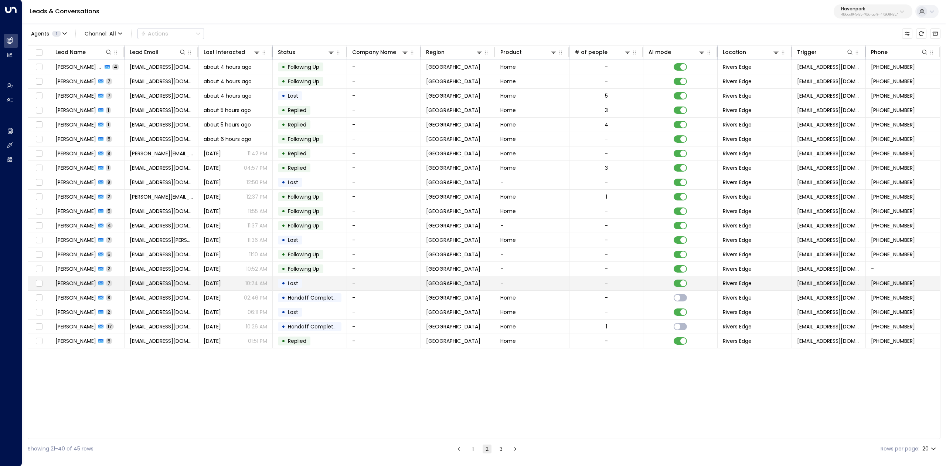
click at [76, 285] on span "Joanne Goolsby" at bounding box center [75, 282] width 41 height 7
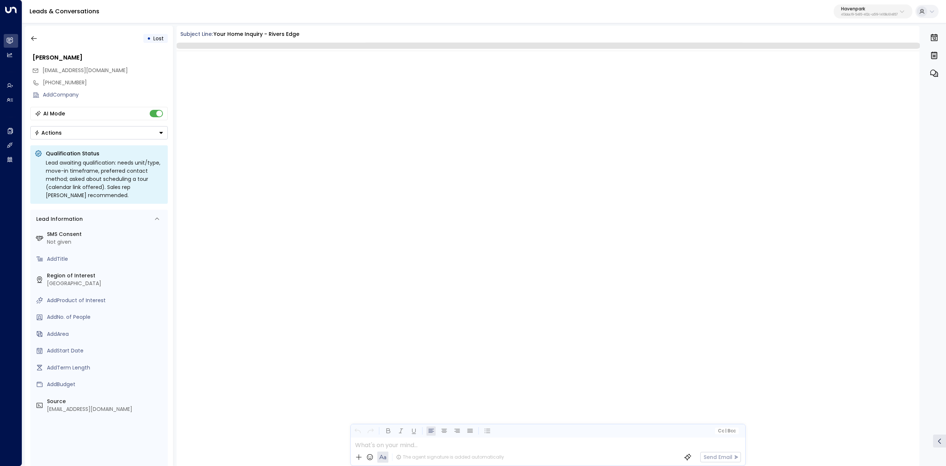
scroll to position [1573, 0]
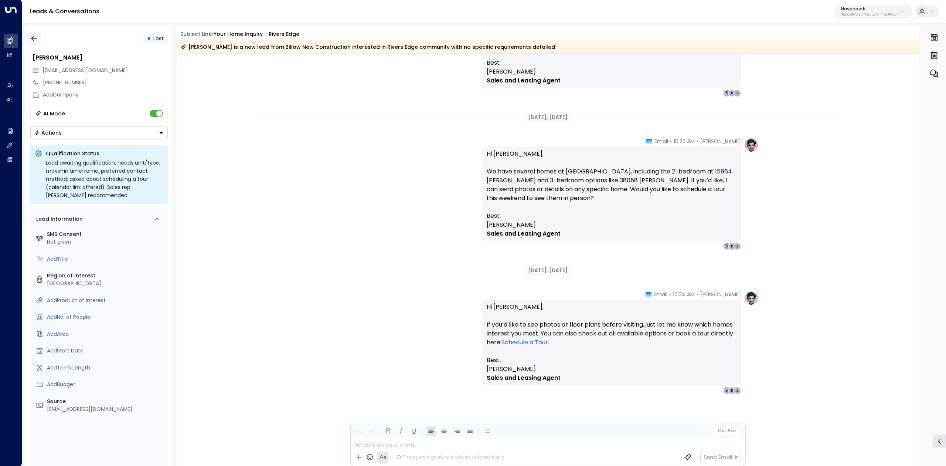
click at [34, 35] on icon "button" at bounding box center [33, 38] width 7 height 7
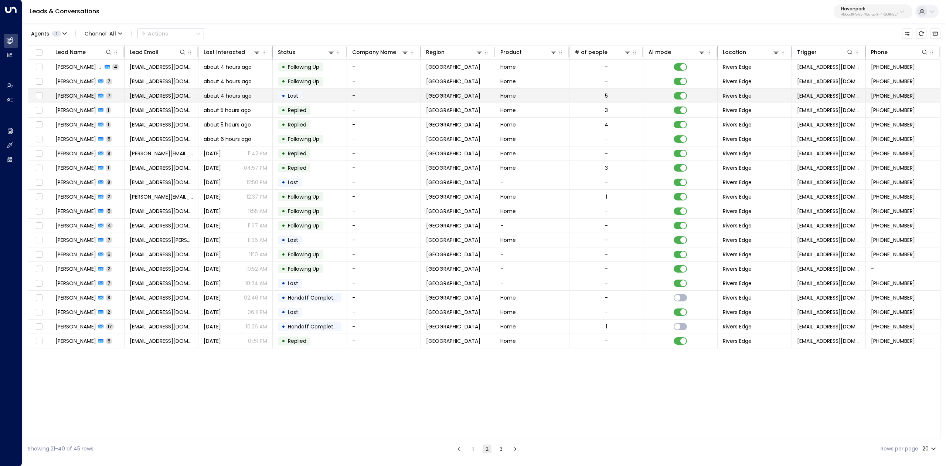
click at [86, 93] on span "Heunice Cisneros" at bounding box center [75, 95] width 41 height 7
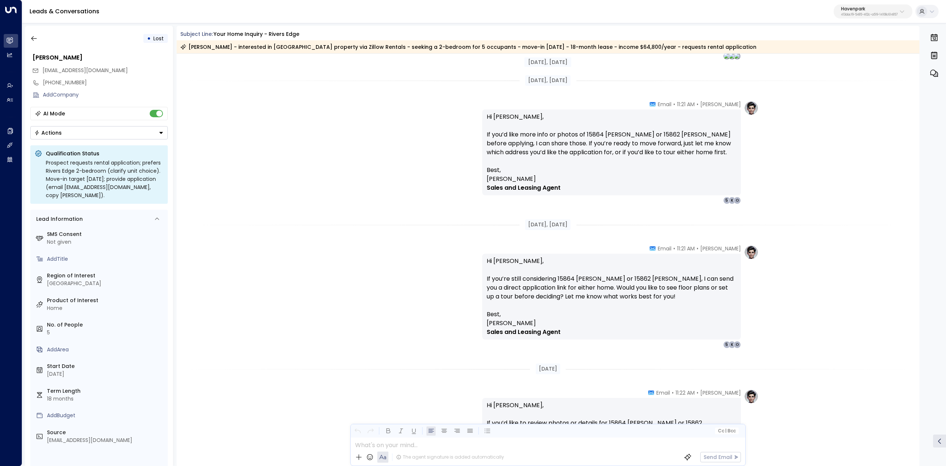
scroll to position [1278, 0]
click at [209, 139] on div "Taylor Smith • 11:21 AM • Email Hi Heunice, If you’d like more info or photos o…" at bounding box center [548, 153] width 743 height 103
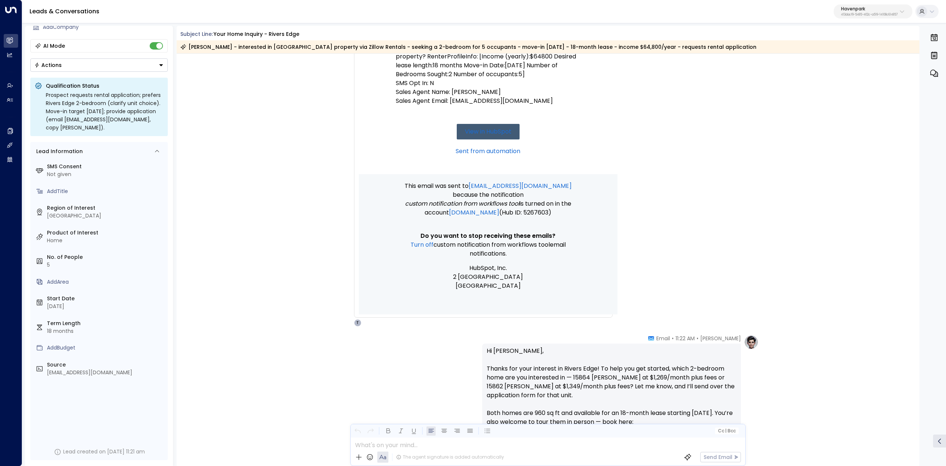
scroll to position [296, 0]
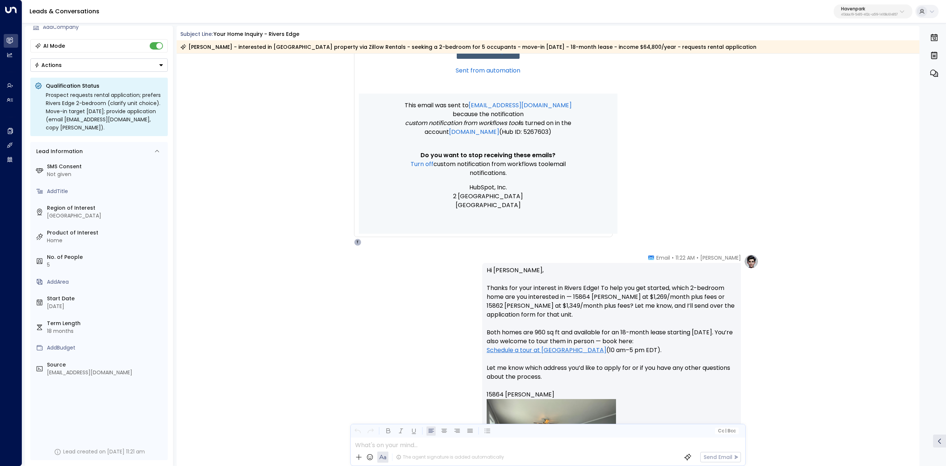
click at [940, 365] on div "0" at bounding box center [934, 246] width 22 height 440
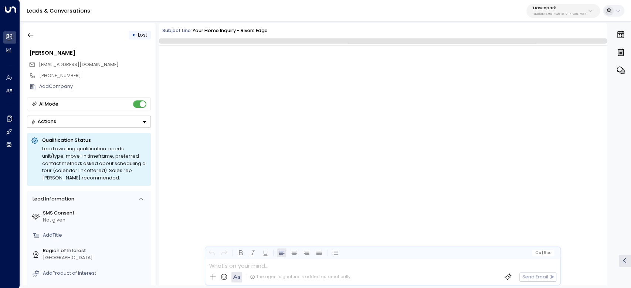
scroll to position [2034, 0]
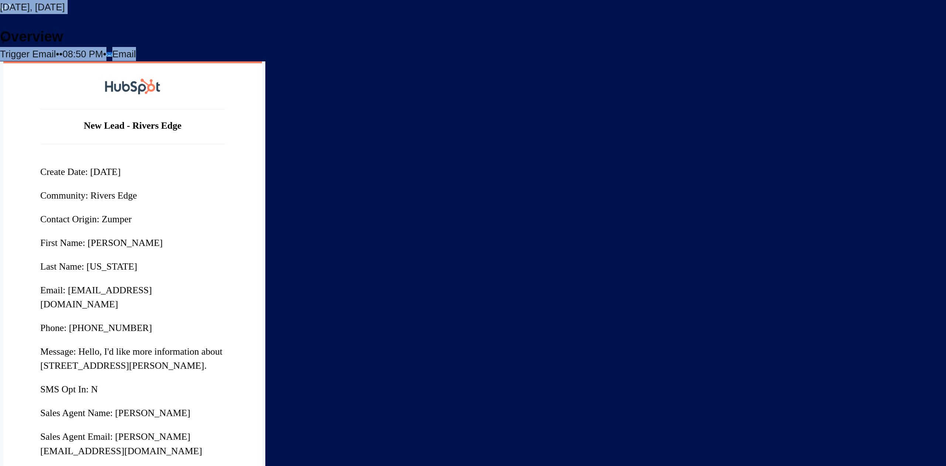
scroll to position [49, 0]
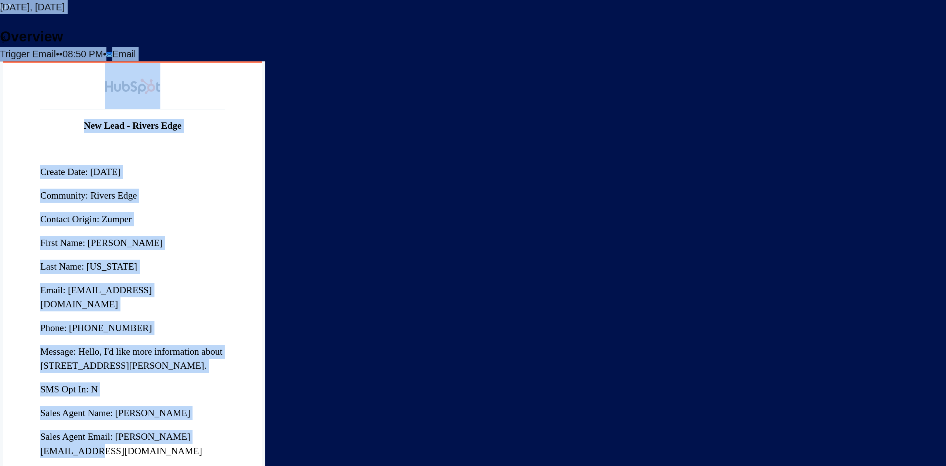
drag, startPoint x: 180, startPoint y: 36, endPoint x: 545, endPoint y: 237, distance: 416.1
copy div "Subject Line: Your Home Inquiry - Rivers Edge Bryonna Washington inquires about…"
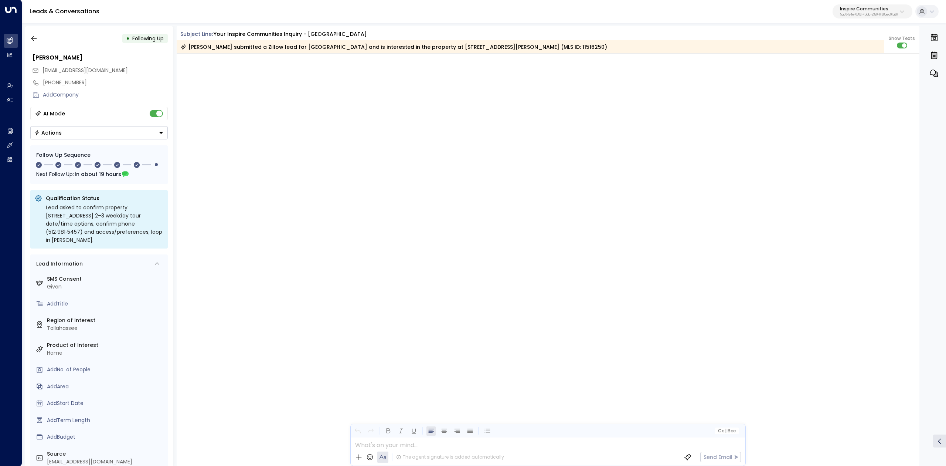
scroll to position [950, 0]
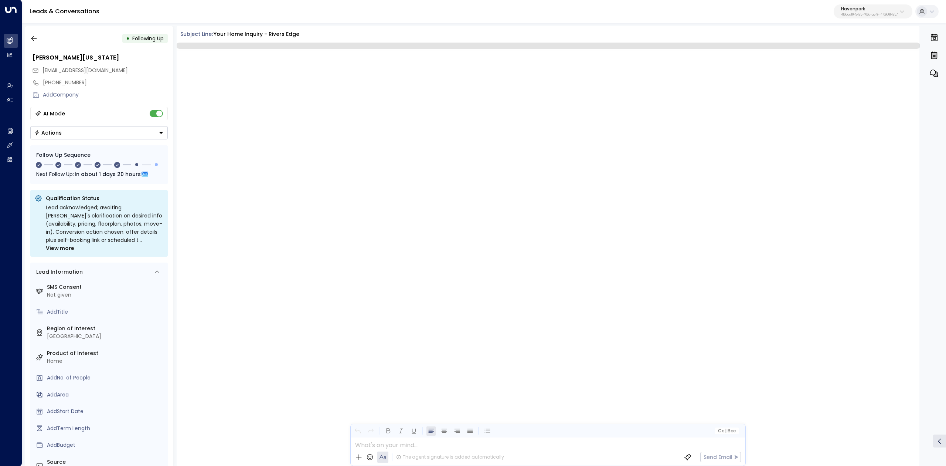
scroll to position [1065, 0]
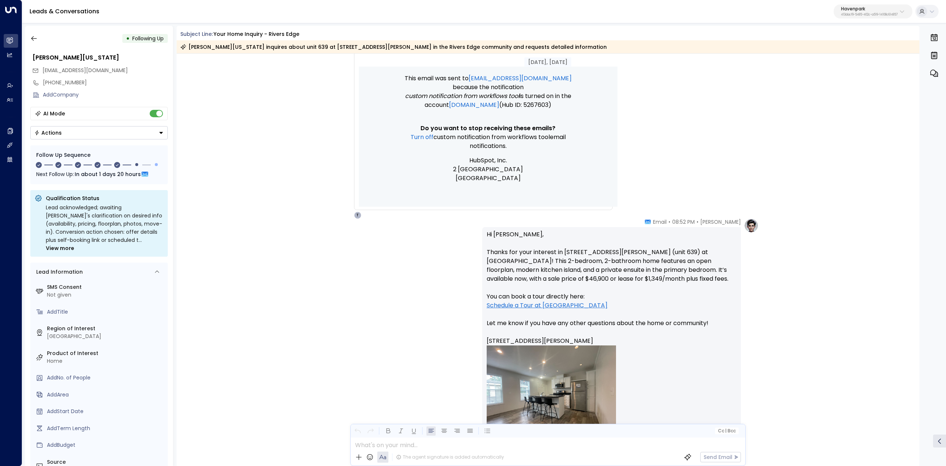
scroll to position [163, 0]
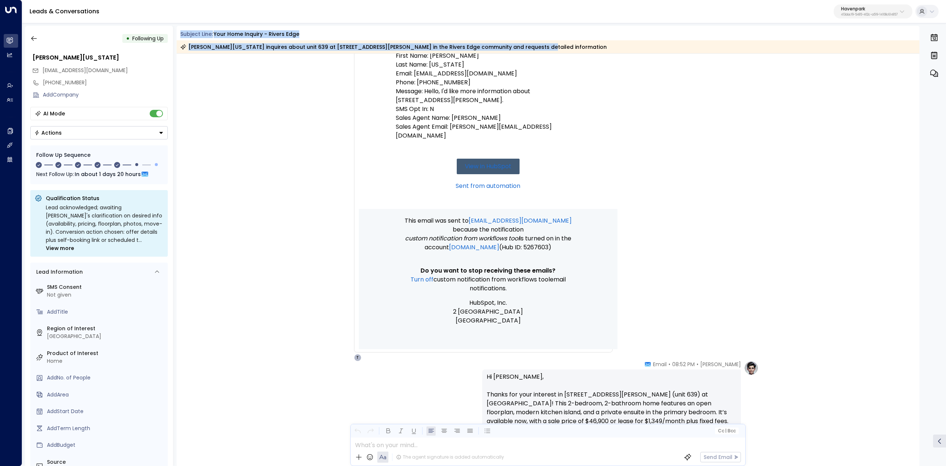
drag, startPoint x: 179, startPoint y: 33, endPoint x: 527, endPoint y: 49, distance: 347.8
click at [527, 49] on div "Subject Line: Your Home Inquiry - Rivers Edge Bryonna Washington inquires about…" at bounding box center [548, 41] width 743 height 23
copy div "Subject Line: Your Home Inquiry - Rivers Edge Bryonna Washington inquires about…"
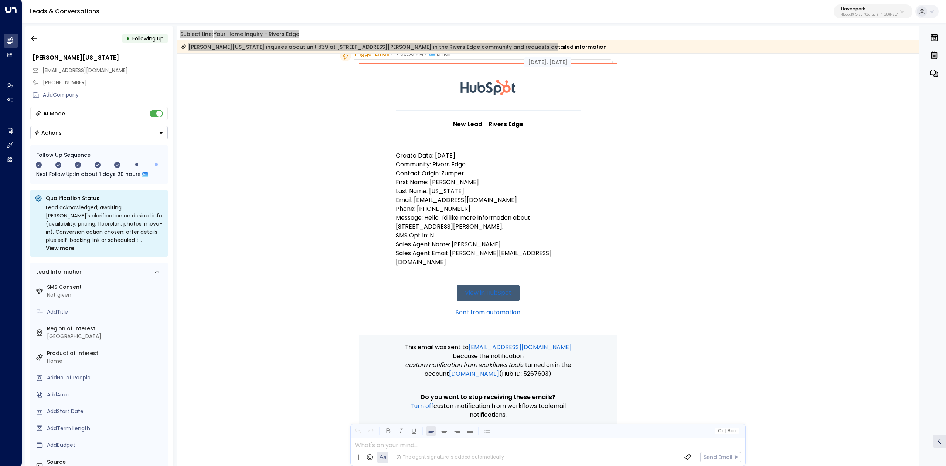
scroll to position [0, 0]
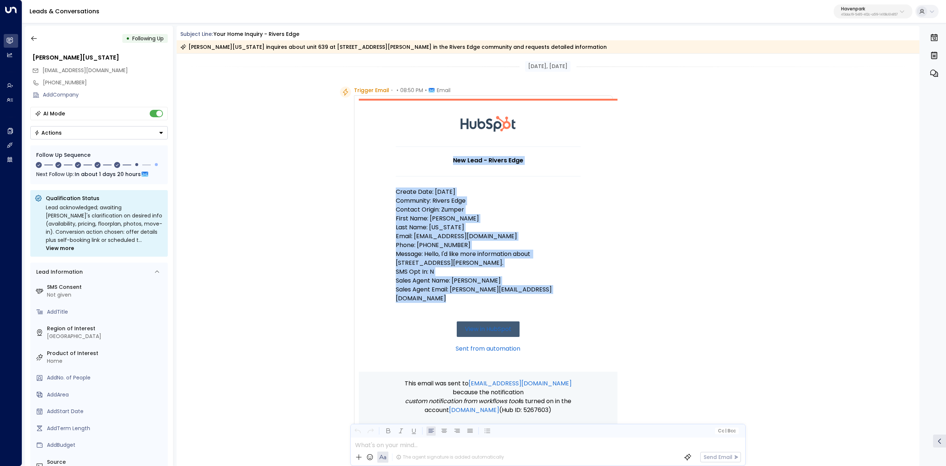
drag, startPoint x: 449, startPoint y: 161, endPoint x: 563, endPoint y: 299, distance: 179.1
click at [563, 299] on td "New Lead - Rivers Edge Create Date: 9/2/25 Community: Rivers Edge Contact Origi…" at bounding box center [488, 258] width 185 height 225
copy td "New Lead - Rivers Edge Create Date: 9/2/25 Community: Rivers Edge Contact Origi…"
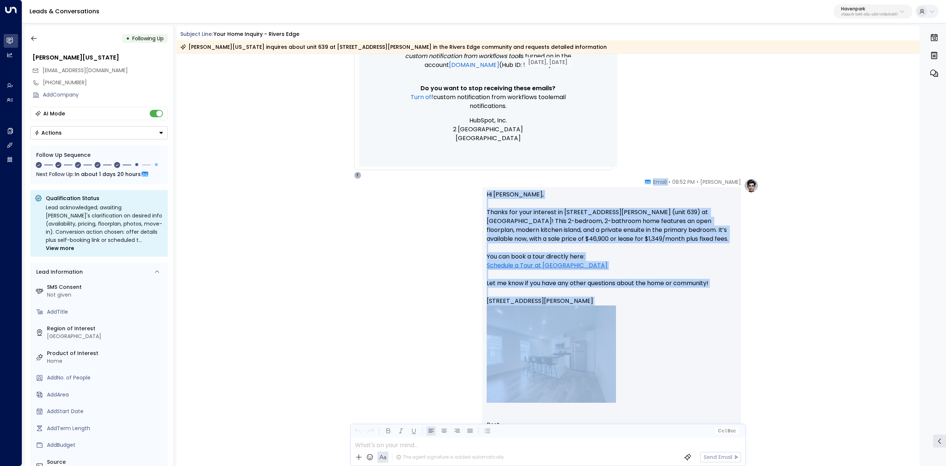
scroll to position [394, 0]
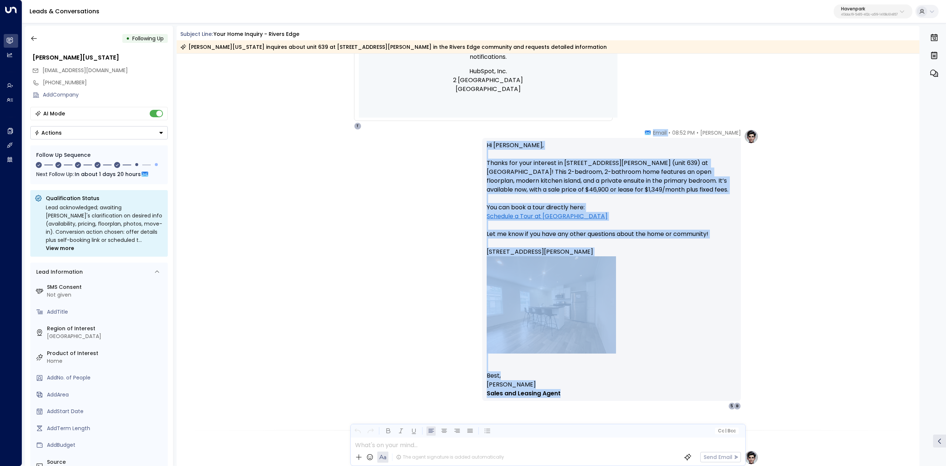
drag, startPoint x: 659, startPoint y: 281, endPoint x: 706, endPoint y: 398, distance: 125.7
click at [706, 398] on div "Taylor Smith • 08:52 PM • Email Hi Bryonna, Thanks for your interest in 38171 D…" at bounding box center [611, 269] width 259 height 281
copy div "Email Hi Bryonna, Thanks for your interest in 38171 Ducharme Dr (unit 639) at R…"
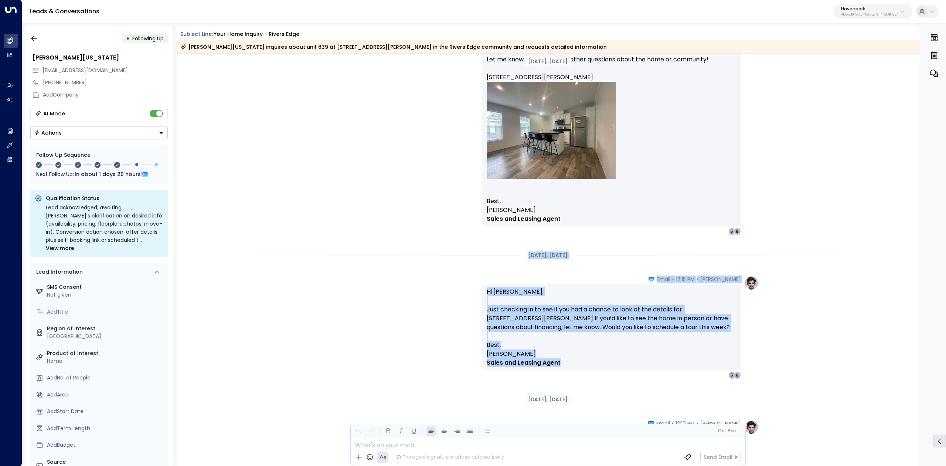
scroll to position [591, 0]
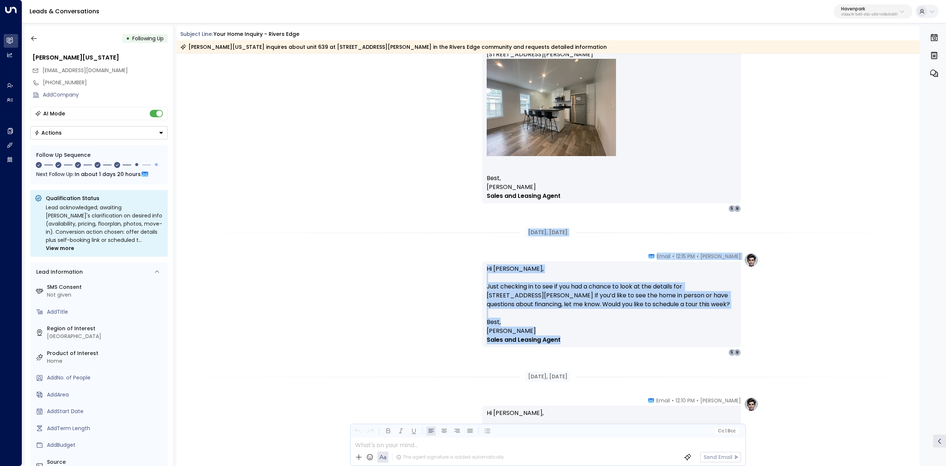
drag, startPoint x: 550, startPoint y: 287, endPoint x: 628, endPoint y: 351, distance: 100.6
click at [628, 351] on div "Sep 02, 6 days ago Sep 02, 6 days ago Trigger Email • • 08:50 PM • Email New Le…" at bounding box center [548, 218] width 743 height 1512
copy div "Sep 03, 5 days ago Taylor Smith • 12:15 PM • Email Hi Bryonna, Just checking in…"
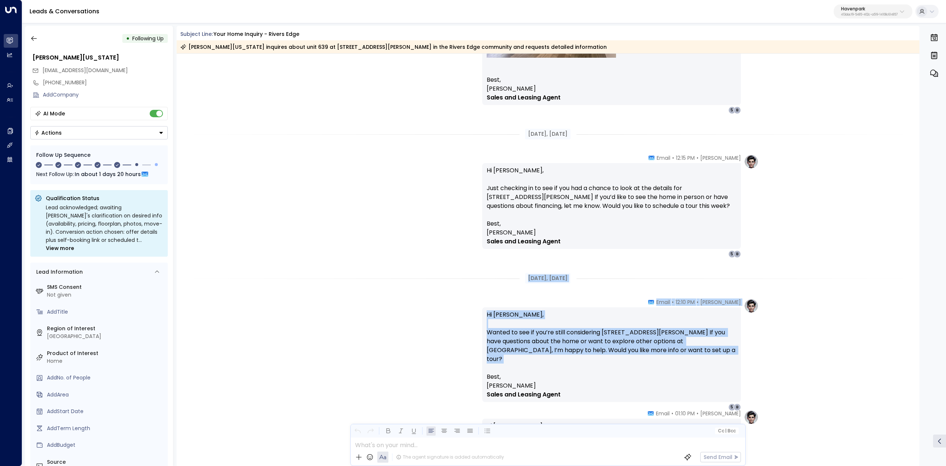
scroll to position [739, 0]
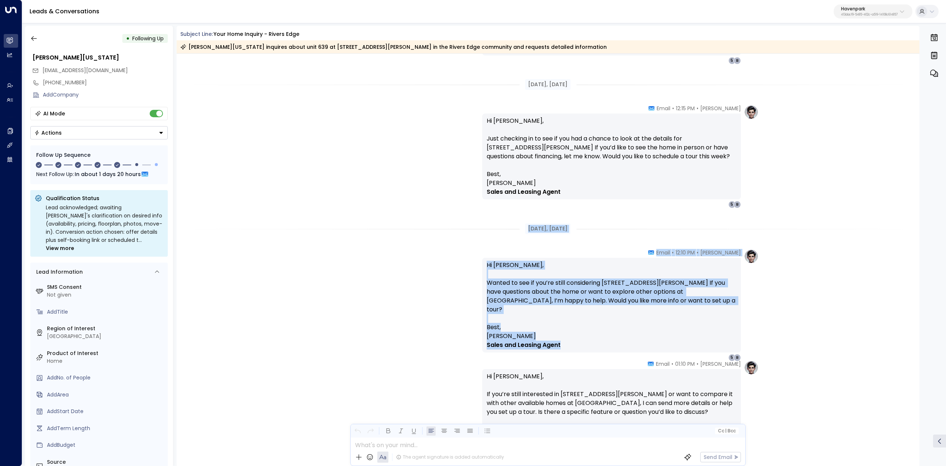
drag, startPoint x: 518, startPoint y: 276, endPoint x: 618, endPoint y: 345, distance: 121.6
click at [618, 345] on div "Sep 02, 6 days ago Trigger Email • • 08:50 PM • Email New Lead - Rivers Edge Cr…" at bounding box center [548, 70] width 743 height 1512
copy div "Sep 04, 4 days ago Taylor Smith • 12:10 PM • Email Hi Bryonna, Wanted to see if…"
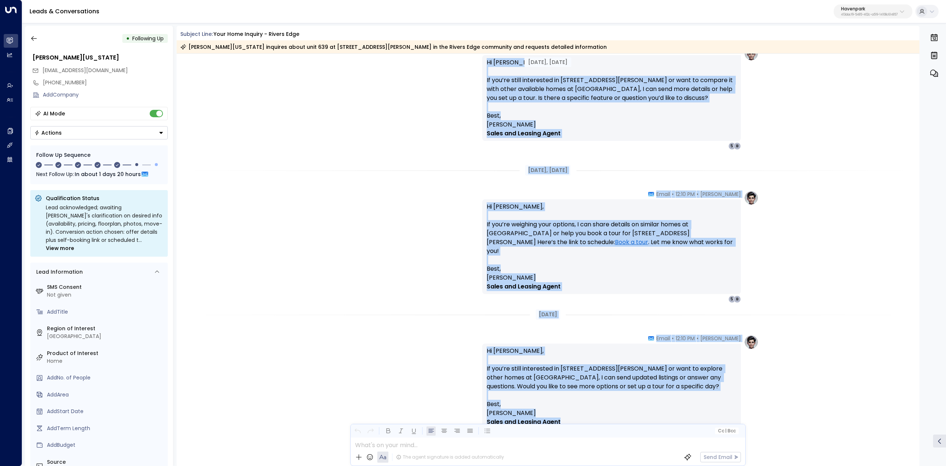
scroll to position [1084, 0]
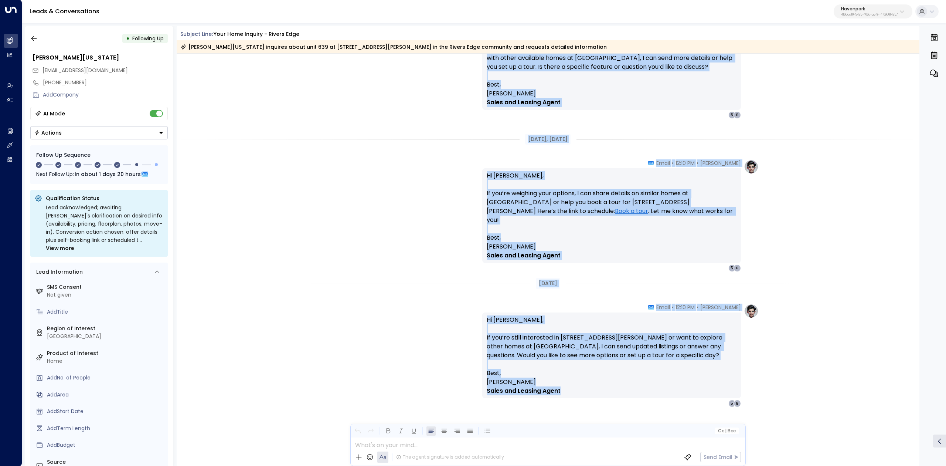
drag, startPoint x: 653, startPoint y: 262, endPoint x: 753, endPoint y: 394, distance: 166.2
copy div "Email Hi Bryonna, If you’re still interested in 38171 Ducharme Dr or want to co…"
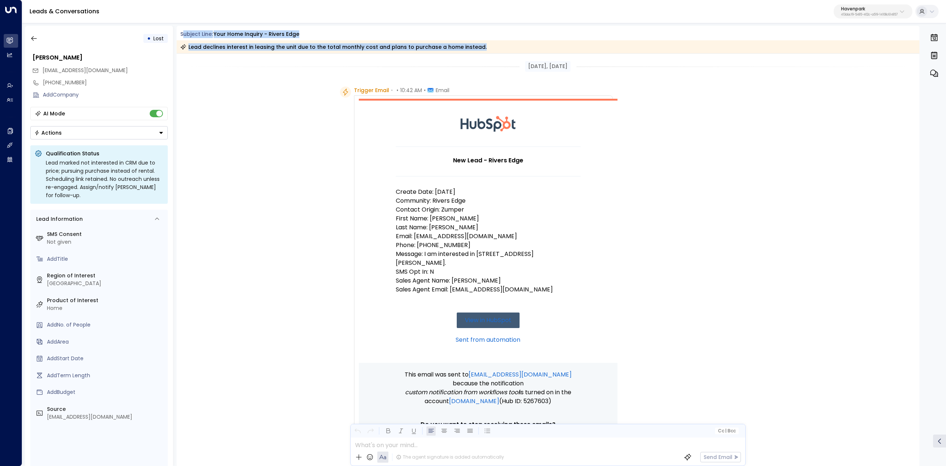
drag, startPoint x: 184, startPoint y: 33, endPoint x: 491, endPoint y: 52, distance: 308.2
click at [491, 52] on div "Subject Line: Your Home Inquiry - Rivers Edge Lead declines interest in leasing…" at bounding box center [548, 41] width 743 height 23
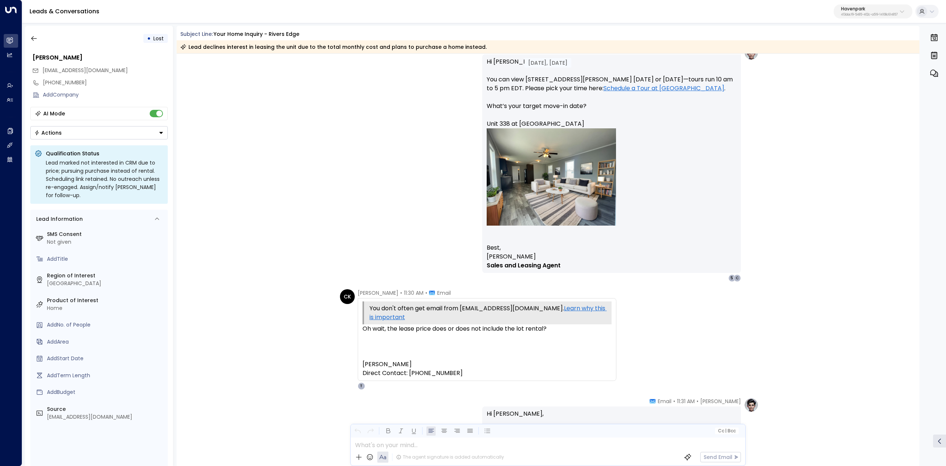
scroll to position [838, 0]
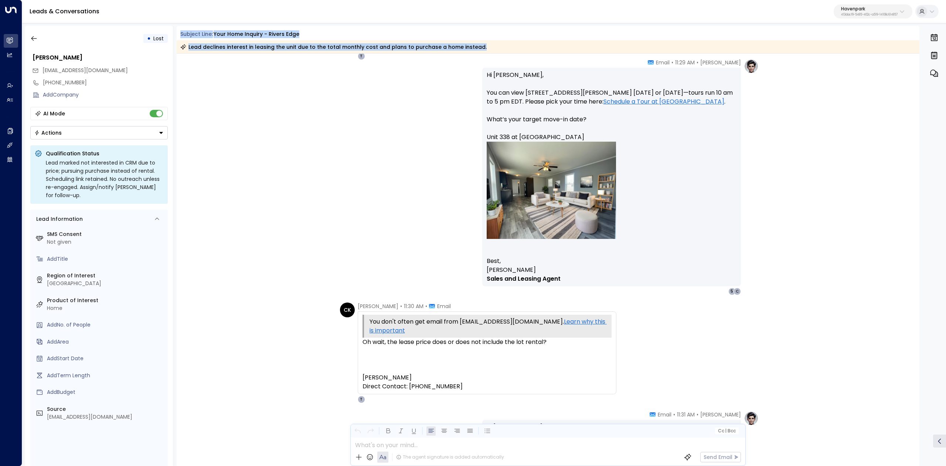
drag, startPoint x: 448, startPoint y: 50, endPoint x: 180, endPoint y: 34, distance: 268.8
click at [180, 33] on div "Subject Line: Your Home Inquiry - Rivers Edge Lead declines interest in leasing…" at bounding box center [548, 41] width 743 height 23
copy div "Subject Line: Your Home Inquiry - Rivers Edge Lead declines interest in leasing…"
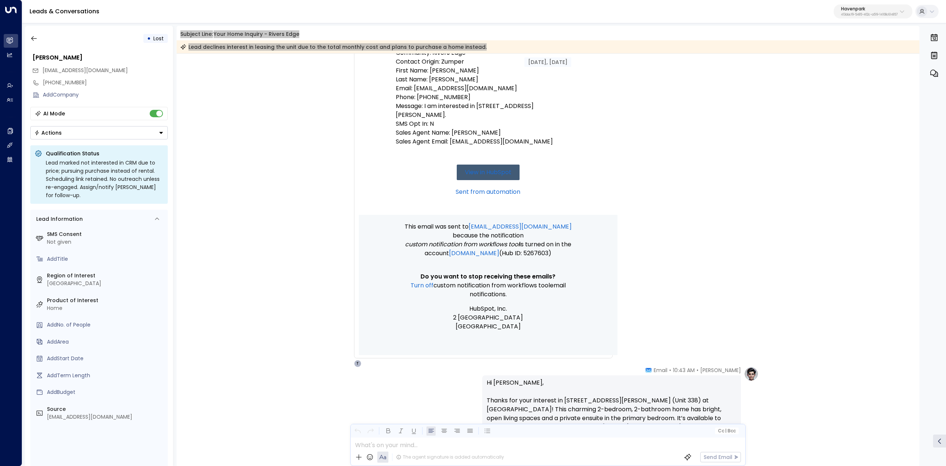
scroll to position [0, 0]
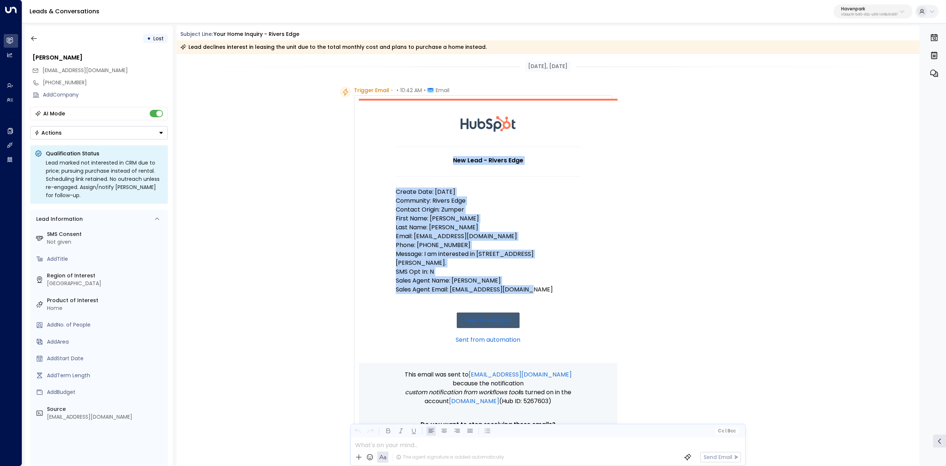
drag, startPoint x: 453, startPoint y: 159, endPoint x: 537, endPoint y: 280, distance: 147.7
click at [537, 280] on td "New Lead - Rivers Edge Create Date: [DATE] Community: Rivers Edge Contact Origi…" at bounding box center [488, 254] width 185 height 216
copy td "New Lead - Rivers Edge Create Date: [DATE] Community: Rivers Edge Contact Origi…"
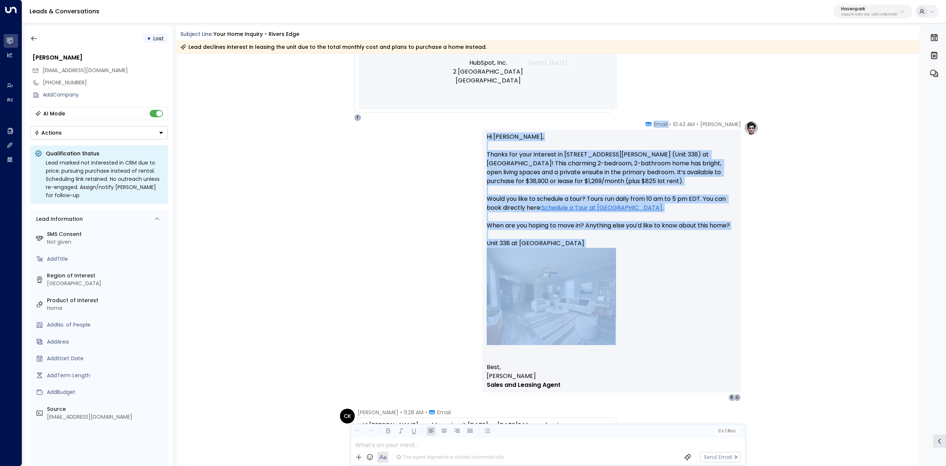
scroll to position [394, 0]
drag, startPoint x: 661, startPoint y: 320, endPoint x: 709, endPoint y: 379, distance: 76.0
click at [710, 380] on div "[PERSON_NAME] • 10:43 AM • Email Hi [PERSON_NAME], Thanks for your interest in …" at bounding box center [611, 260] width 259 height 281
copy div "Email Hi [PERSON_NAME], Thanks for your interest in [STREET_ADDRESS][PERSON_NAM…"
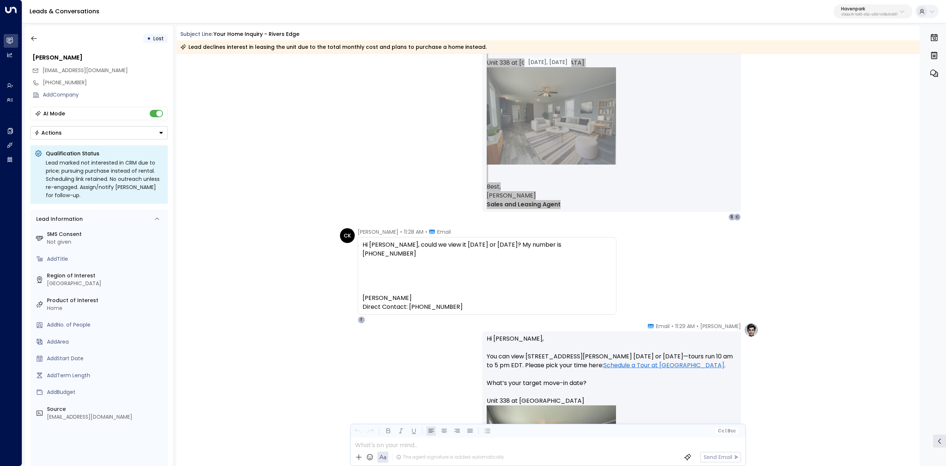
scroll to position [591, 0]
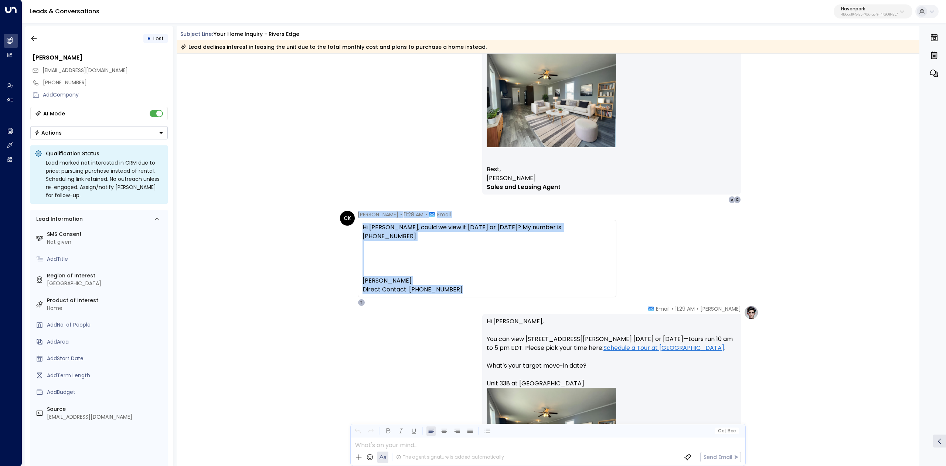
drag, startPoint x: 356, startPoint y: 216, endPoint x: 537, endPoint y: 287, distance: 194.2
click at [537, 287] on div "[PERSON_NAME] • 11:28 AM • Email Hi [PERSON_NAME], could we view it [DATE] or […" at bounding box center [487, 258] width 259 height 95
copy div "[PERSON_NAME] • 11:28 AM • Email Hi [PERSON_NAME], could we view it [DATE] or […"
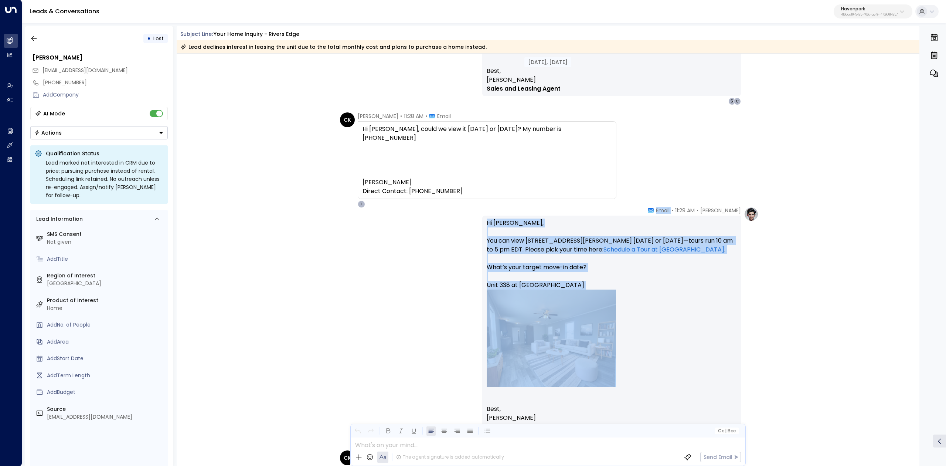
scroll to position [739, 0]
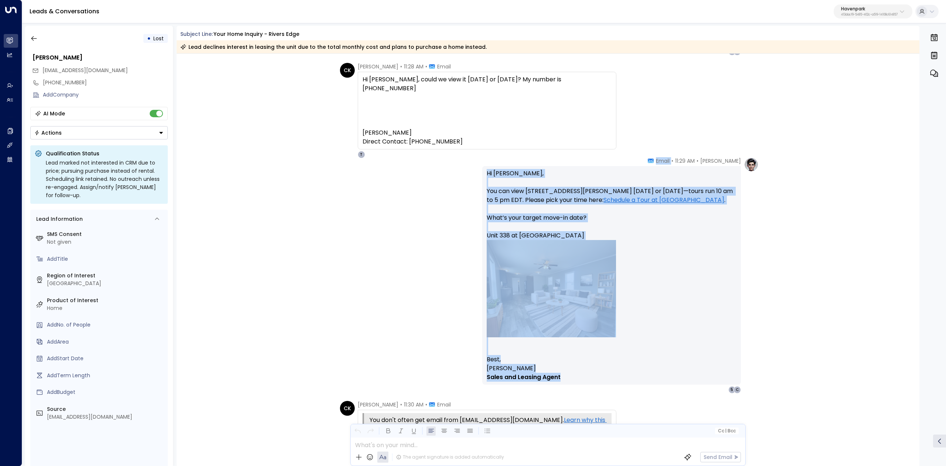
drag, startPoint x: 663, startPoint y: 309, endPoint x: 744, endPoint y: 373, distance: 103.0
click at [744, 373] on div "[PERSON_NAME] • 11:29 AM • Email Hi [PERSON_NAME], You can view [STREET_ADDRESS…" at bounding box center [620, 275] width 276 height 236
copy div "Email Hi [PERSON_NAME], You can view [STREET_ADDRESS][PERSON_NAME] [DATE] or [D…"
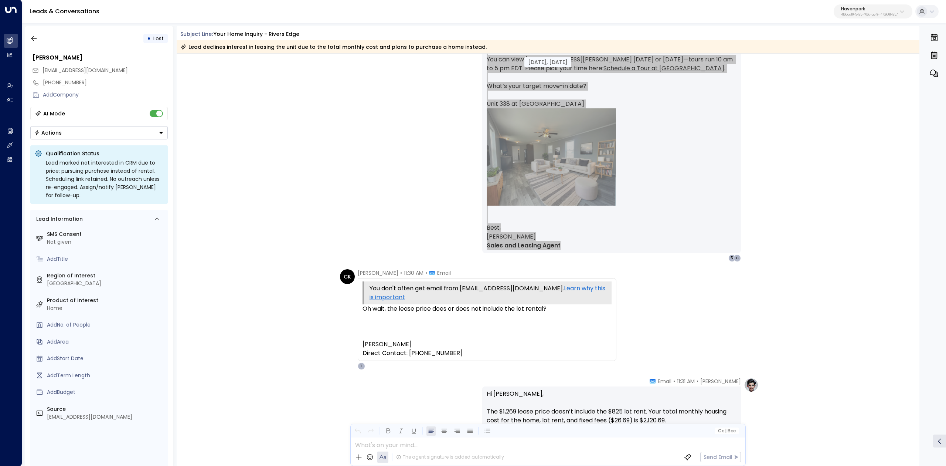
scroll to position [887, 0]
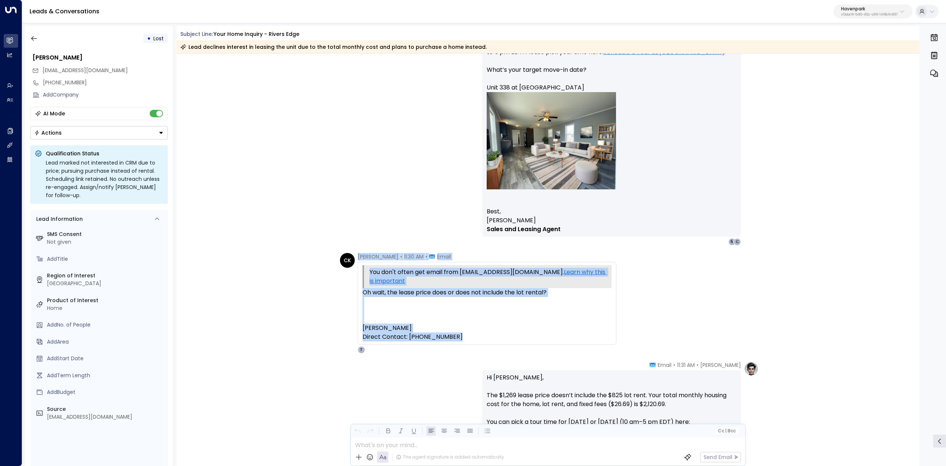
drag, startPoint x: 355, startPoint y: 256, endPoint x: 573, endPoint y: 336, distance: 231.4
click at [573, 336] on div "CK [PERSON_NAME] • 11:30 AM • Email You don't often get email from [EMAIL_ADDRE…" at bounding box center [478, 303] width 276 height 101
copy div "[PERSON_NAME] • 11:30 AM • Email You don't often get email from [EMAIL_ADDRESS]…"
click at [806, 272] on div "CK [PERSON_NAME] • 11:30 AM • Email You don't often get email from [EMAIL_ADDRE…" at bounding box center [548, 303] width 743 height 101
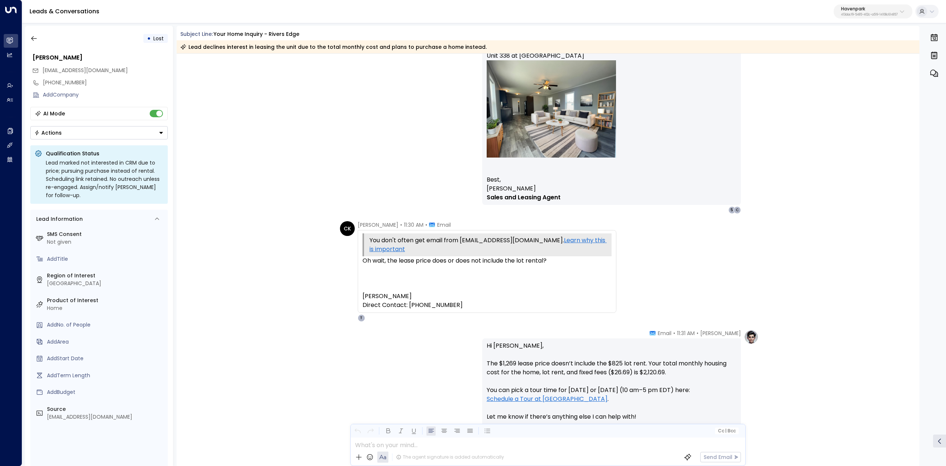
scroll to position [985, 0]
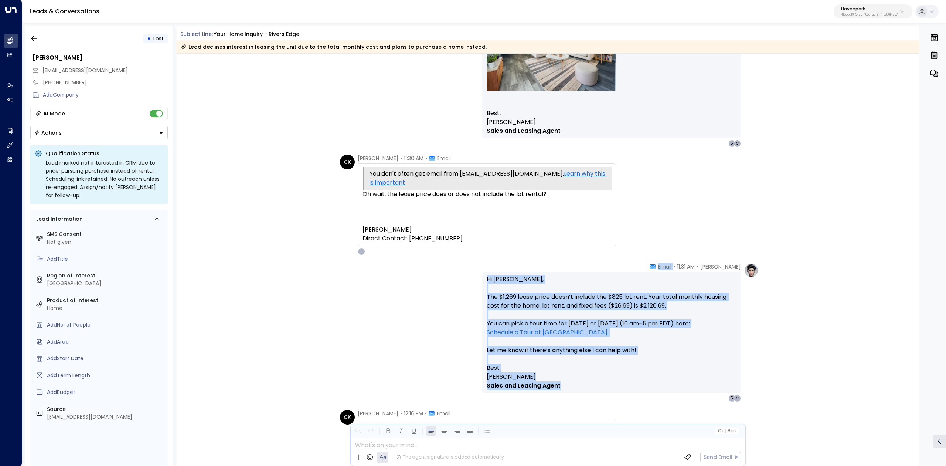
drag, startPoint x: 660, startPoint y: 268, endPoint x: 724, endPoint y: 383, distance: 132.2
click at [724, 383] on div "[PERSON_NAME] • 11:31 AM • Email Hi [PERSON_NAME], The $1,269 lease price doesn…" at bounding box center [611, 332] width 259 height 139
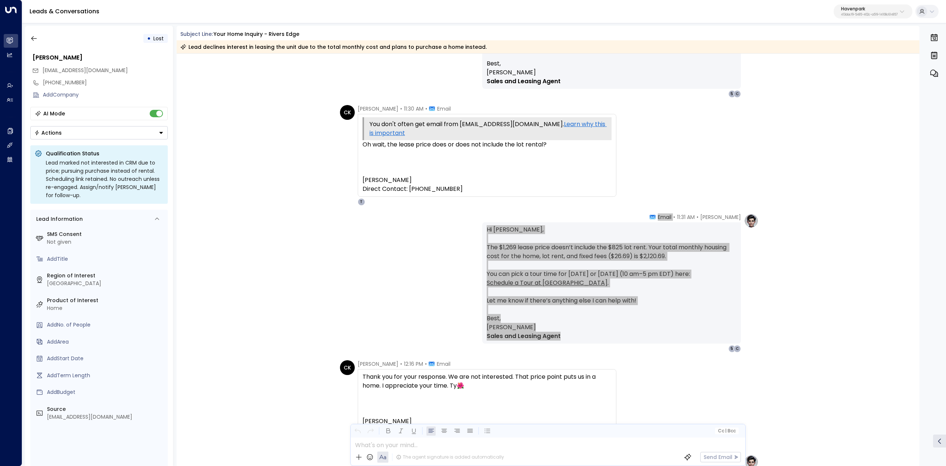
scroll to position [1133, 0]
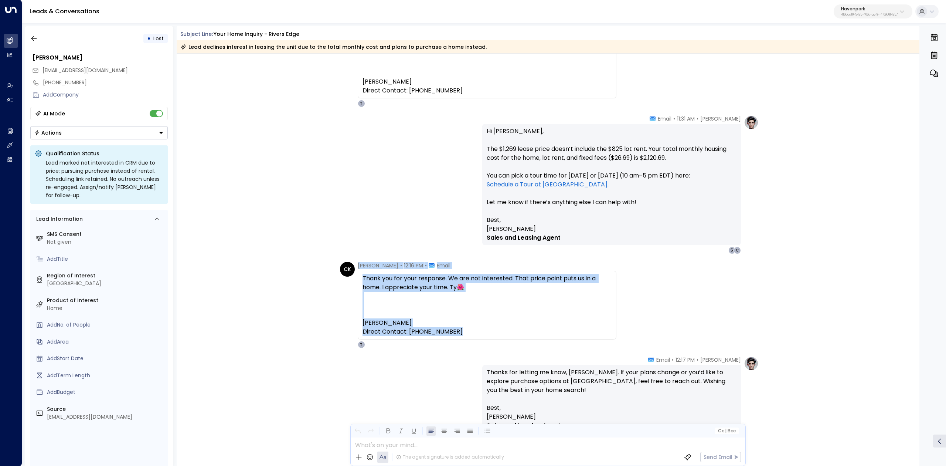
drag, startPoint x: 417, startPoint y: 262, endPoint x: 595, endPoint y: 336, distance: 192.2
click at [597, 335] on div "[PERSON_NAME] • 12:16 PM • Email Thank you for your response. We are not intere…" at bounding box center [487, 305] width 259 height 86
copy div "[PERSON_NAME] • 12:16 PM • Email Thank you for your response. We are not intere…"
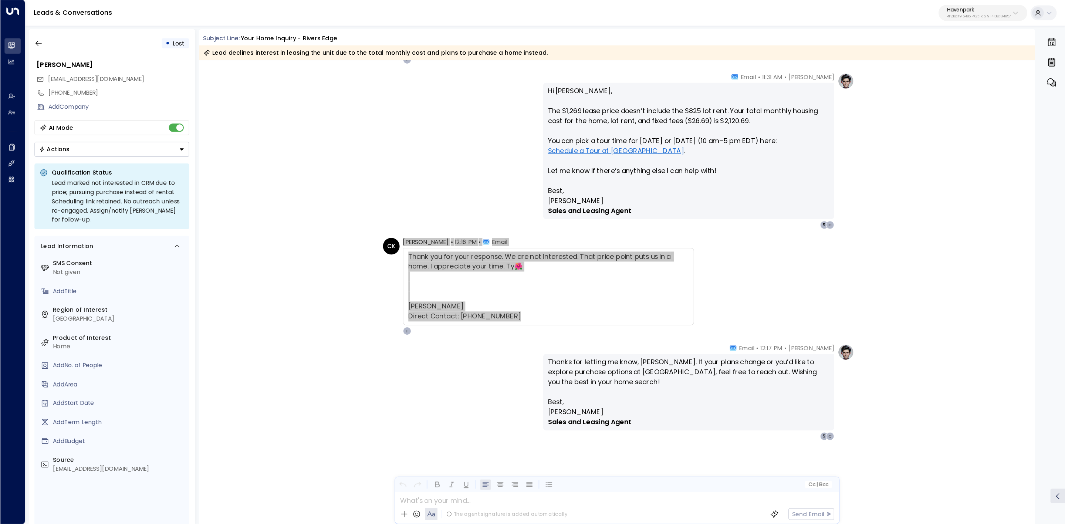
scroll to position [1183, 0]
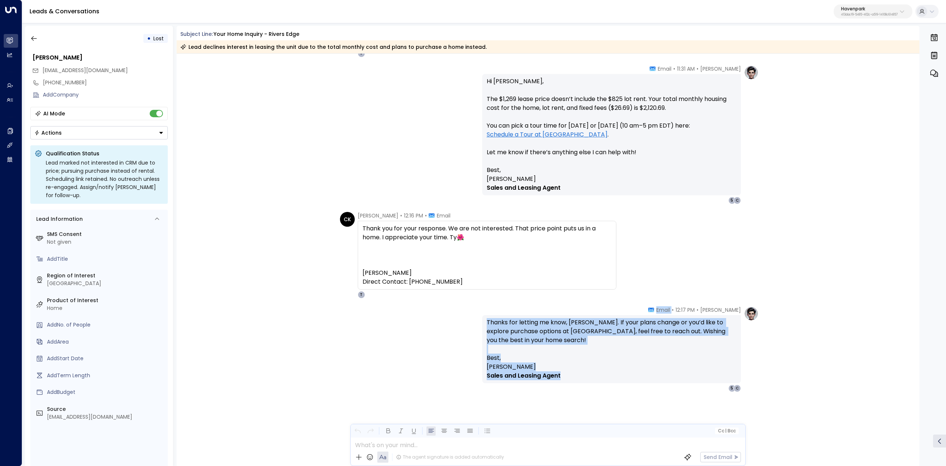
drag, startPoint x: 655, startPoint y: 310, endPoint x: 737, endPoint y: 376, distance: 105.2
click at [737, 376] on div "[PERSON_NAME] • 12:17 PM • Email Thanks for letting me know, [PERSON_NAME]. If …" at bounding box center [611, 349] width 259 height 86
copy div "Email Thanks for letting me know, [PERSON_NAME]. If your plans change or you’d …"
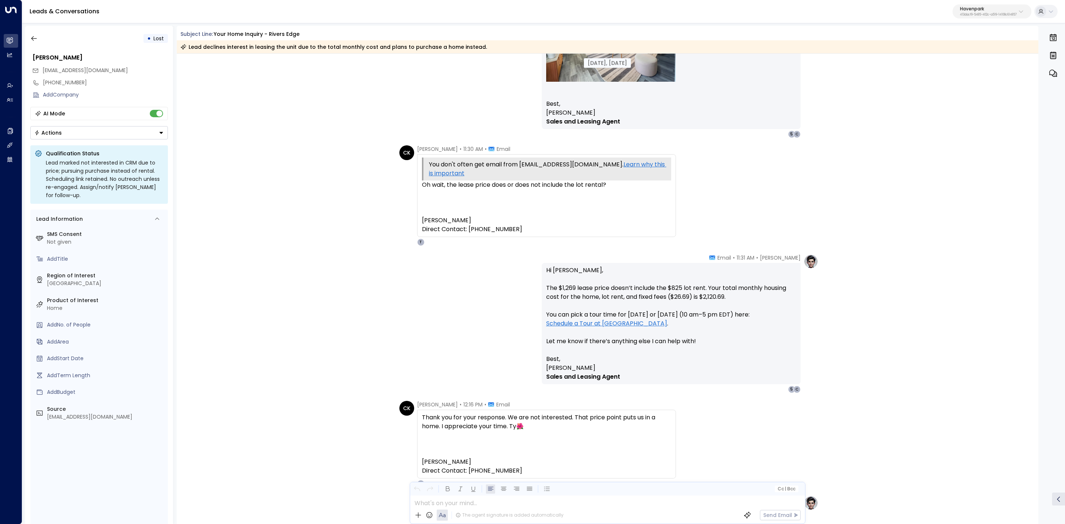
scroll to position [1015, 0]
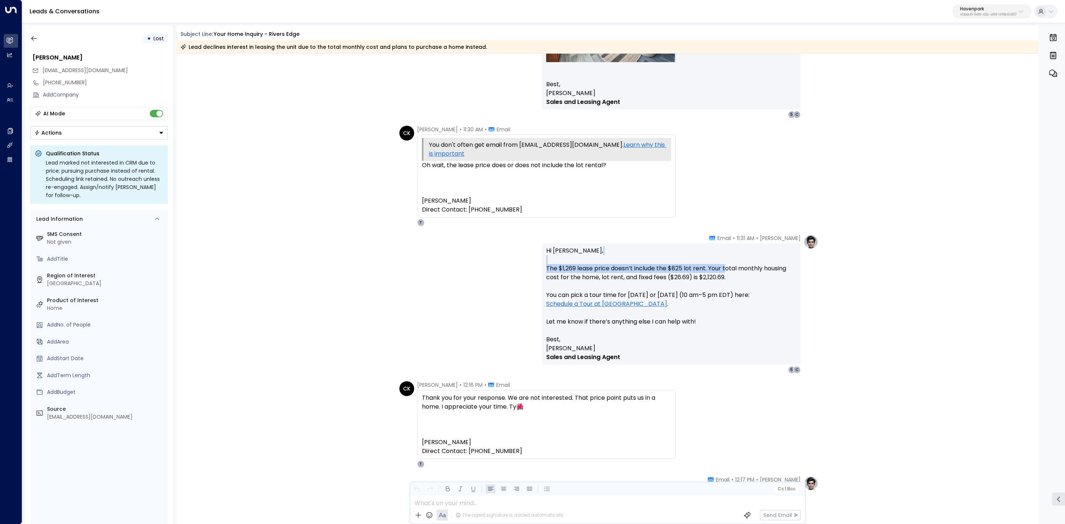
drag, startPoint x: 662, startPoint y: 263, endPoint x: 724, endPoint y: 265, distance: 62.1
click at [724, 265] on p "Hi [PERSON_NAME], The $1,269 lease price doesn’t include the $825 lot rent. You…" at bounding box center [671, 290] width 250 height 89
click at [734, 267] on p "Hi [PERSON_NAME], The $1,269 lease price doesn’t include the $825 lot rent. You…" at bounding box center [671, 290] width 250 height 89
drag, startPoint x: 679, startPoint y: 267, endPoint x: 727, endPoint y: 266, distance: 48.8
click at [727, 266] on p "Hi [PERSON_NAME], The $1,269 lease price doesn’t include the $825 lot rent. You…" at bounding box center [671, 290] width 250 height 89
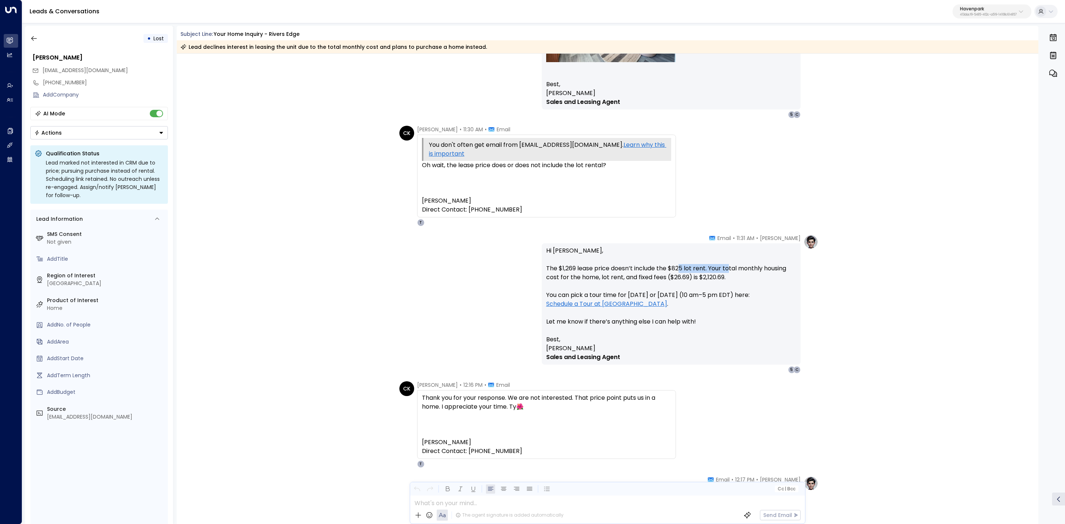
click at [728, 266] on p "Hi [PERSON_NAME], The $1,269 lease price doesn’t include the $825 lot rent. You…" at bounding box center [671, 290] width 250 height 89
drag, startPoint x: 696, startPoint y: 269, endPoint x: 803, endPoint y: 278, distance: 106.9
click at [803, 278] on div "[PERSON_NAME] • 11:31 AM • Email Hi [PERSON_NAME], The $1,269 lease price doesn…" at bounding box center [680, 303] width 276 height 139
click at [805, 283] on div "[PERSON_NAME] • 11:31 AM • Email Hi [PERSON_NAME], The $1,269 lease price doesn…" at bounding box center [680, 303] width 276 height 139
drag, startPoint x: 712, startPoint y: 278, endPoint x: 775, endPoint y: 276, distance: 63.2
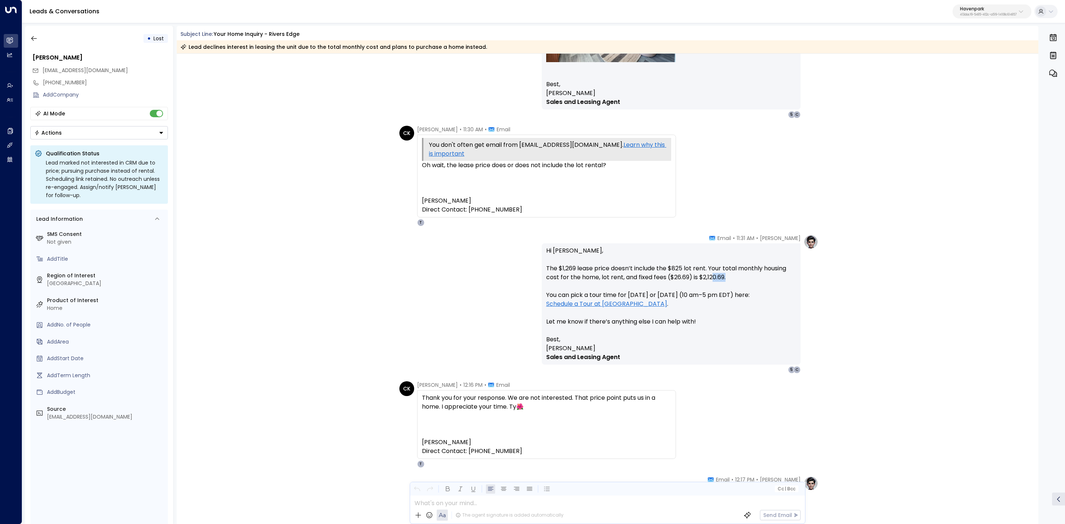
click at [775, 276] on p "Hi [PERSON_NAME], The $1,269 lease price doesn’t include the $825 lot rent. You…" at bounding box center [671, 290] width 250 height 89
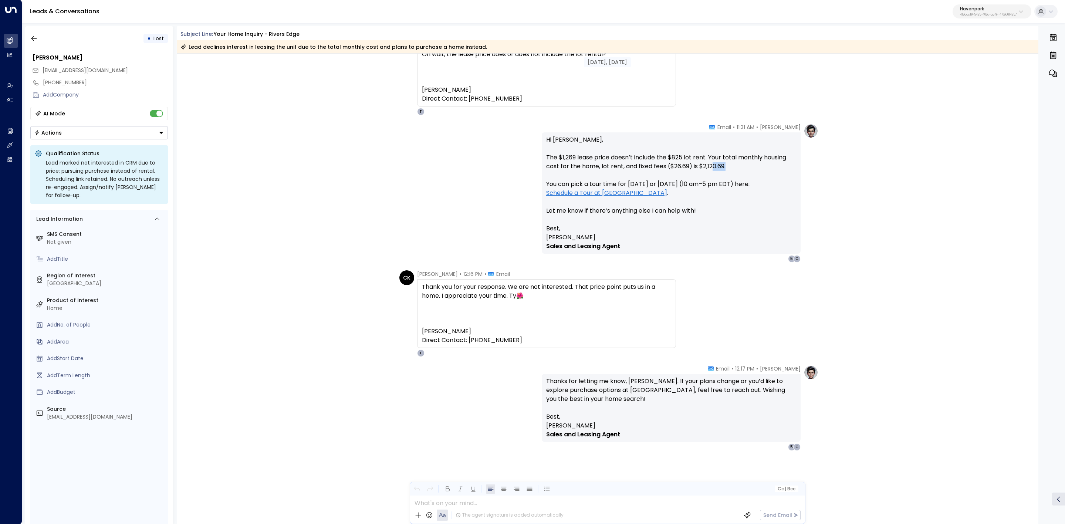
scroll to position [1127, 0]
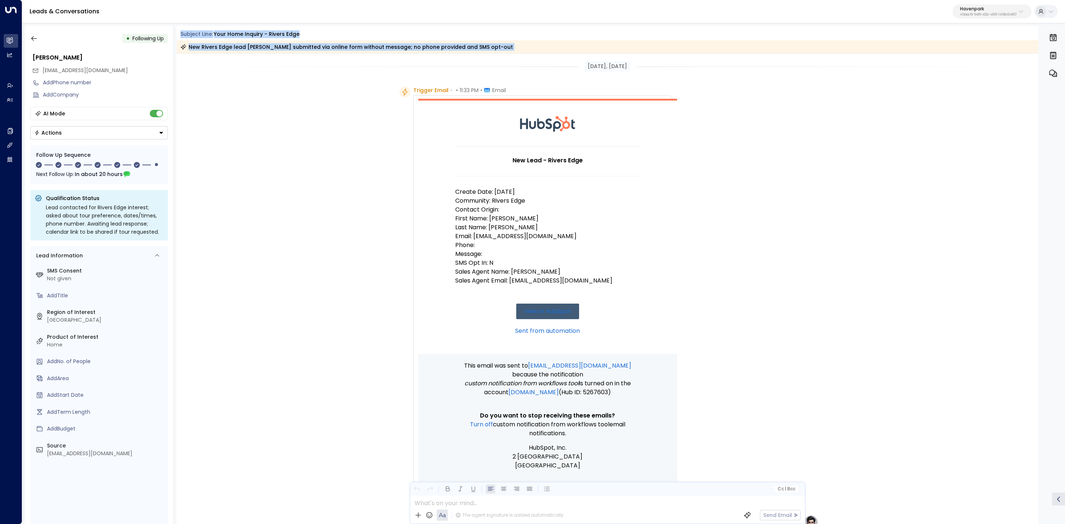
drag, startPoint x: 179, startPoint y: 37, endPoint x: 563, endPoint y: 56, distance: 385.2
click at [563, 56] on div "Subject Line: Your Home Inquiry - Rivers Edge New Rivers Edge lead [PERSON_NAME…" at bounding box center [608, 275] width 862 height 498
copy div "Subject Line: Your Home Inquiry - Rivers Edge New Rivers Edge lead [PERSON_NAME…"
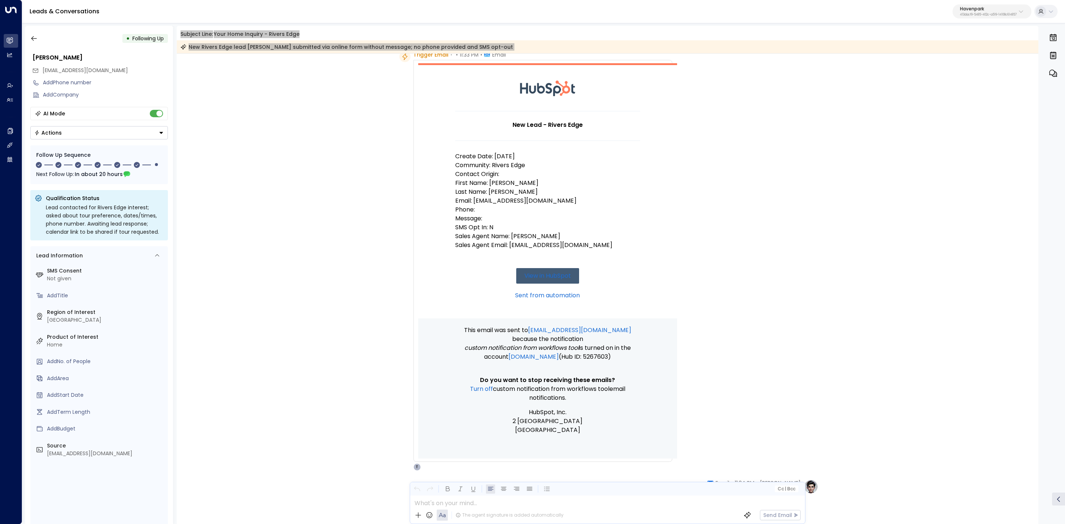
scroll to position [55, 0]
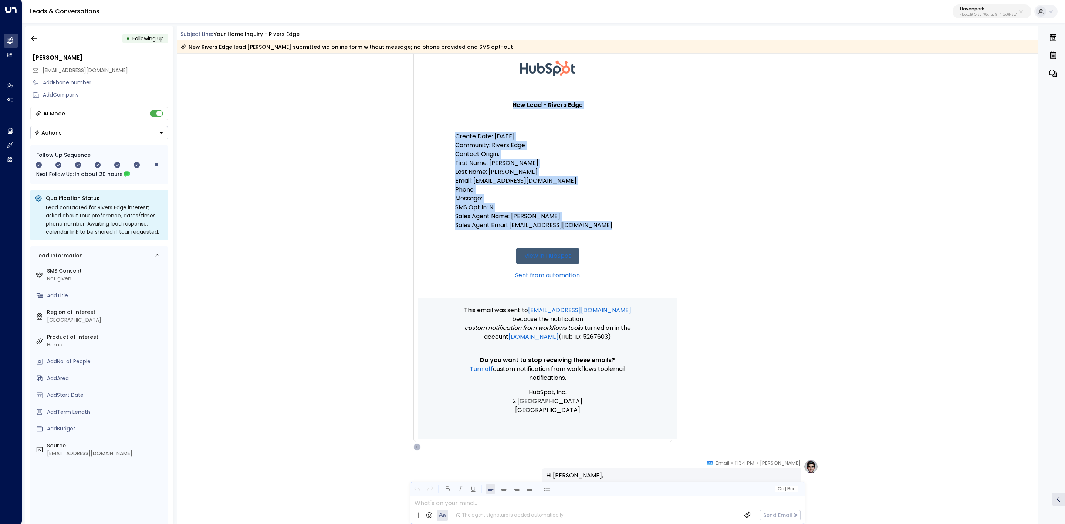
drag, startPoint x: 545, startPoint y: 119, endPoint x: 625, endPoint y: 231, distance: 138.0
click at [628, 233] on td "New Lead - Rivers Edge Create Date: [DATE] Community: Rivers Edge Contact Origi…" at bounding box center [547, 194] width 185 height 207
copy td "New Lead - Rivers Edge Create Date: [DATE] Community: Rivers Edge Contact Origi…"
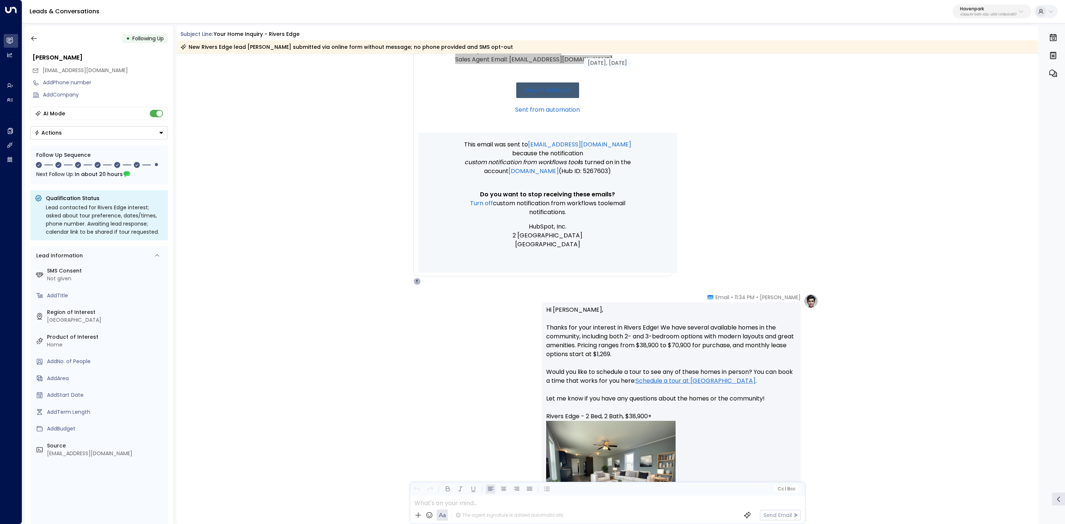
scroll to position [222, 0]
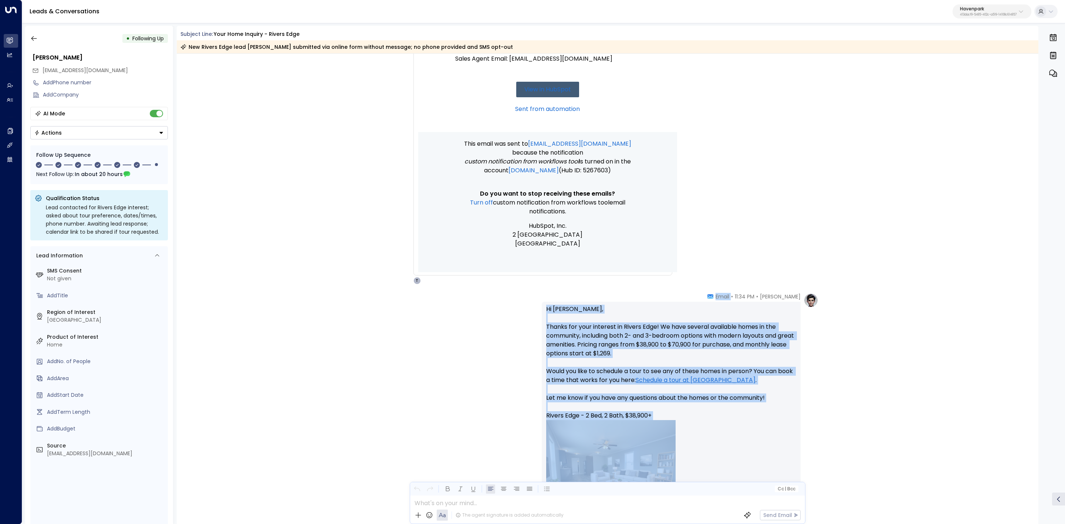
drag, startPoint x: 722, startPoint y: 294, endPoint x: 812, endPoint y: 430, distance: 162.5
click at [812, 430] on div "[PERSON_NAME] • 11:34 PM • Email Hi [PERSON_NAME], Thanks for your interest in …" at bounding box center [680, 433] width 276 height 281
copy div "Email Hi [PERSON_NAME], Thanks for your interest in Rivers Edge! We have severa…"
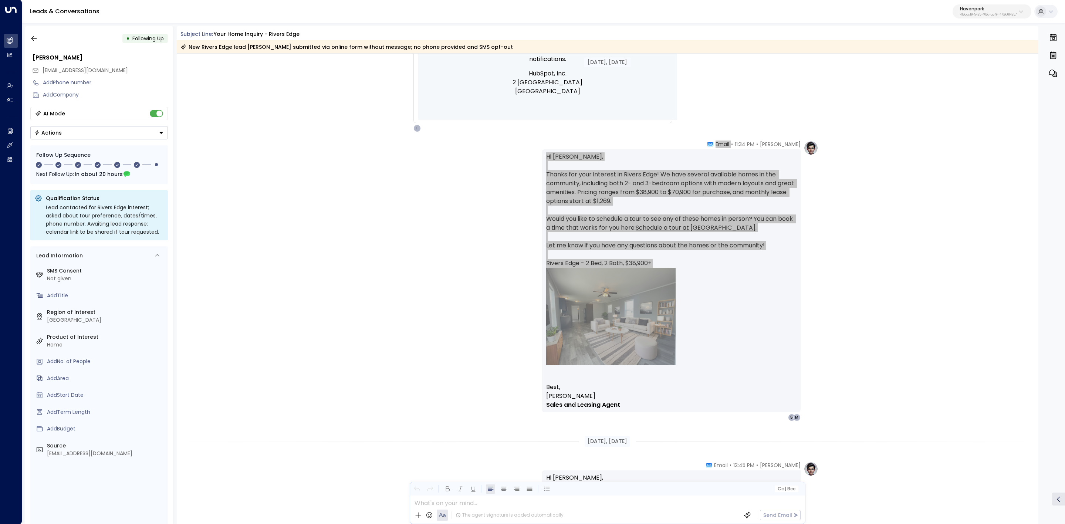
scroll to position [388, 0]
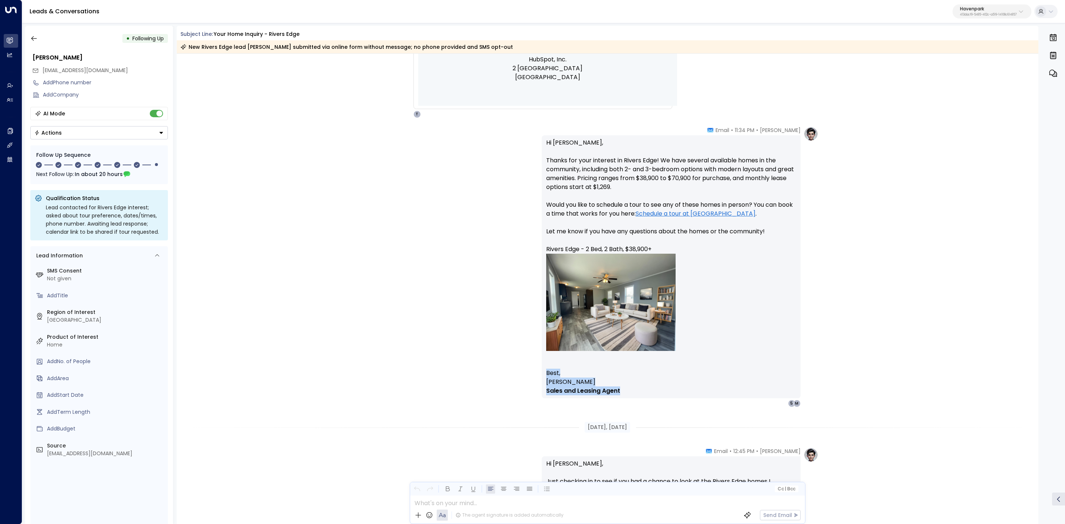
drag, startPoint x: 546, startPoint y: 371, endPoint x: 644, endPoint y: 388, distance: 99.8
click at [644, 390] on div "Hi [PERSON_NAME], Thanks for your interest in Rivers Edge! We have several avai…" at bounding box center [671, 266] width 250 height 257
copy div "Best, [PERSON_NAME] Sales and Leasing Agent"
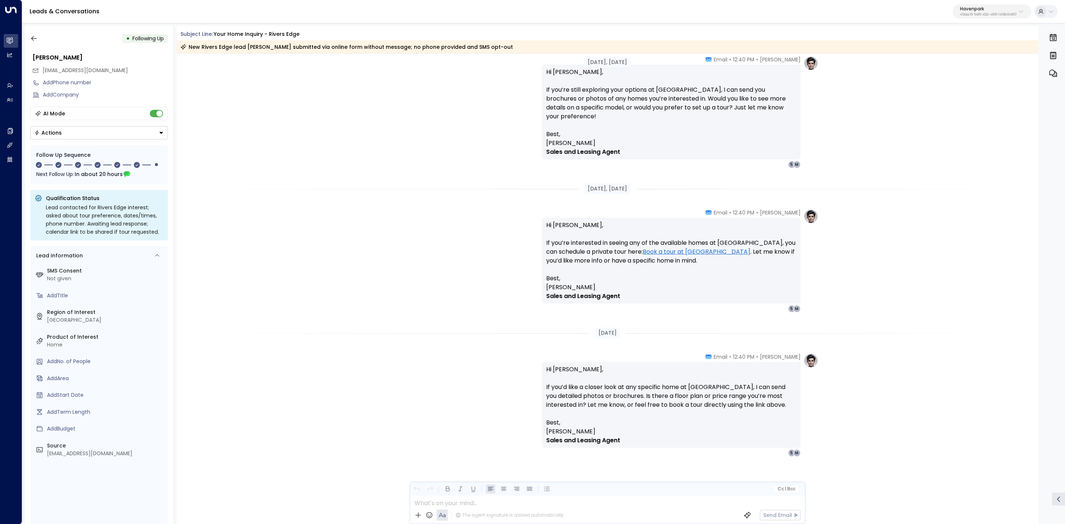
scroll to position [1186, 0]
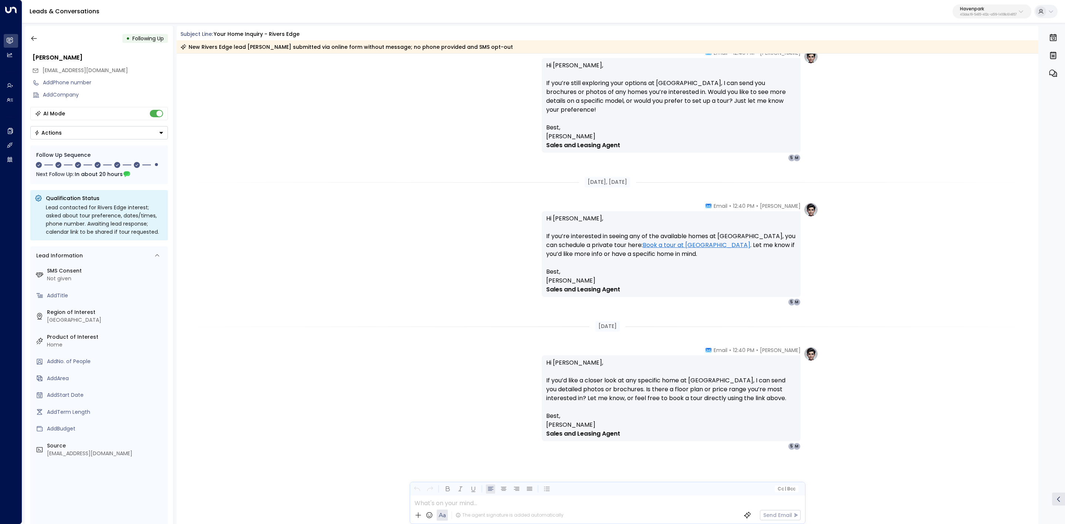
drag, startPoint x: 596, startPoint y: 212, endPoint x: 778, endPoint y: 437, distance: 290.1
copy div "Loremi Dolor • 67:60 SI • Ametc Ad Elitsed, Do eiu’te incid utlaboreetd Magnaa …"
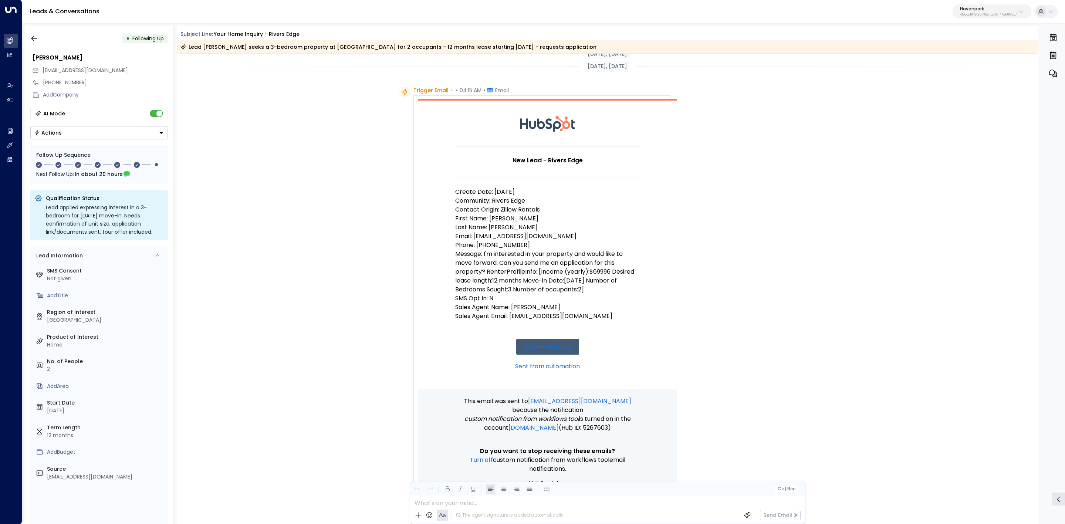
click at [937, 322] on div "Trigger Email • • 04:15 AM • Email New Lead - Rivers Edge Create Date: [DATE] C…" at bounding box center [608, 313] width 862 height 455
